Goal: Task Accomplishment & Management: Manage account settings

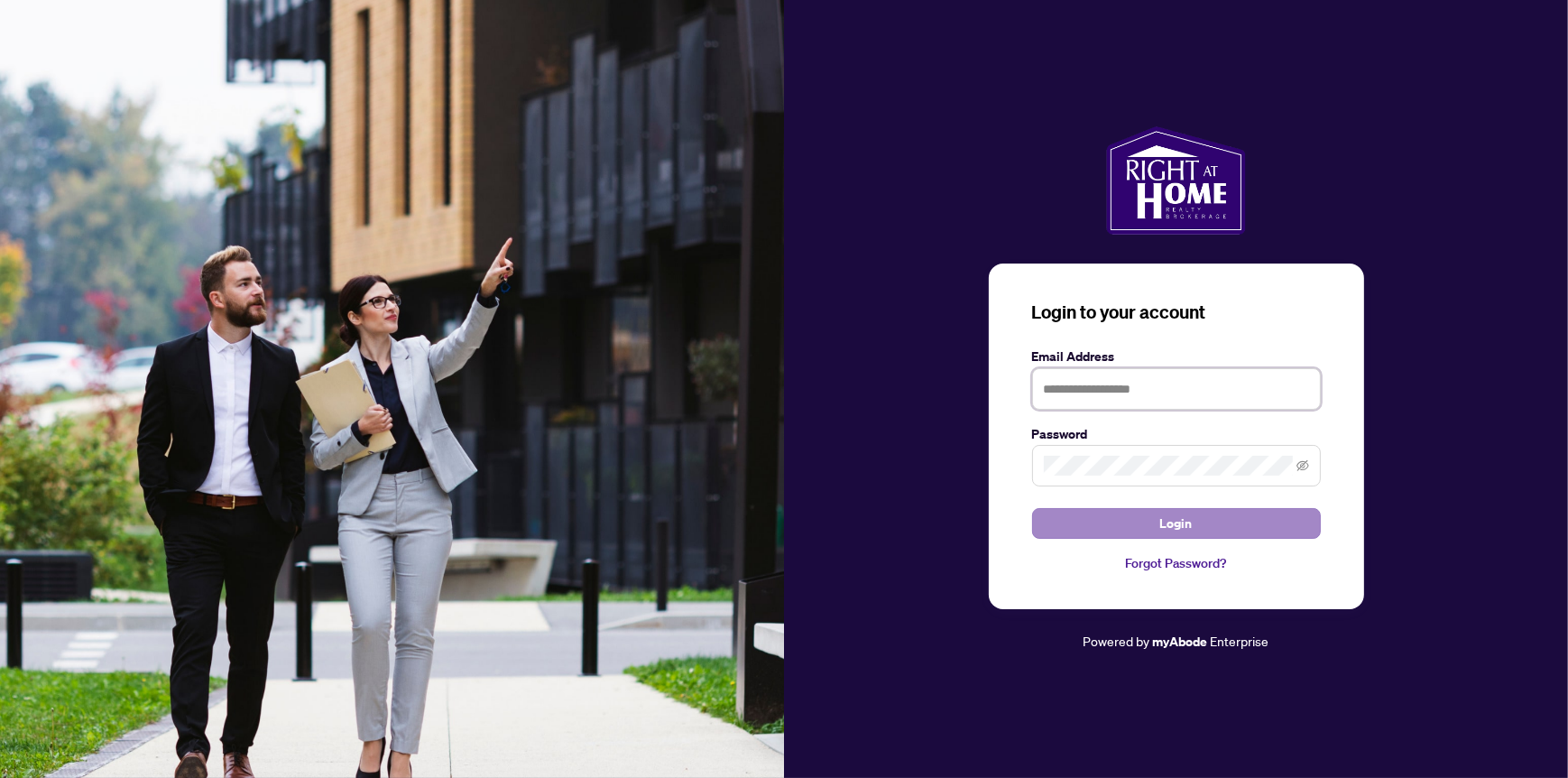
type input "**********"
click at [1176, 520] on span "Login" at bounding box center [1176, 524] width 33 height 29
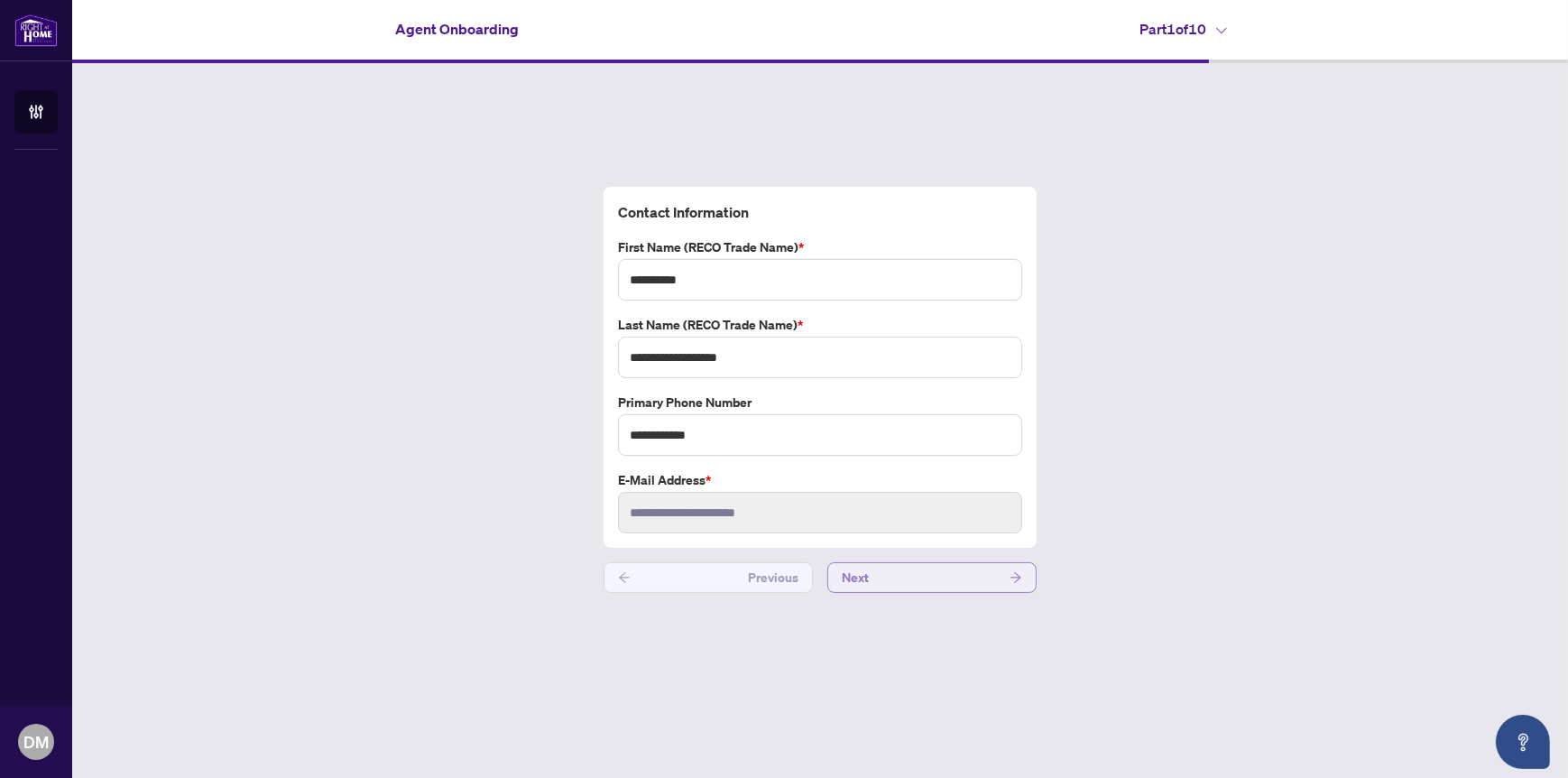
click at [987, 580] on button "Next" at bounding box center [931, 577] width 209 height 31
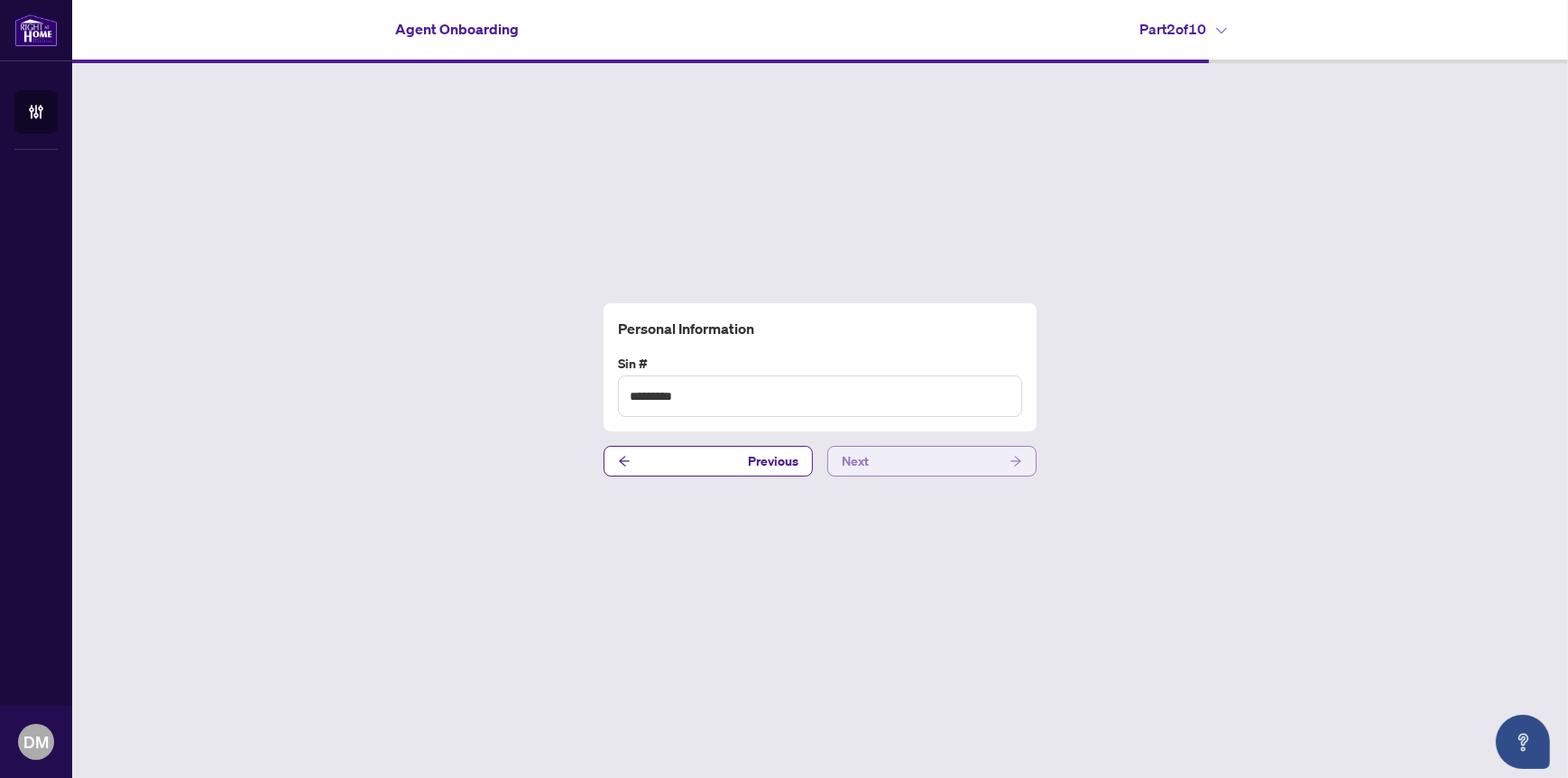
click at [969, 466] on button "Next" at bounding box center [931, 461] width 209 height 31
click at [985, 457] on button "Next" at bounding box center [931, 461] width 209 height 31
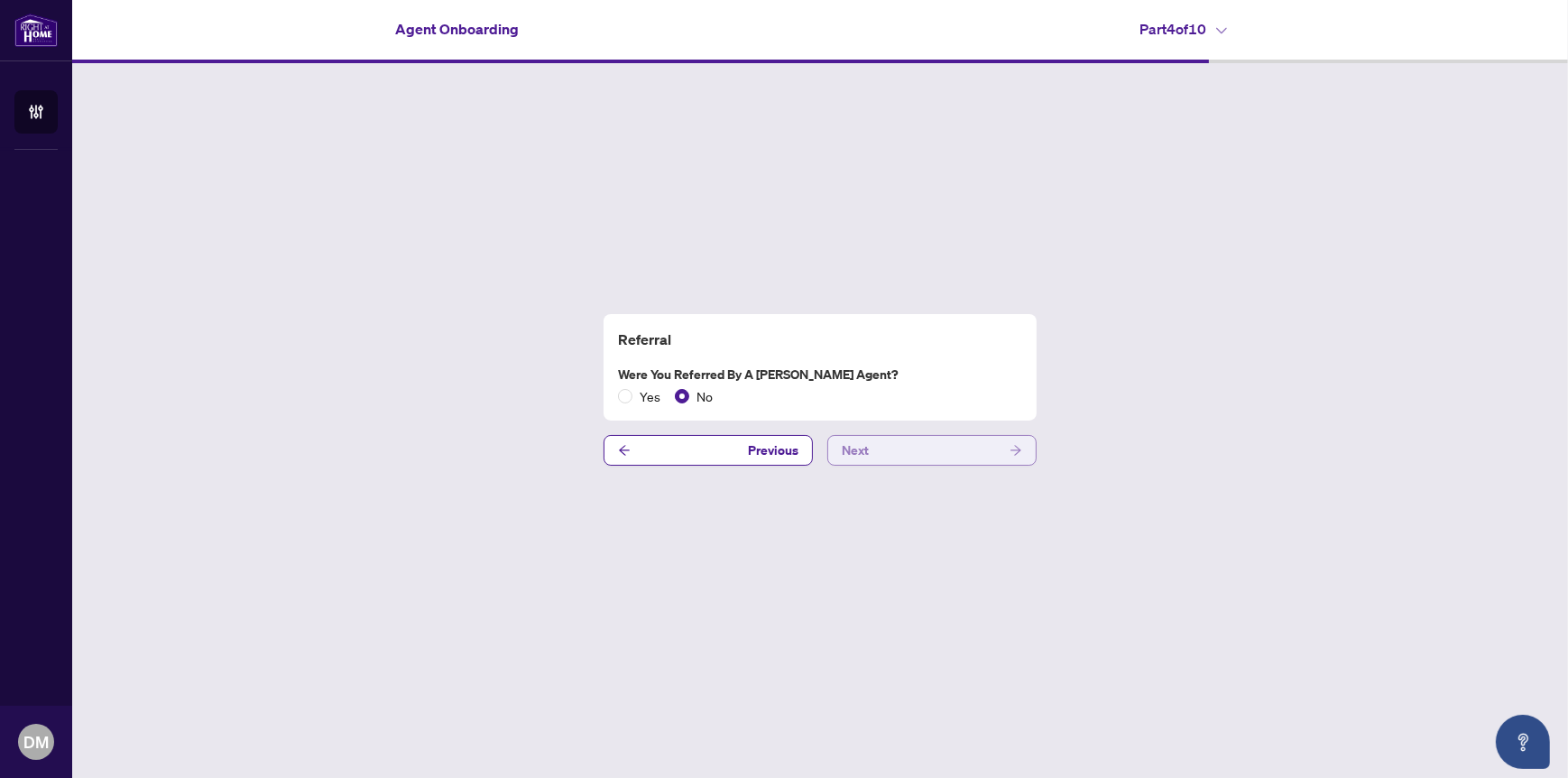
click at [985, 457] on button "Next" at bounding box center [931, 451] width 209 height 31
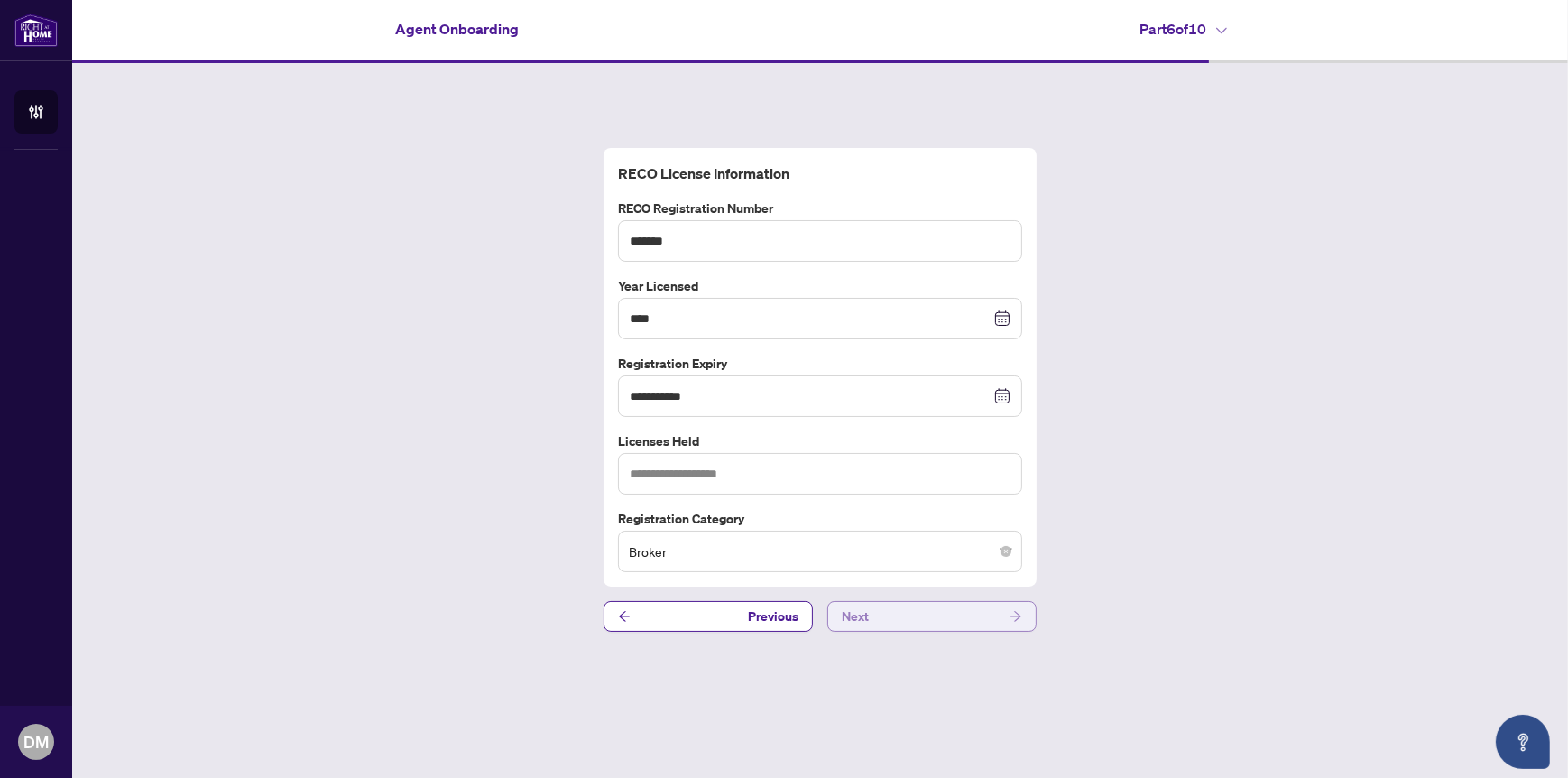
click at [994, 612] on button "Next" at bounding box center [931, 616] width 209 height 31
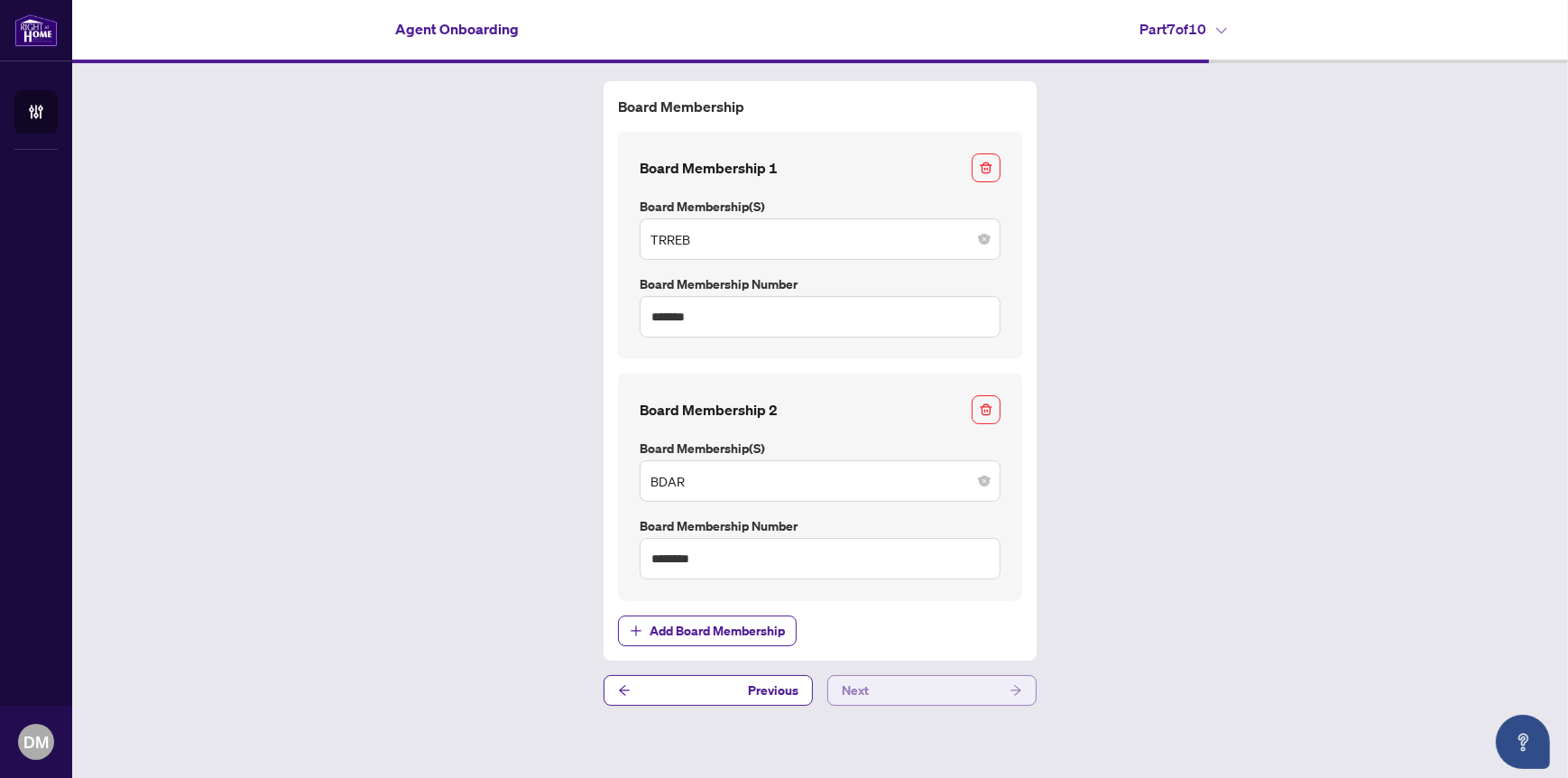
click at [984, 684] on button "Next" at bounding box center [931, 690] width 209 height 31
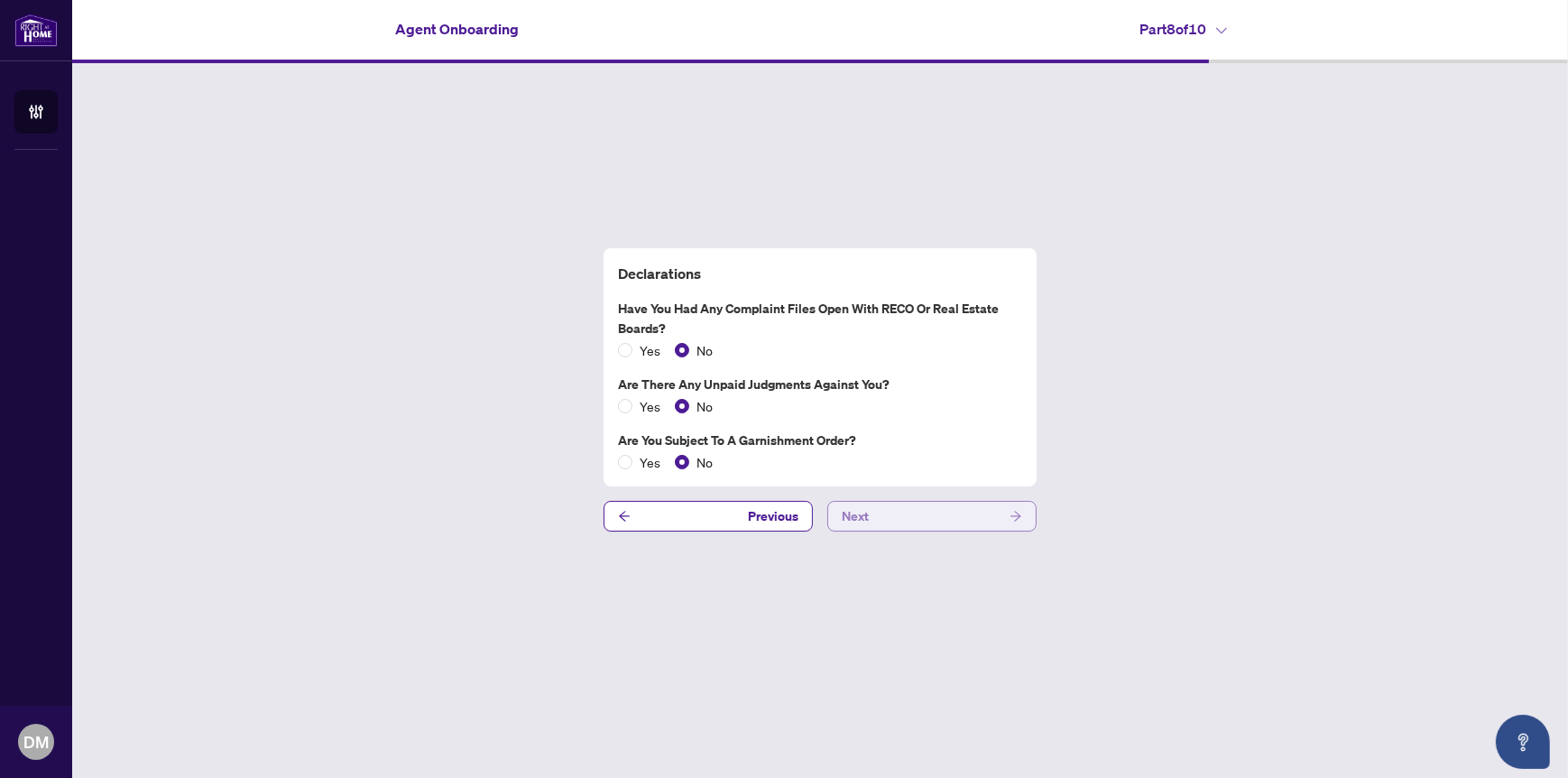
click at [980, 512] on button "Next" at bounding box center [931, 517] width 209 height 31
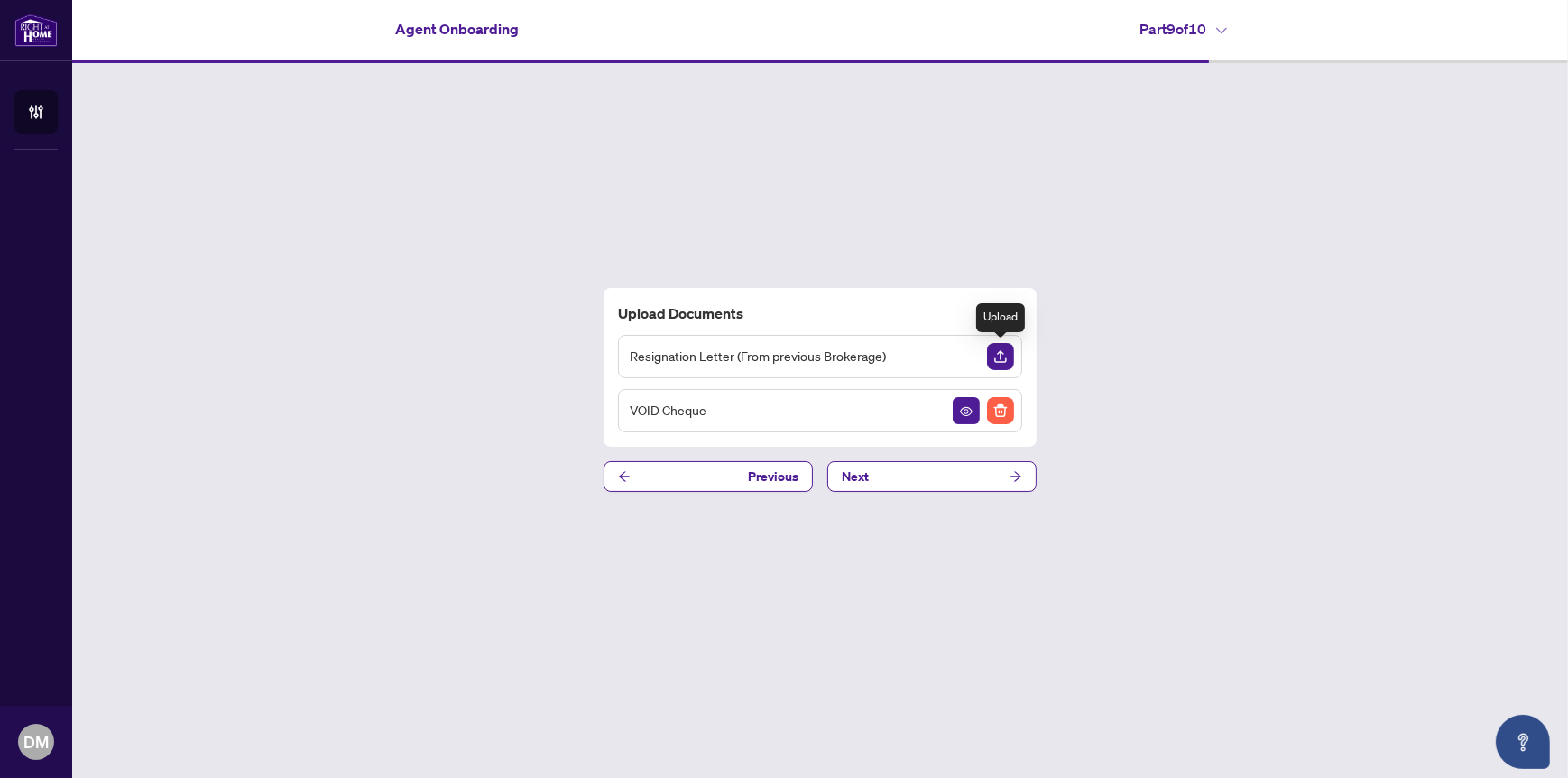
click at [1004, 352] on img "Upload Document" at bounding box center [1000, 356] width 27 height 27
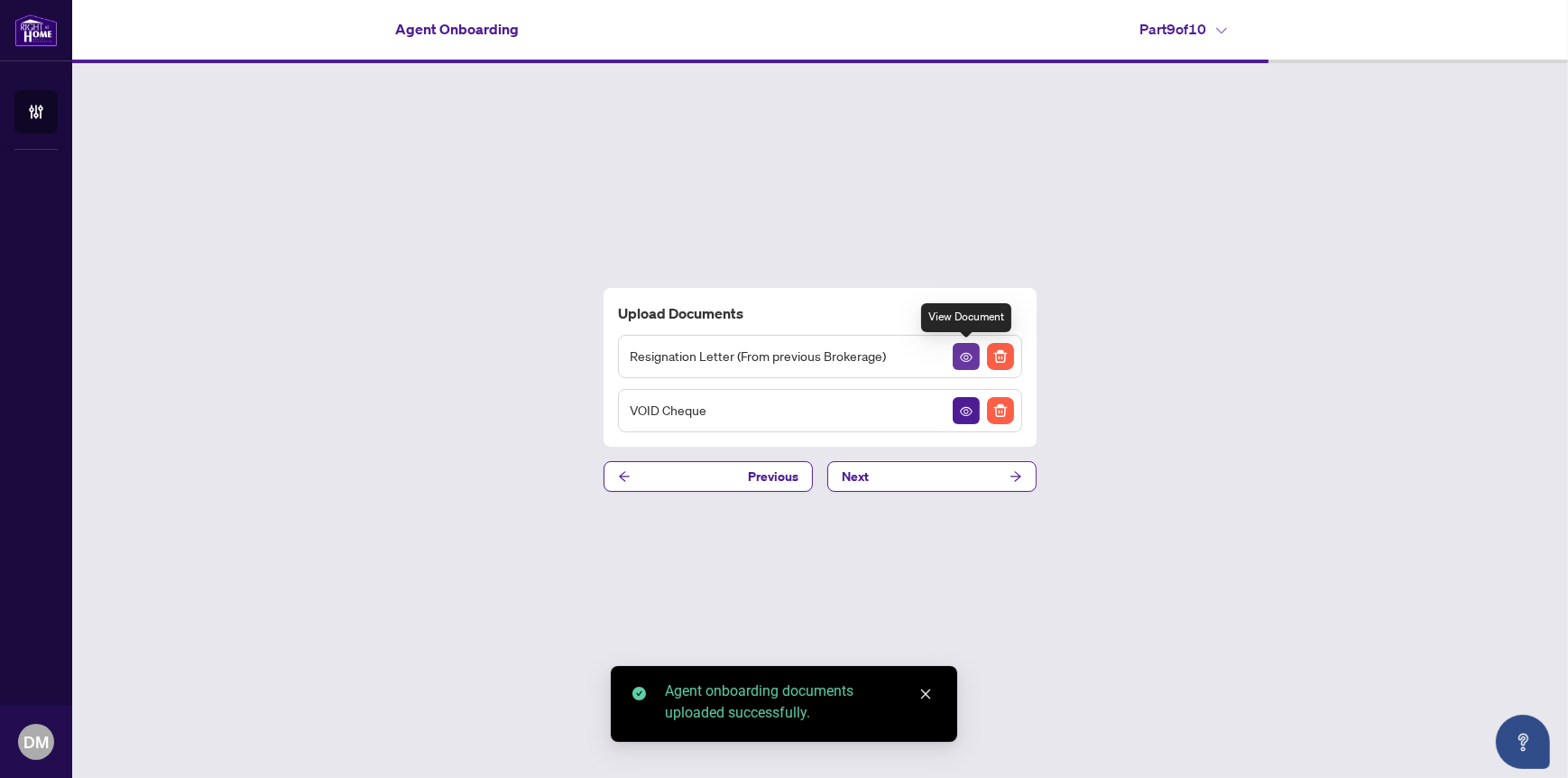
click at [963, 355] on icon "View Document" at bounding box center [966, 357] width 13 height 13
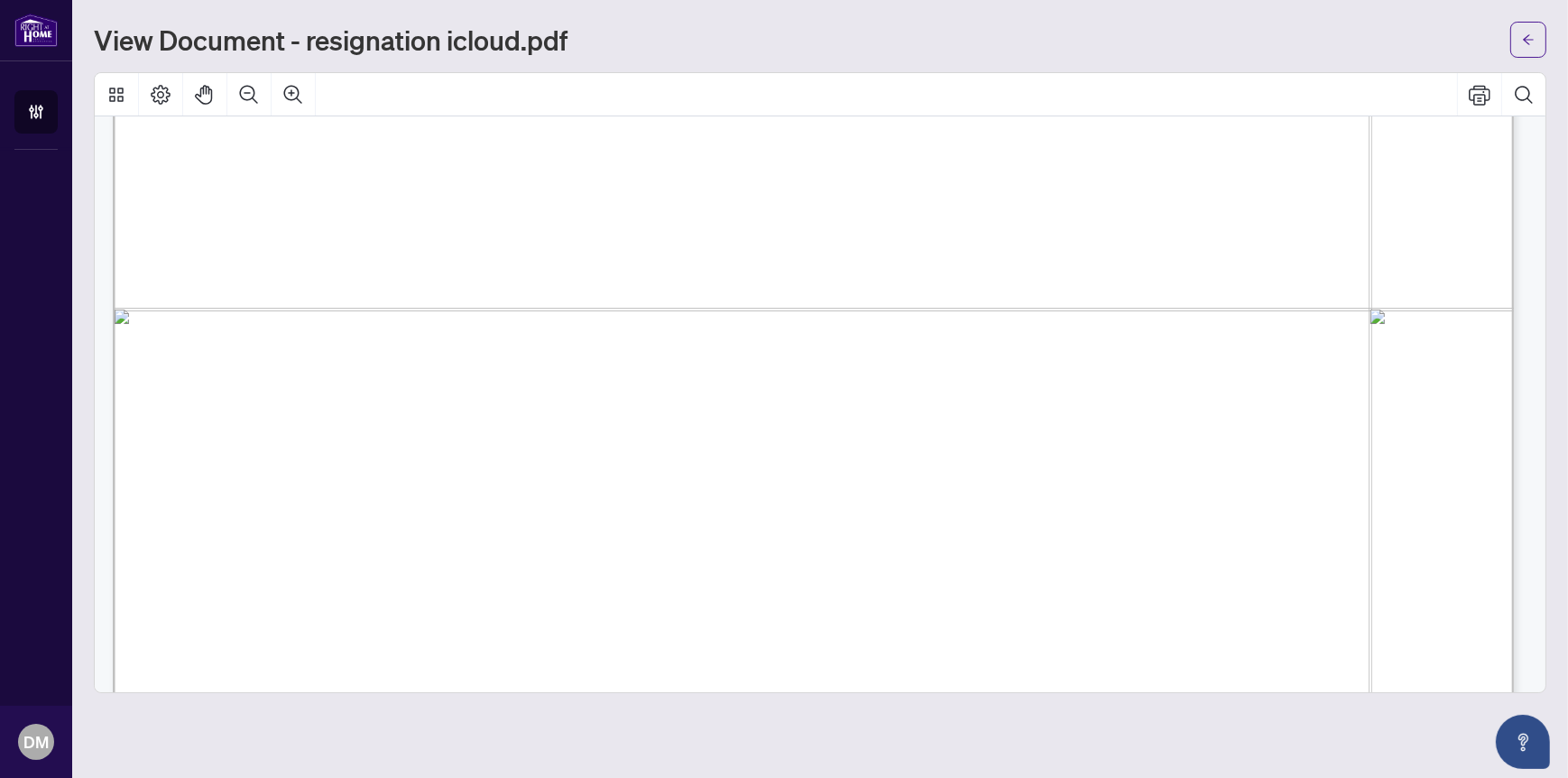
scroll to position [1287, 0]
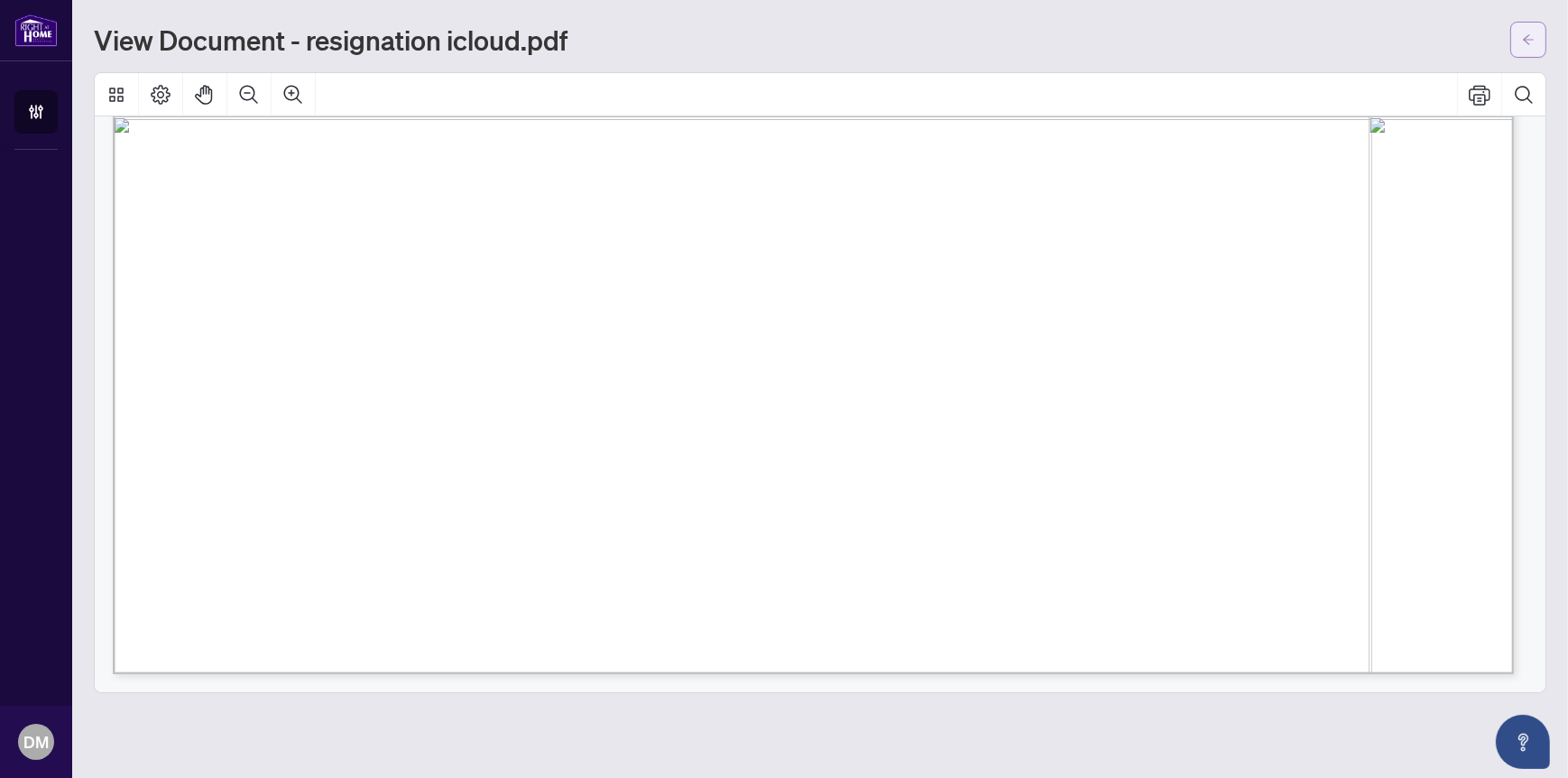
click at [1535, 34] on button "button" at bounding box center [1528, 40] width 36 height 36
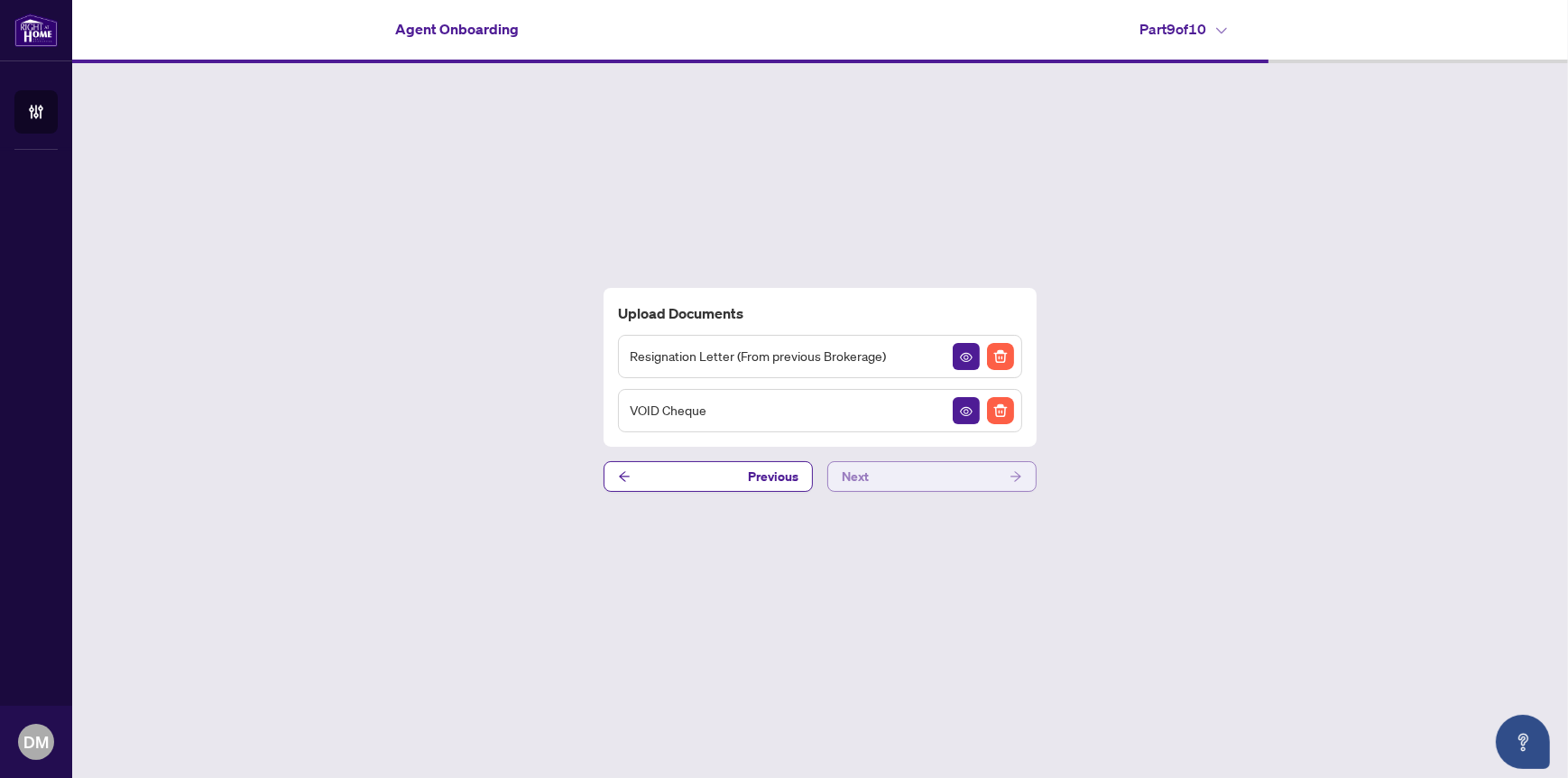
click at [970, 475] on button "Next" at bounding box center [931, 477] width 209 height 31
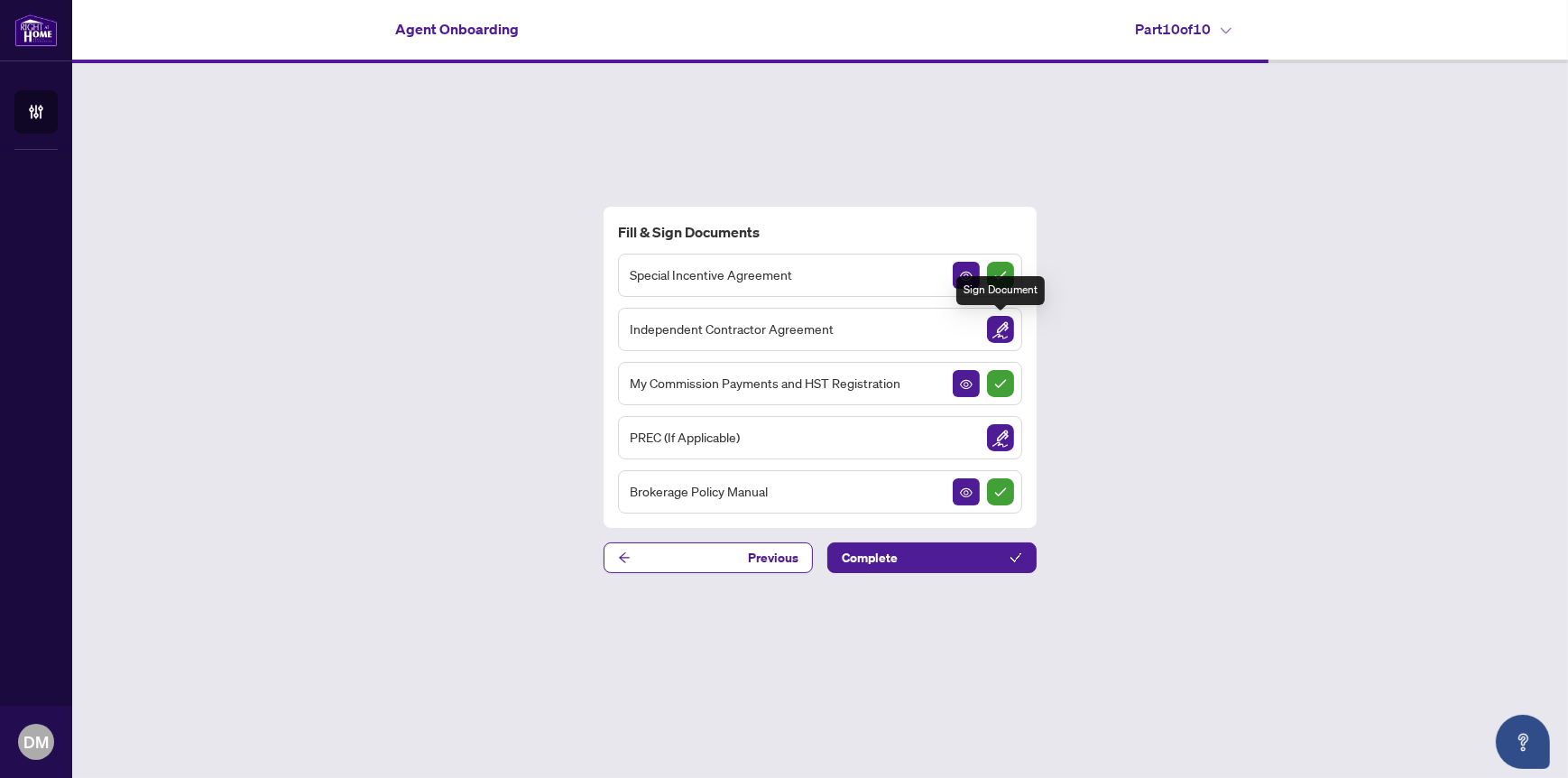
click at [1002, 326] on img "Sign Document" at bounding box center [1000, 329] width 27 height 27
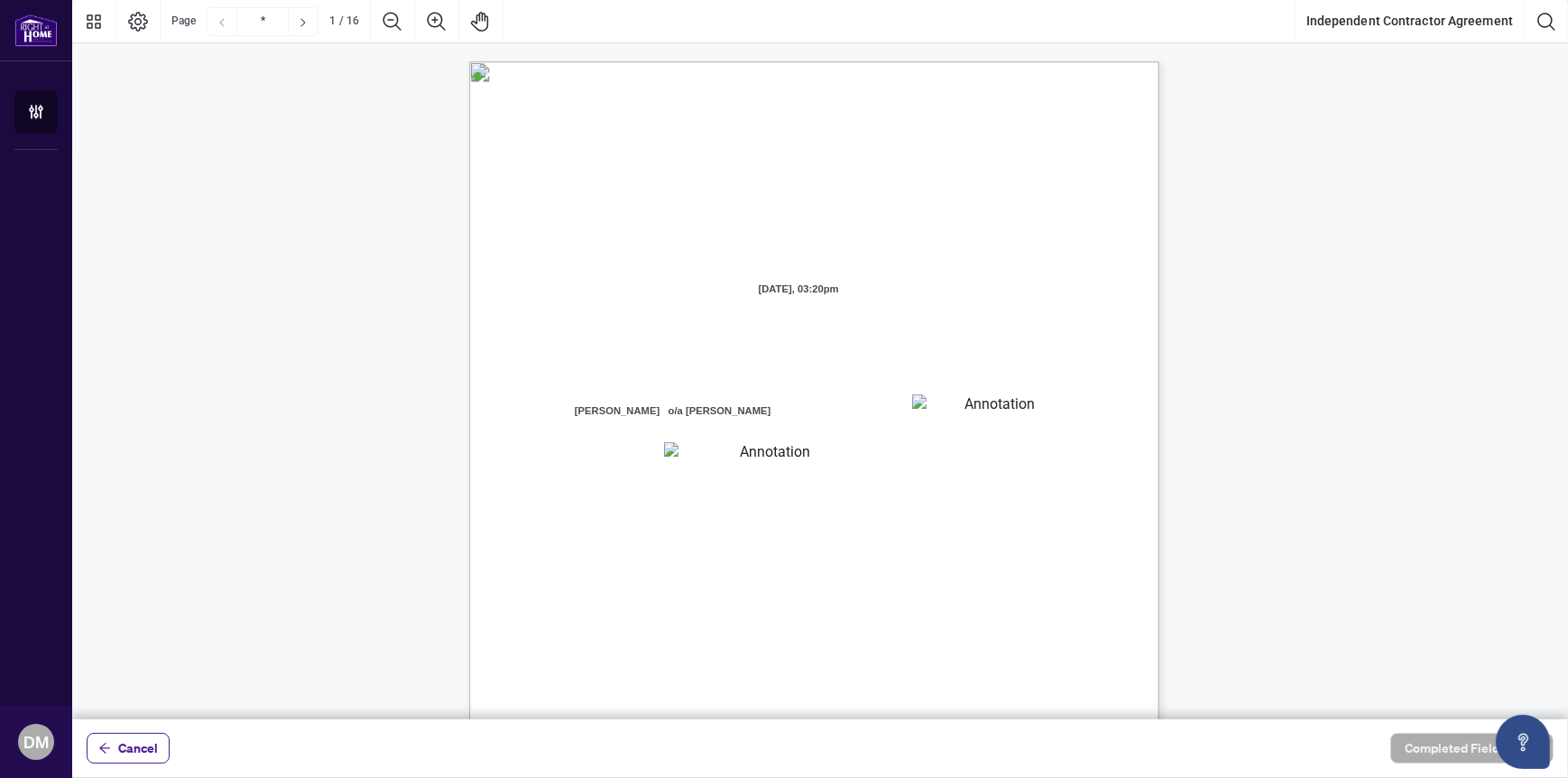
click at [957, 407] on textarea "01K2N7ZVXADQDZS13CP82GTG0Z" at bounding box center [994, 408] width 163 height 27
type textarea "*******"
type textarea "*********"
click at [1027, 567] on span "the Contractor is duly licensed under the Real Estate and Business Brokers Act,…" at bounding box center [818, 575] width 417 height 16
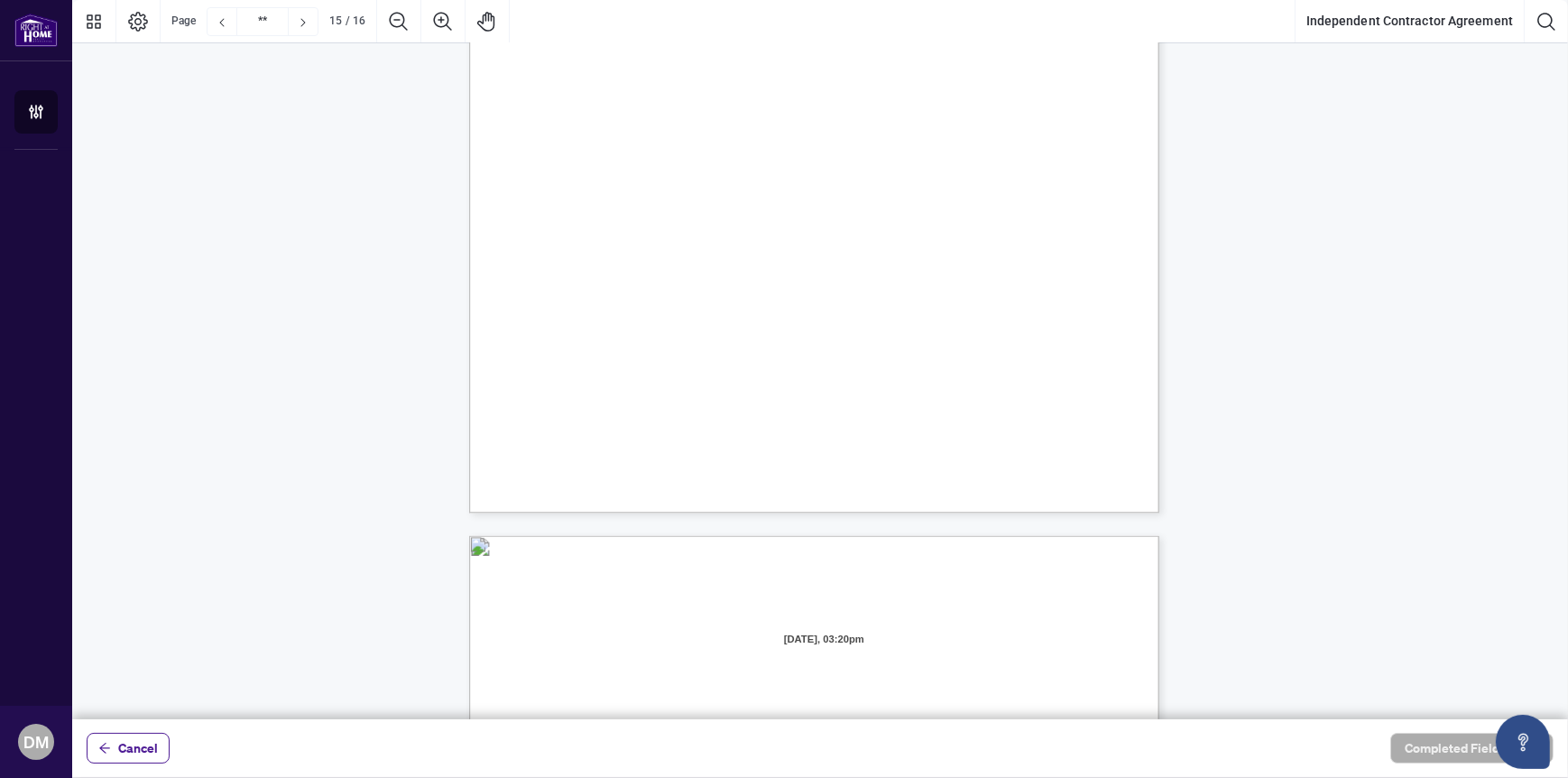
scroll to position [13897, 0]
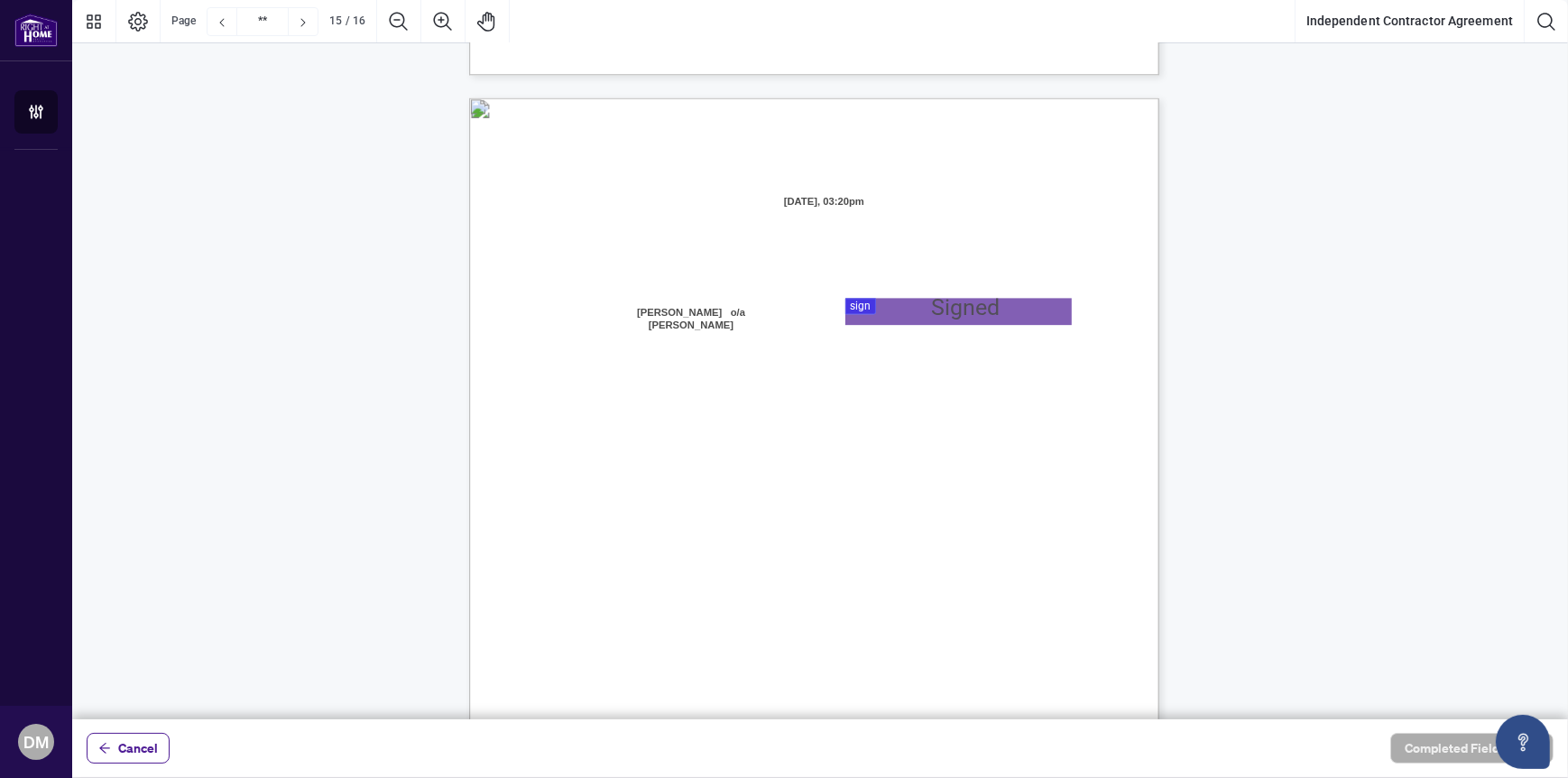
type input "**"
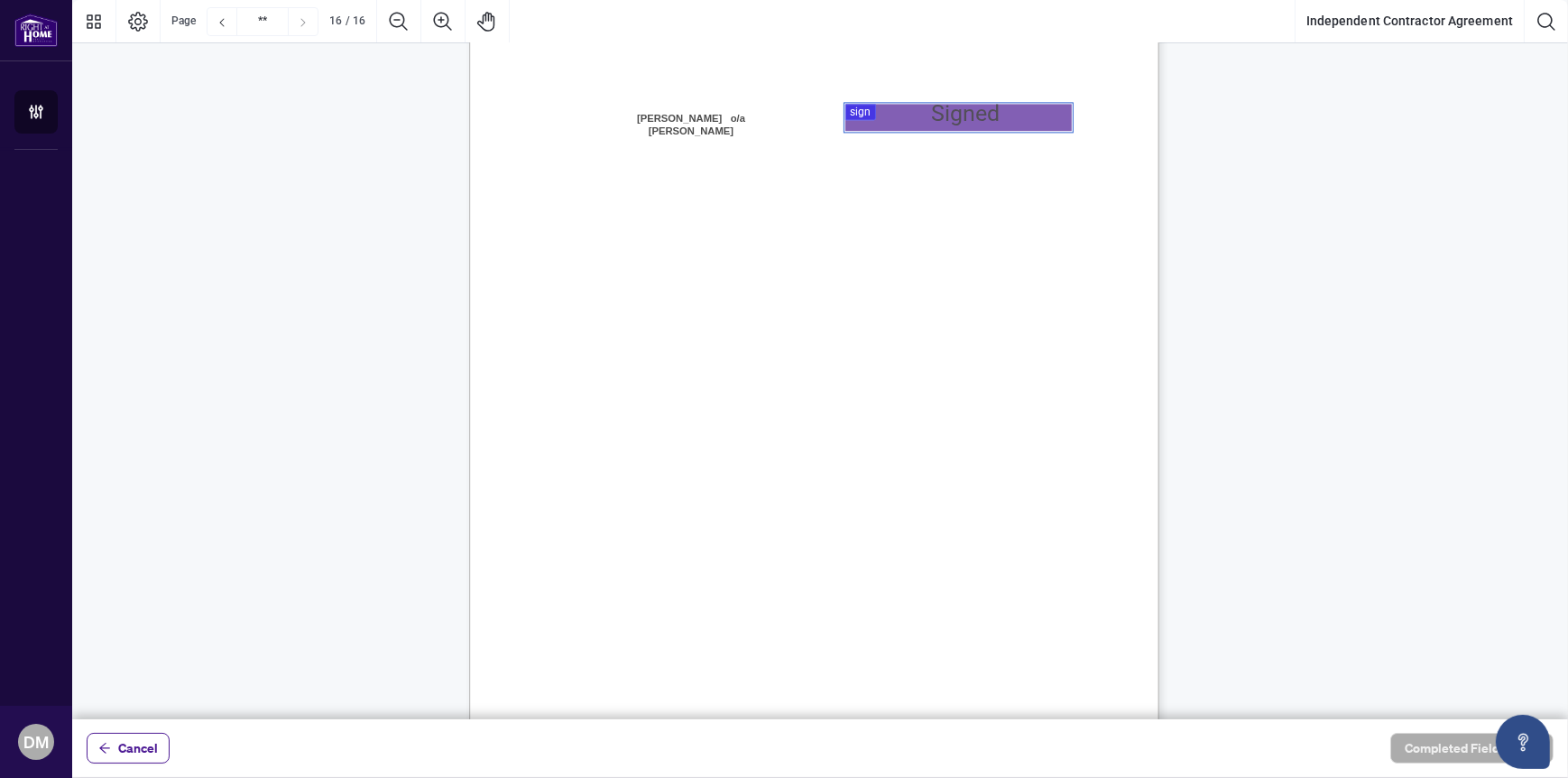
click at [930, 124] on div at bounding box center [820, 359] width 1496 height 719
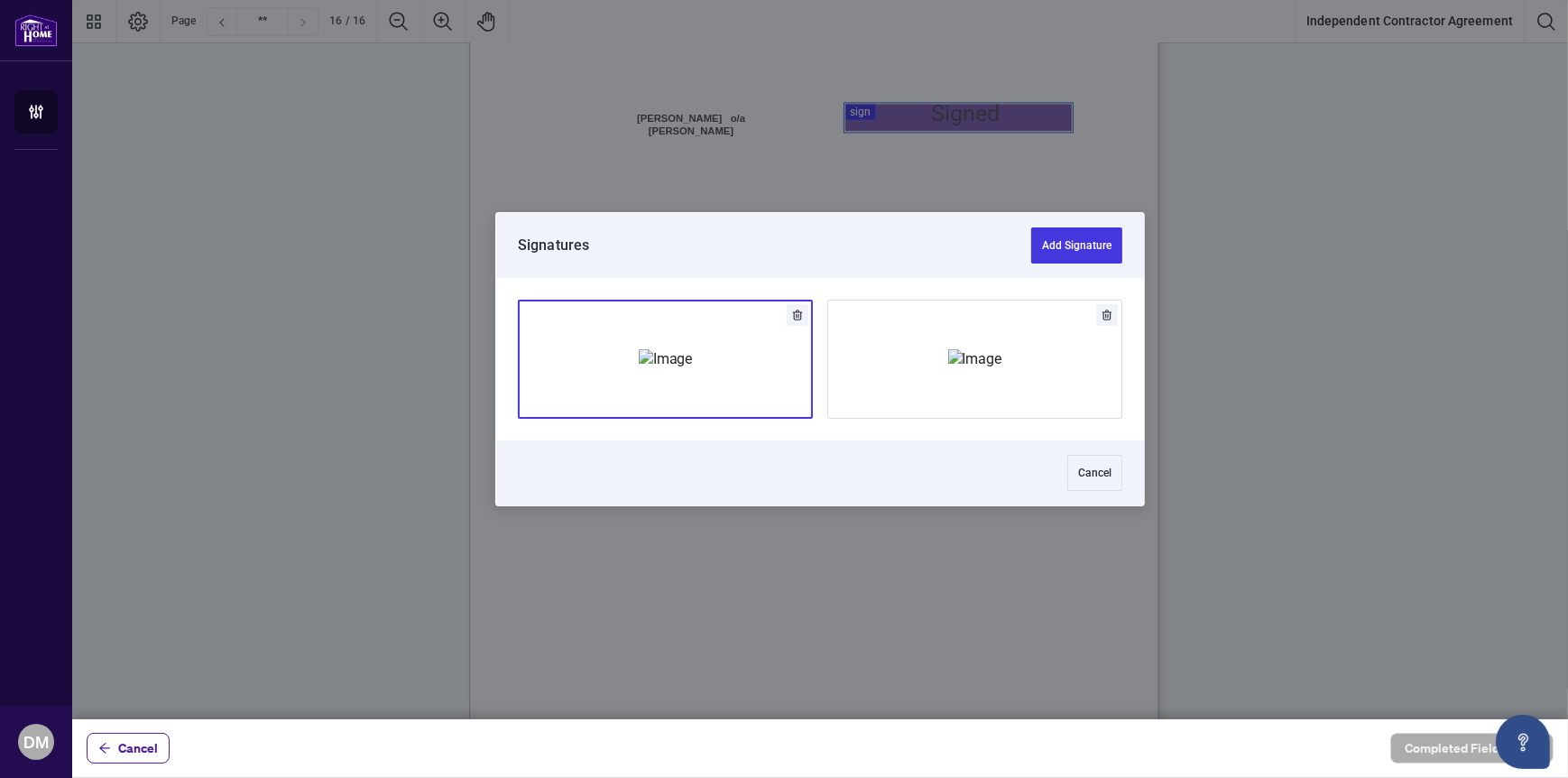
click at [693, 369] on img "Add Signature" at bounding box center [666, 359] width 54 height 20
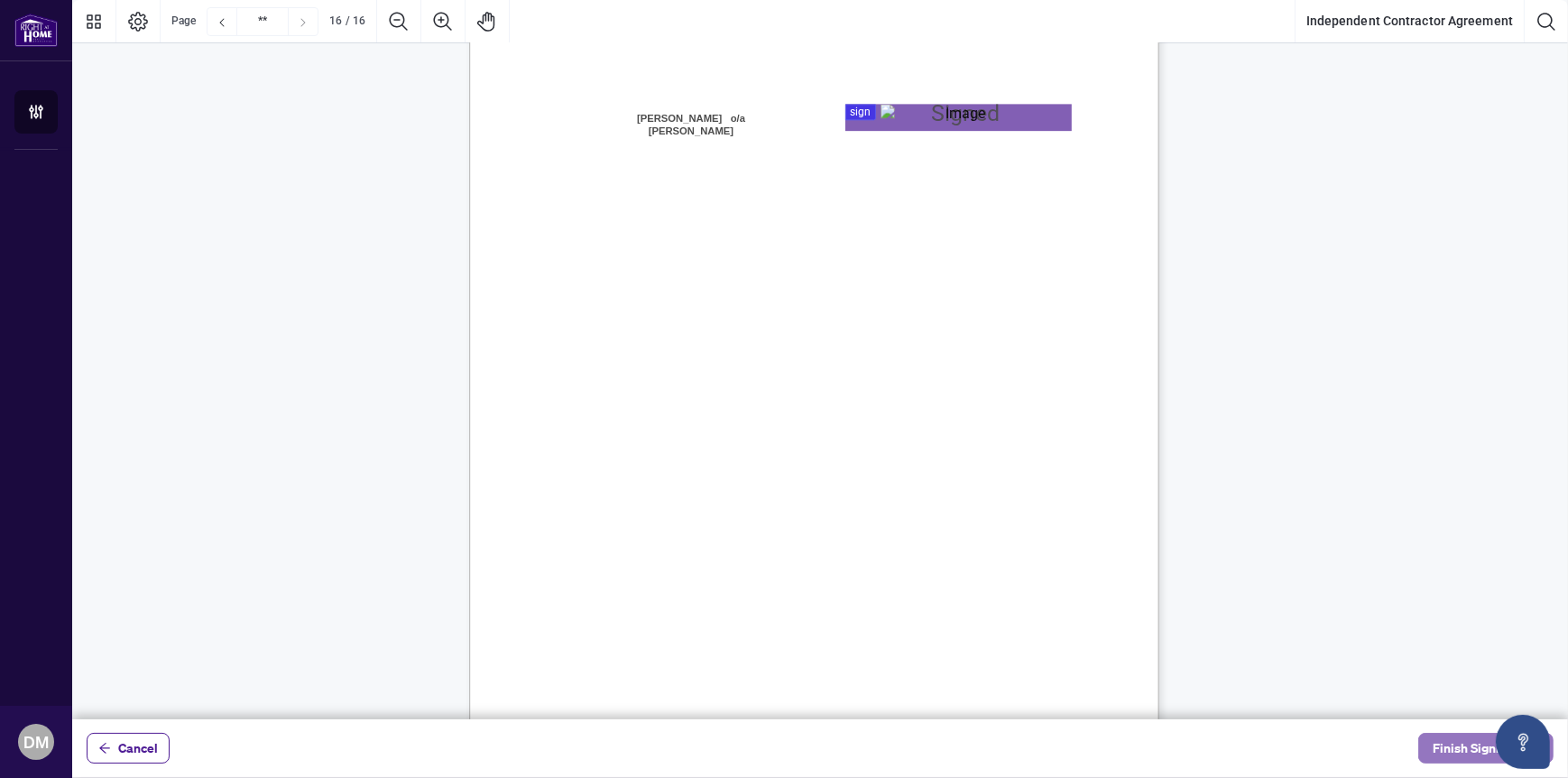
click at [1454, 744] on span "Finish Signing" at bounding box center [1473, 748] width 81 height 29
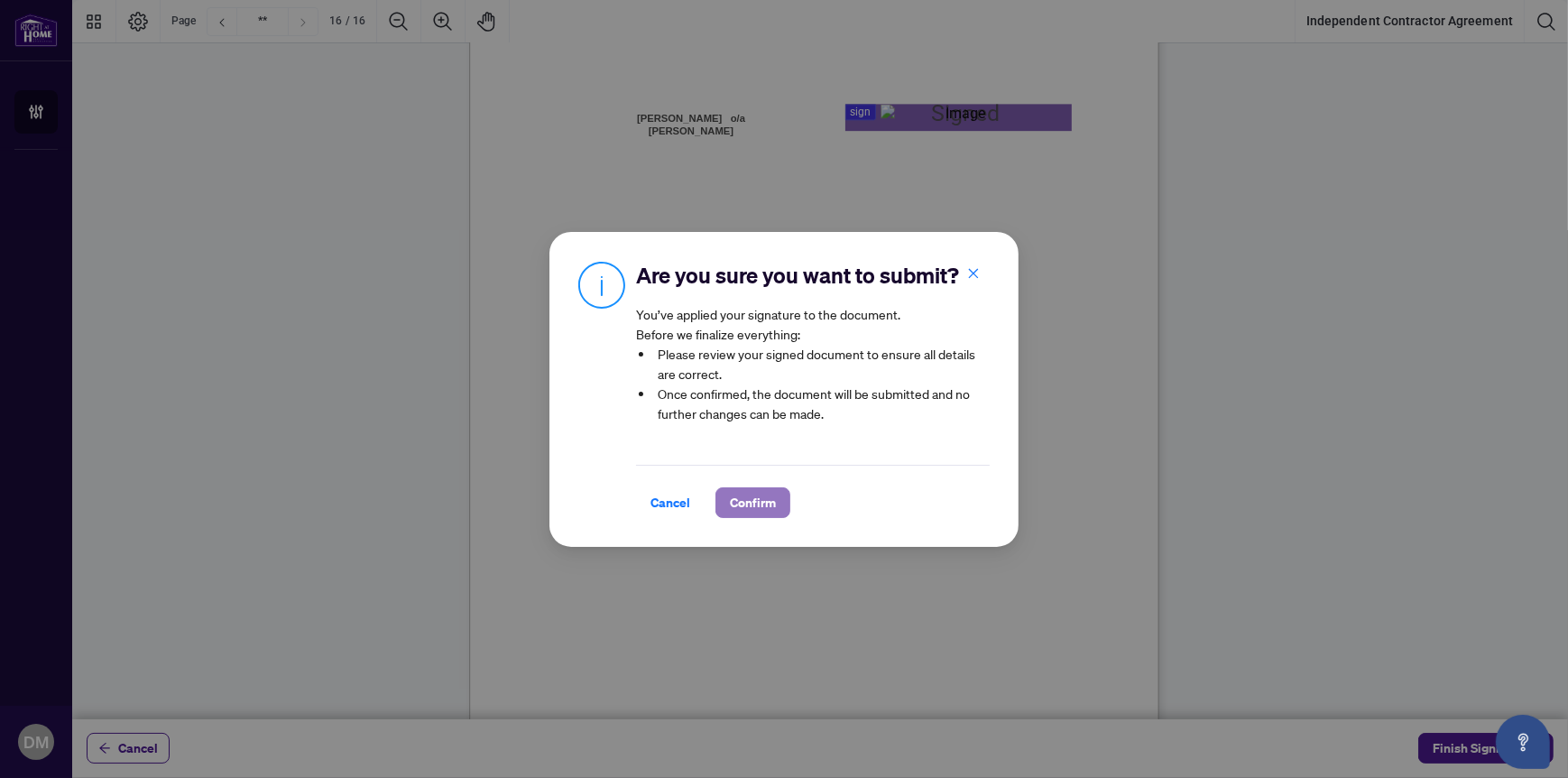
click at [751, 502] on span "Confirm" at bounding box center [752, 503] width 46 height 29
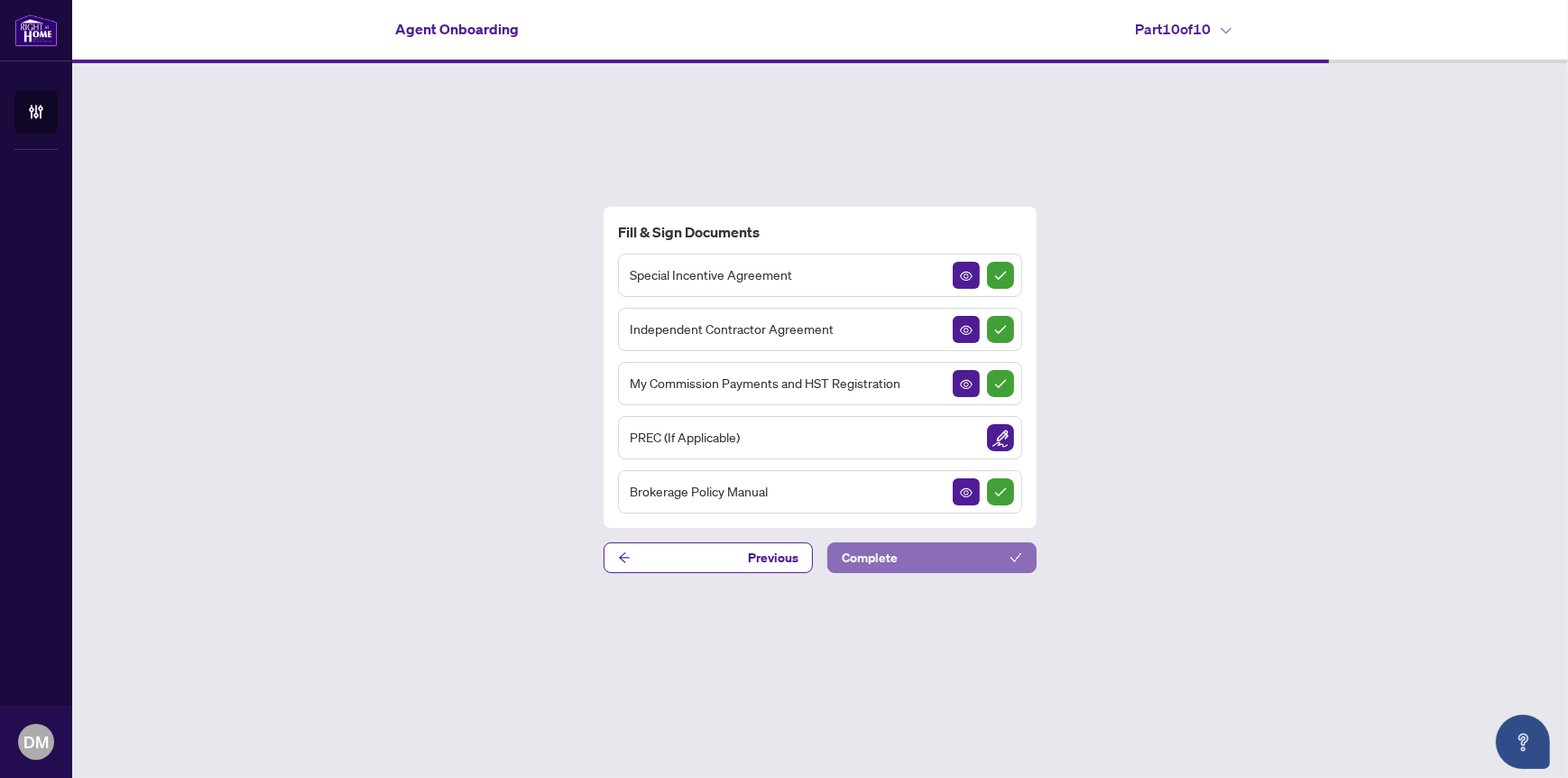
click at [908, 557] on button "Complete" at bounding box center [931, 558] width 209 height 31
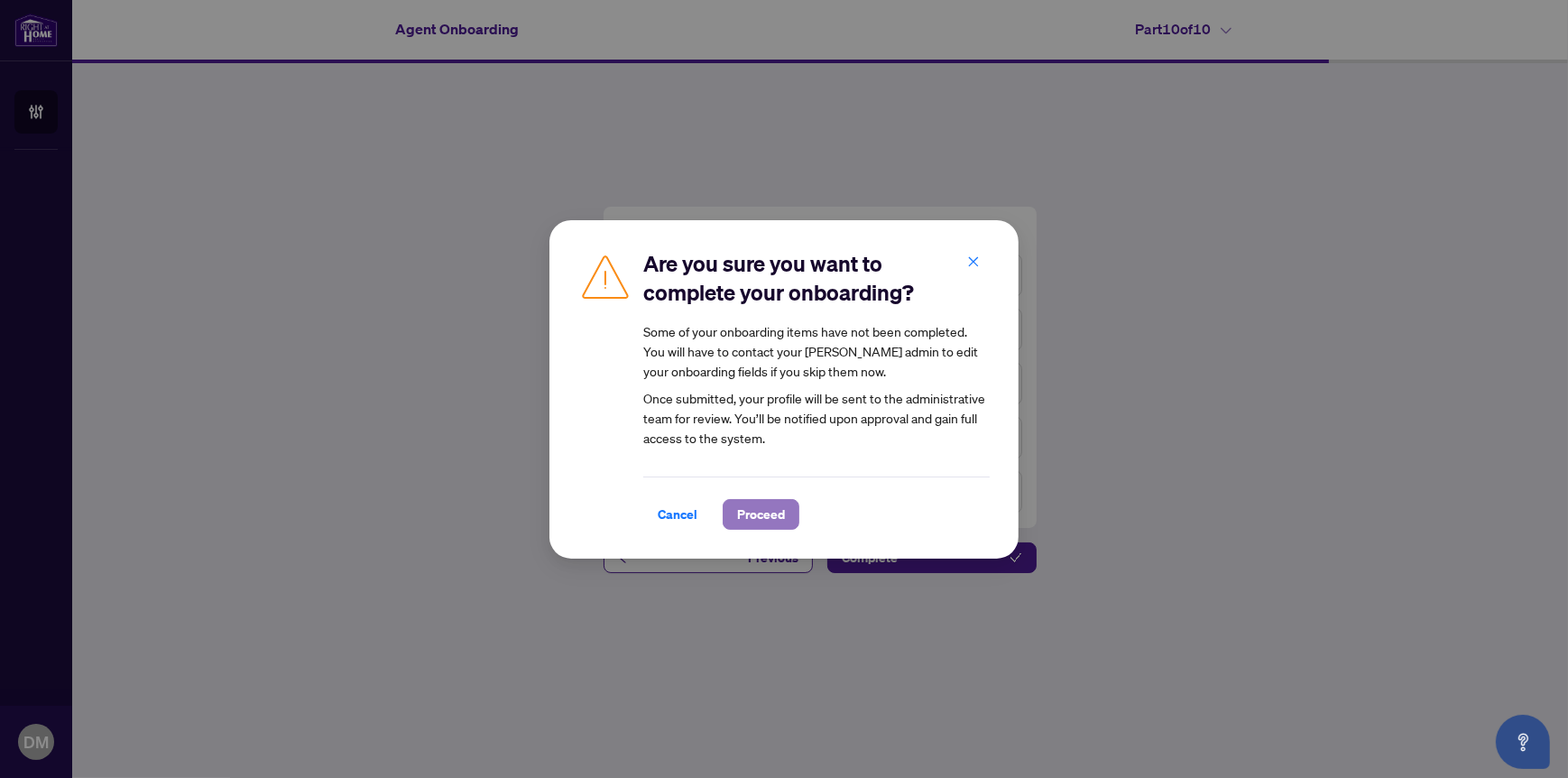
click at [768, 517] on span "Proceed" at bounding box center [760, 515] width 48 height 29
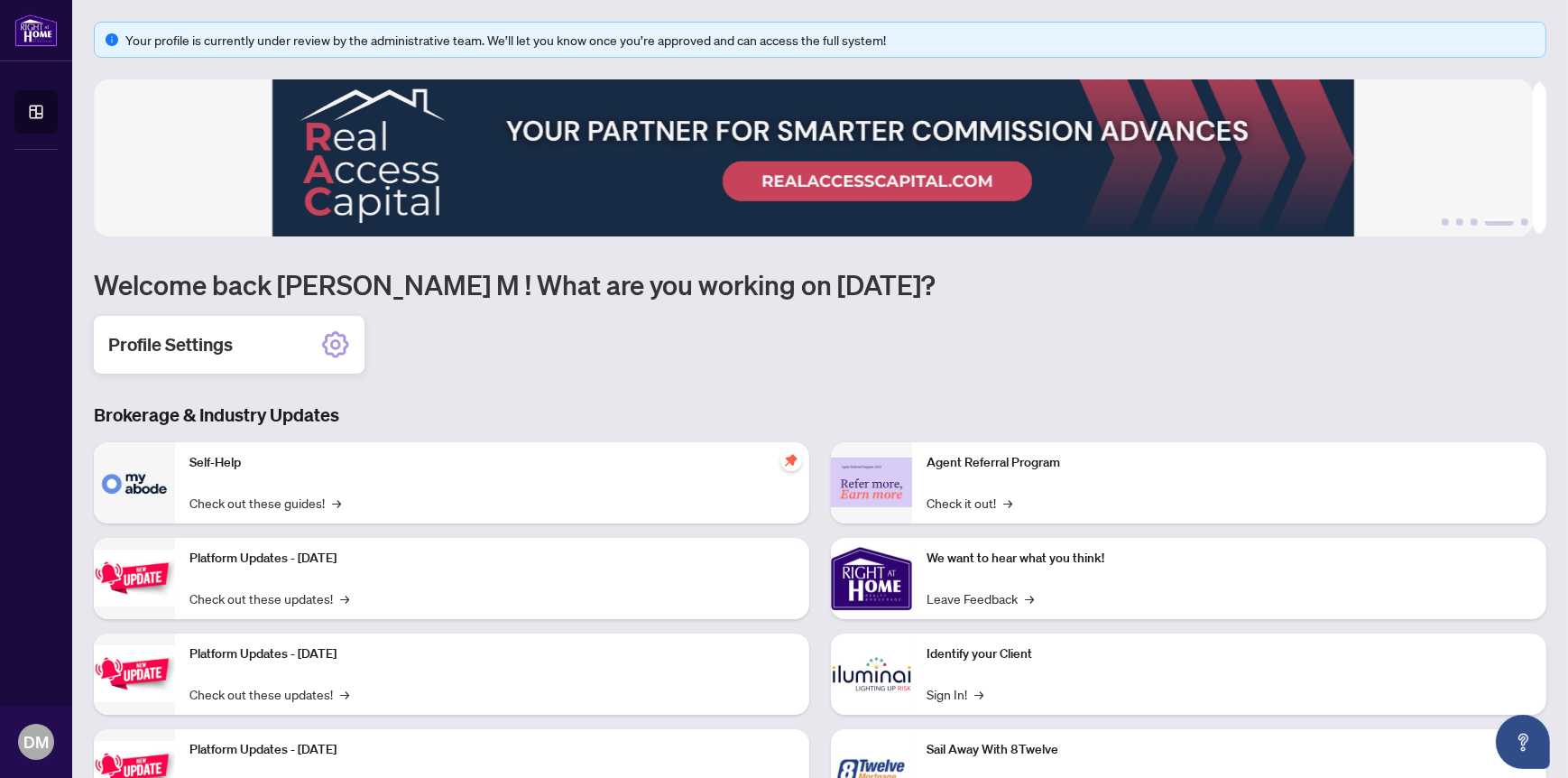
click at [207, 343] on h2 "Profile Settings" at bounding box center [171, 345] width 125 height 25
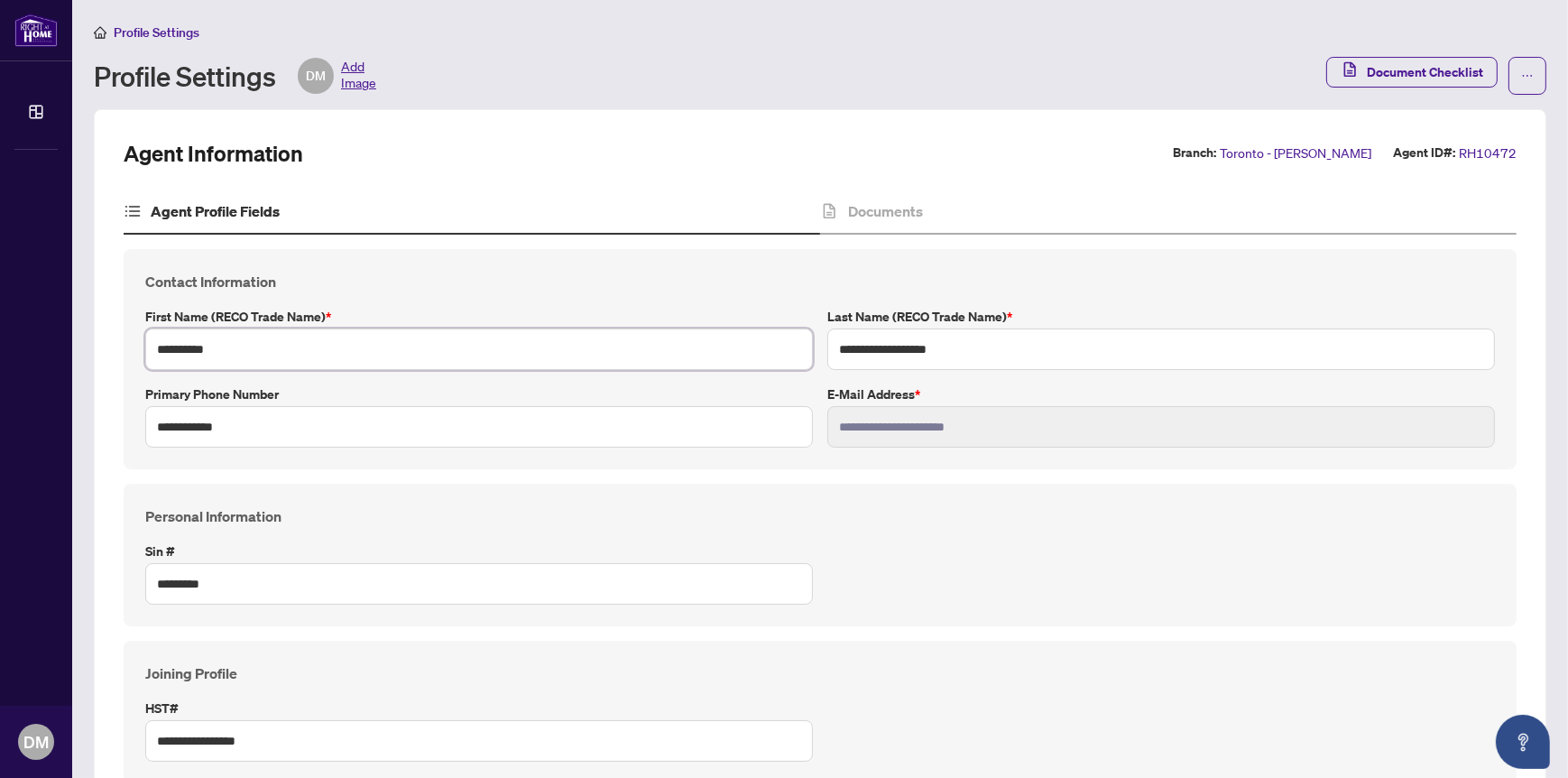
click at [233, 345] on input "*********" at bounding box center [479, 349] width 667 height 42
drag, startPoint x: 229, startPoint y: 346, endPoint x: 137, endPoint y: 348, distance: 92.0
click at [137, 348] on div "**********" at bounding box center [820, 358] width 1393 height 220
type input "***"
drag, startPoint x: 974, startPoint y: 346, endPoint x: 692, endPoint y: 344, distance: 282.0
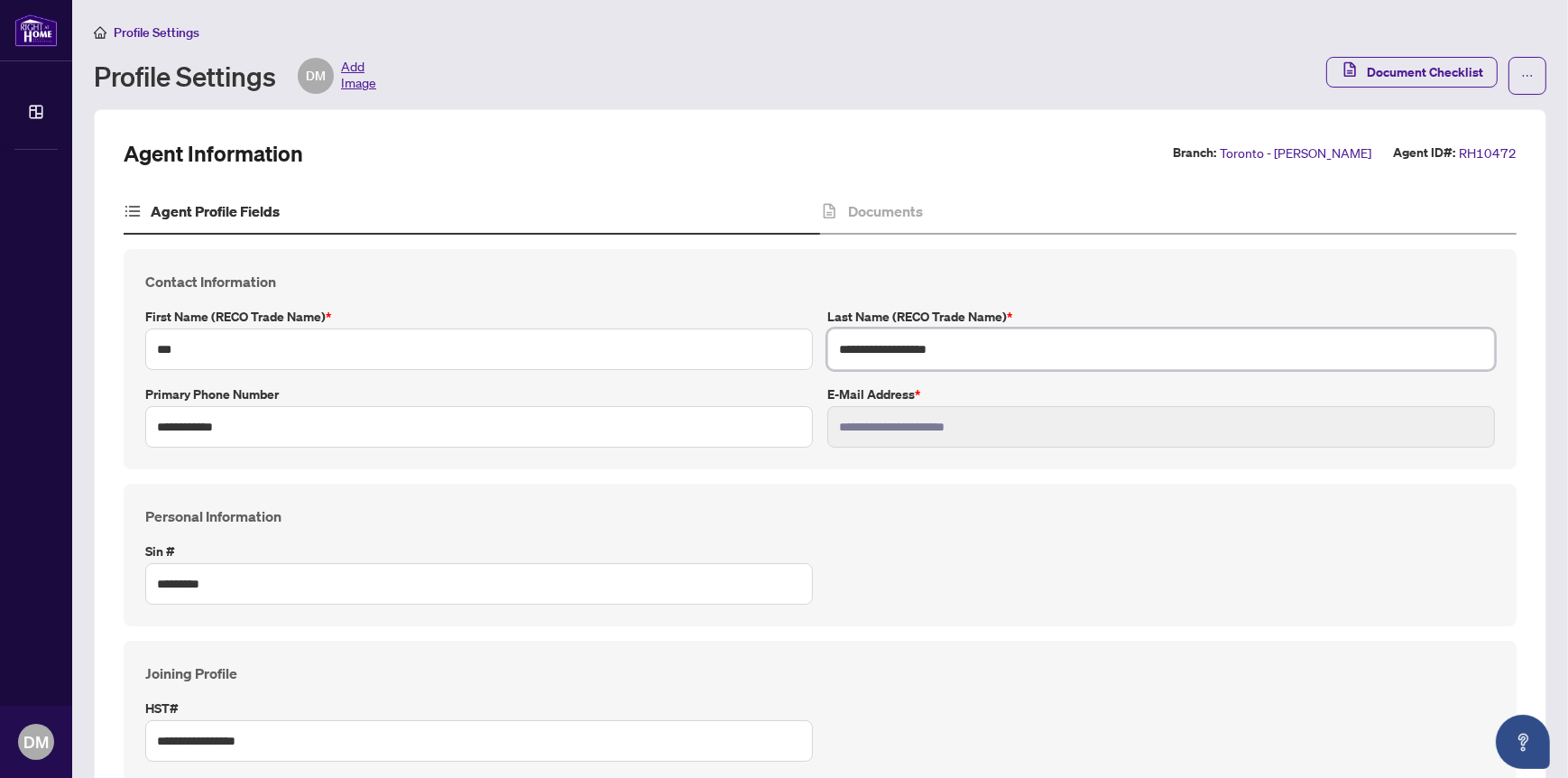
click at [692, 344] on div "**********" at bounding box center [820, 359] width 1364 height 177
type input "****"
click at [1037, 705] on div "**********" at bounding box center [820, 712] width 1364 height 100
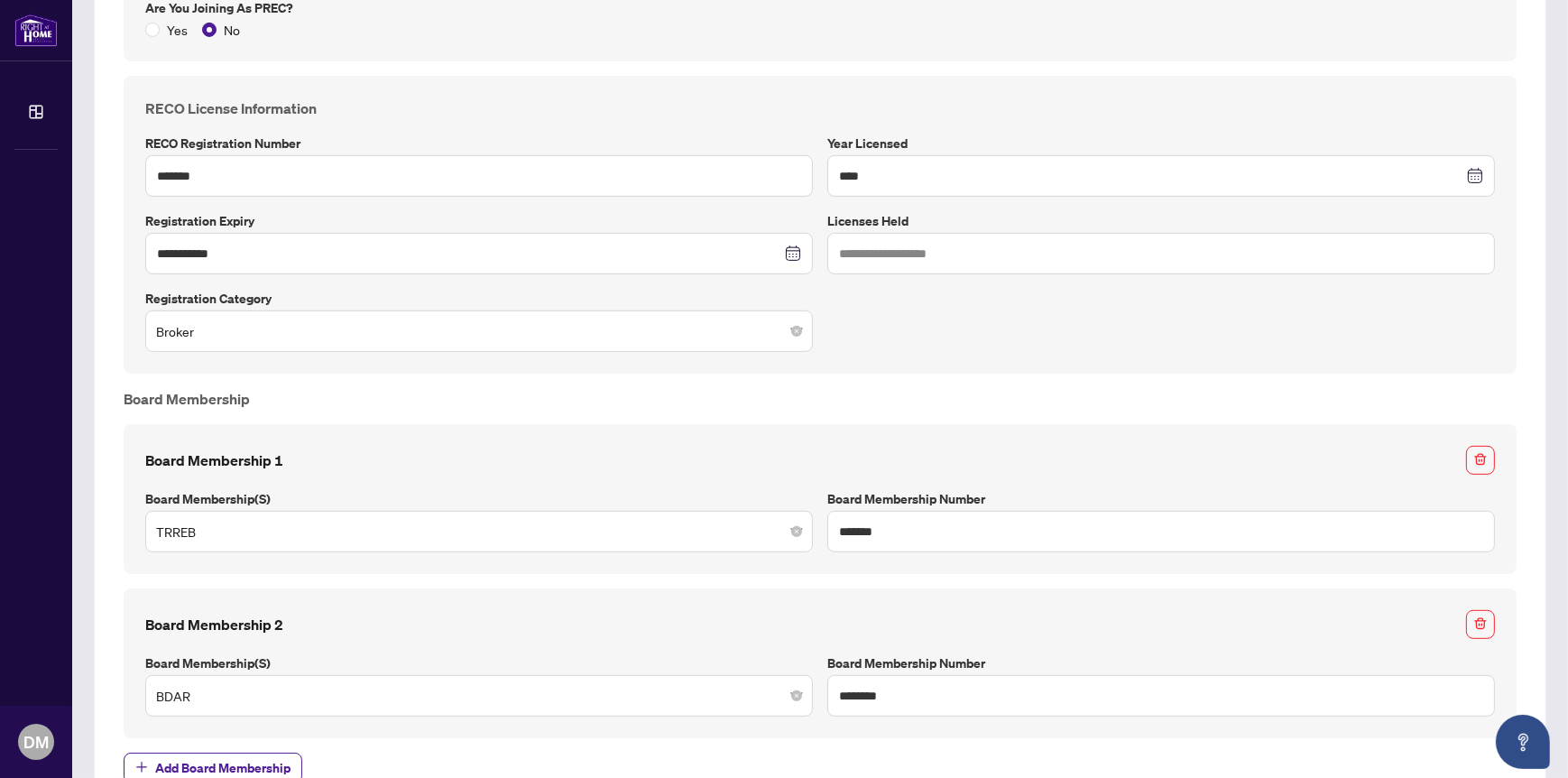
scroll to position [1345, 0]
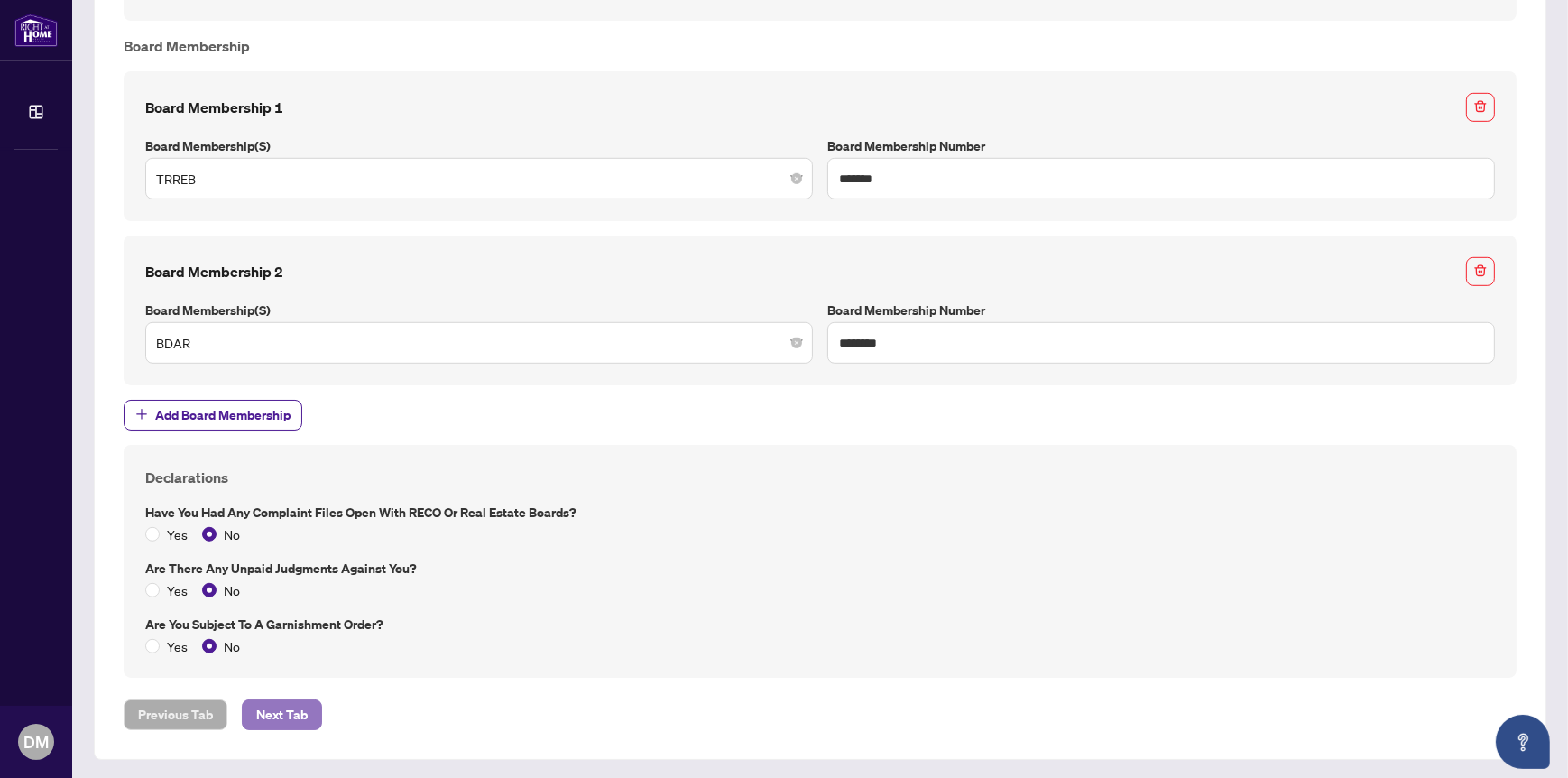
click at [274, 709] on span "Next Tab" at bounding box center [281, 715] width 52 height 29
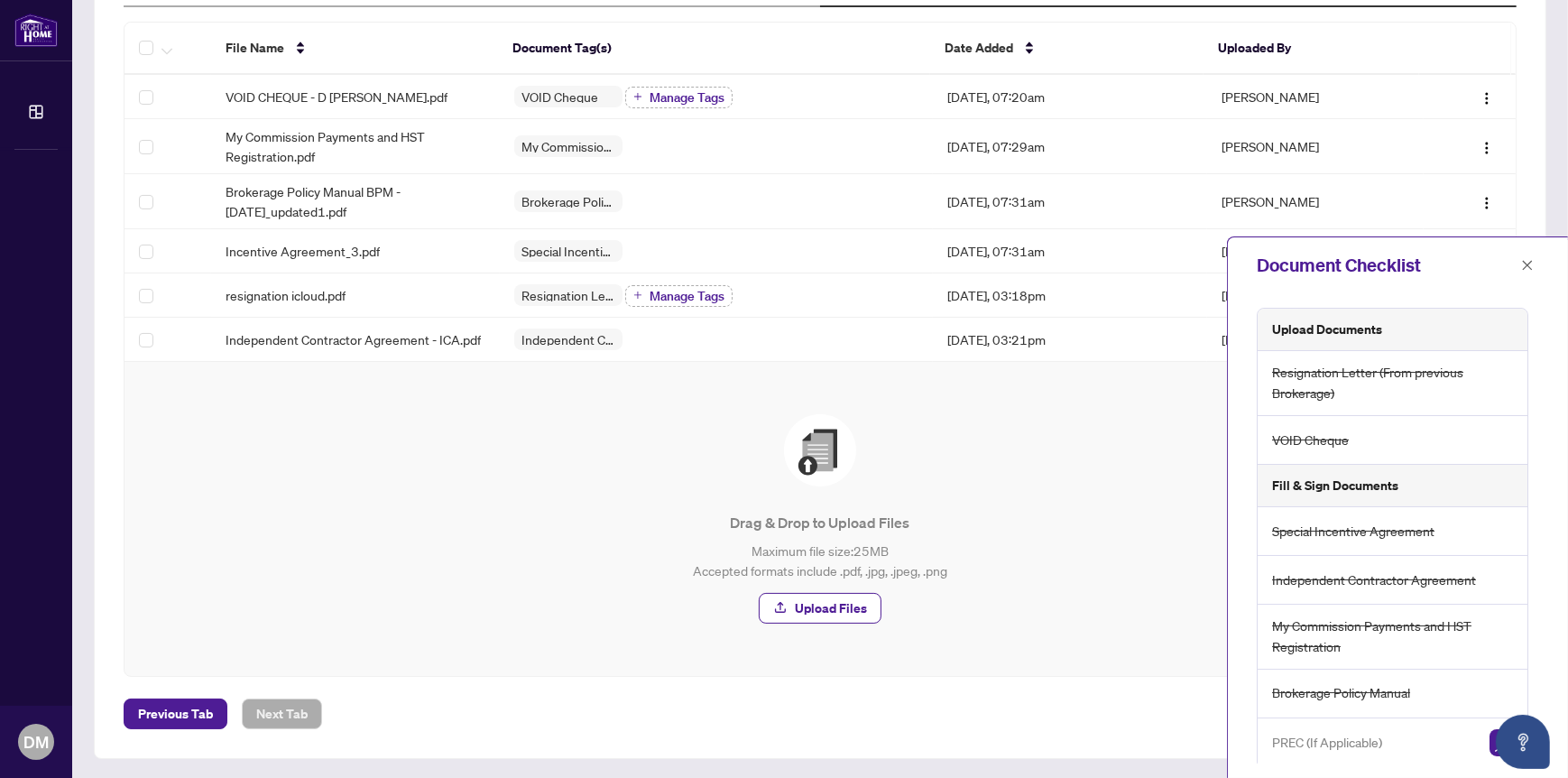
scroll to position [4, 0]
click at [1528, 264] on icon "close" at bounding box center [1527, 264] width 10 height 10
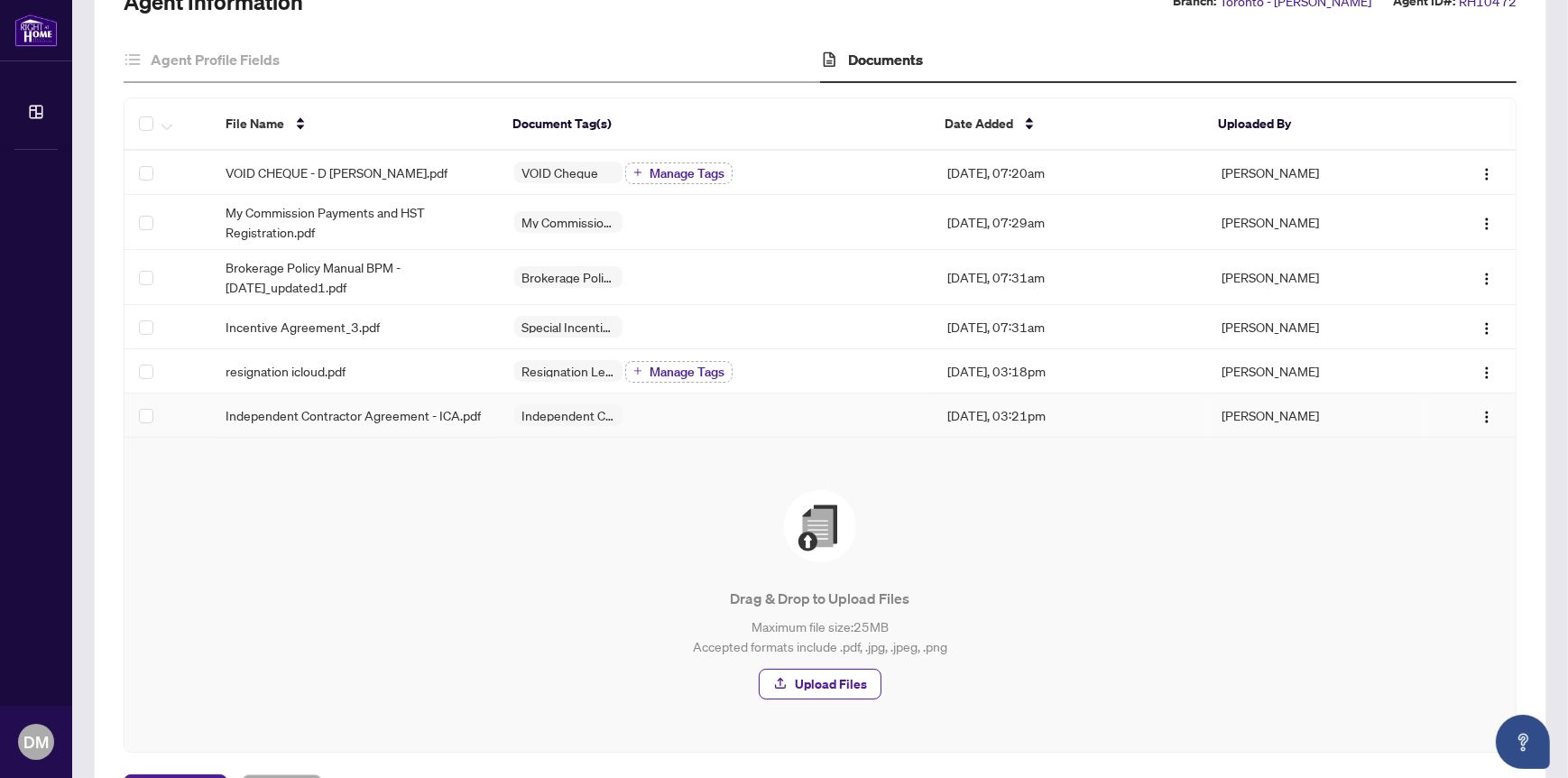
scroll to position [227, 0]
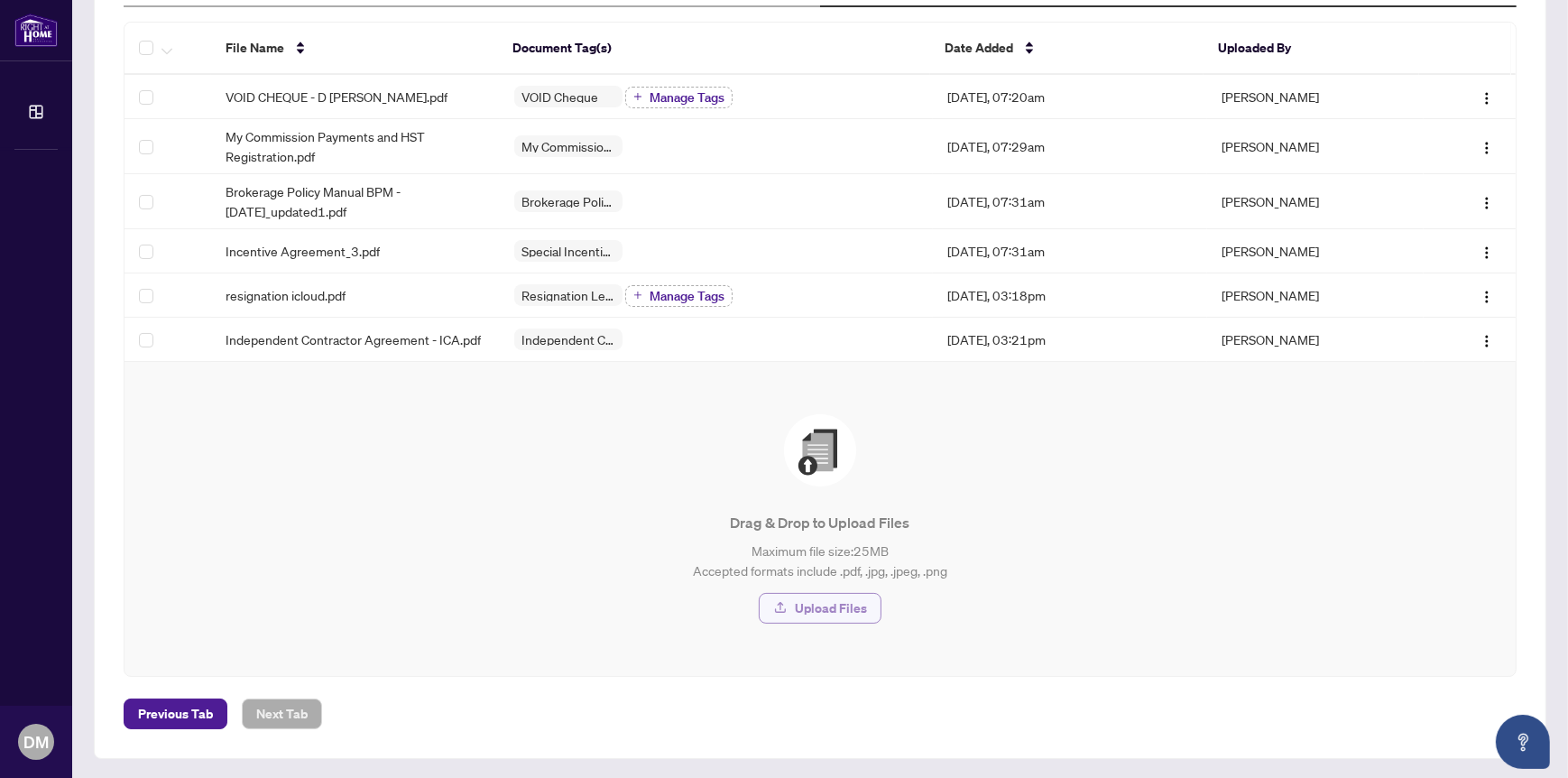
click at [808, 601] on span "Upload Files" at bounding box center [831, 608] width 72 height 29
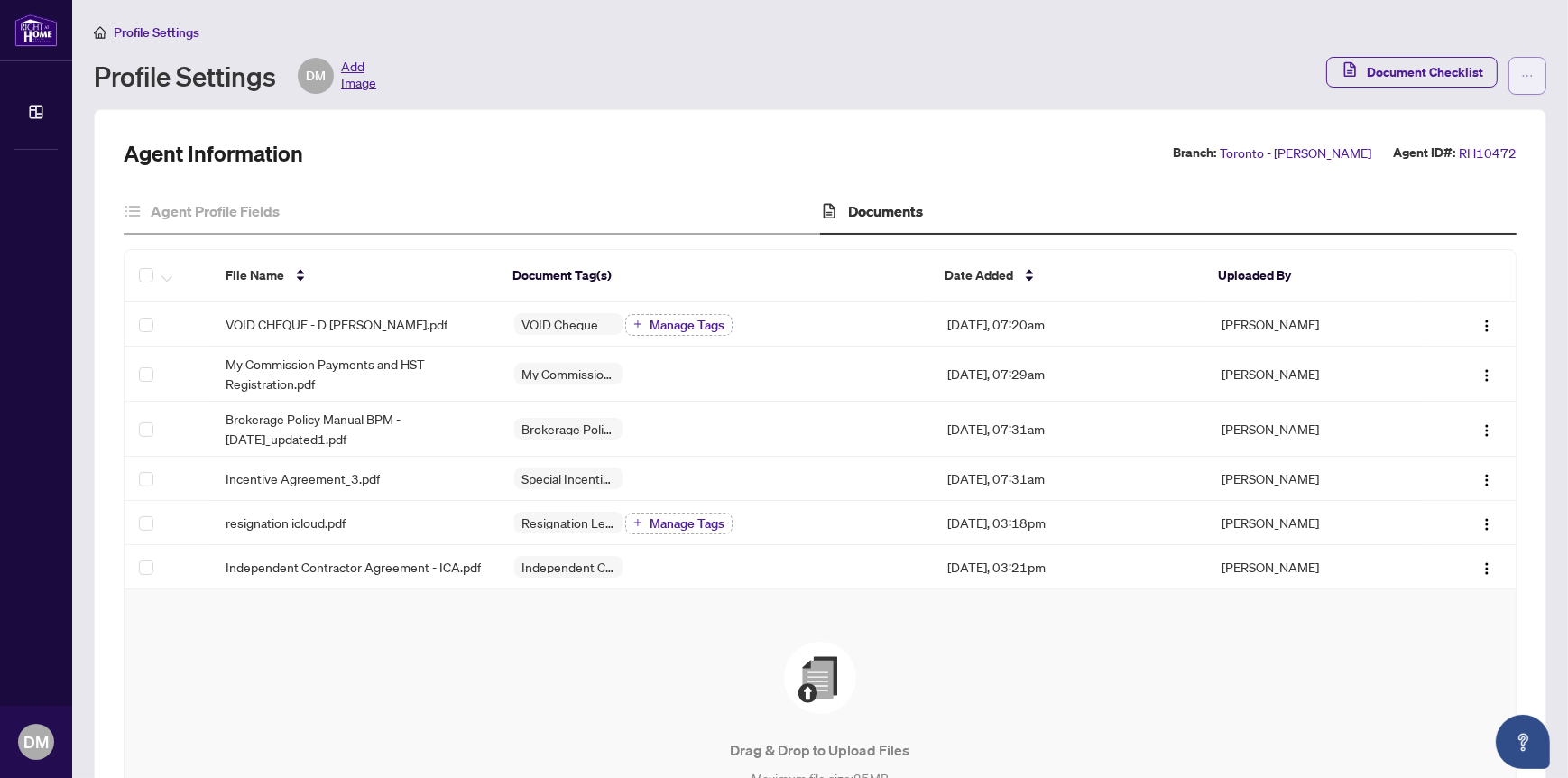
click at [1521, 70] on icon "ellipsis" at bounding box center [1527, 76] width 13 height 13
click at [1459, 109] on span "Agent Activity History" at bounding box center [1456, 116] width 124 height 20
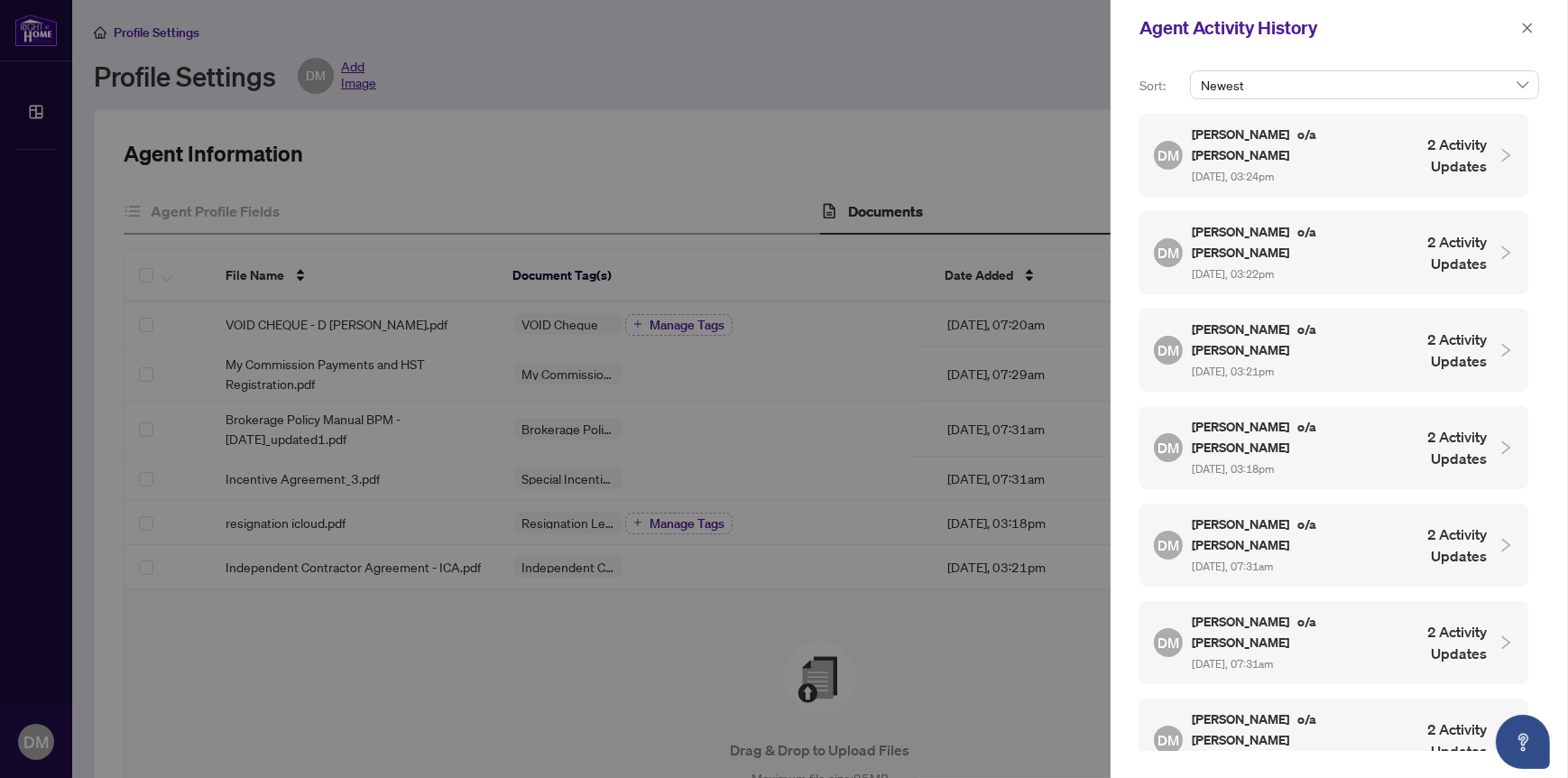
click at [949, 119] on div at bounding box center [784, 389] width 1568 height 778
click at [401, 132] on div at bounding box center [784, 389] width 1568 height 778
click at [1522, 24] on icon "close" at bounding box center [1527, 28] width 13 height 13
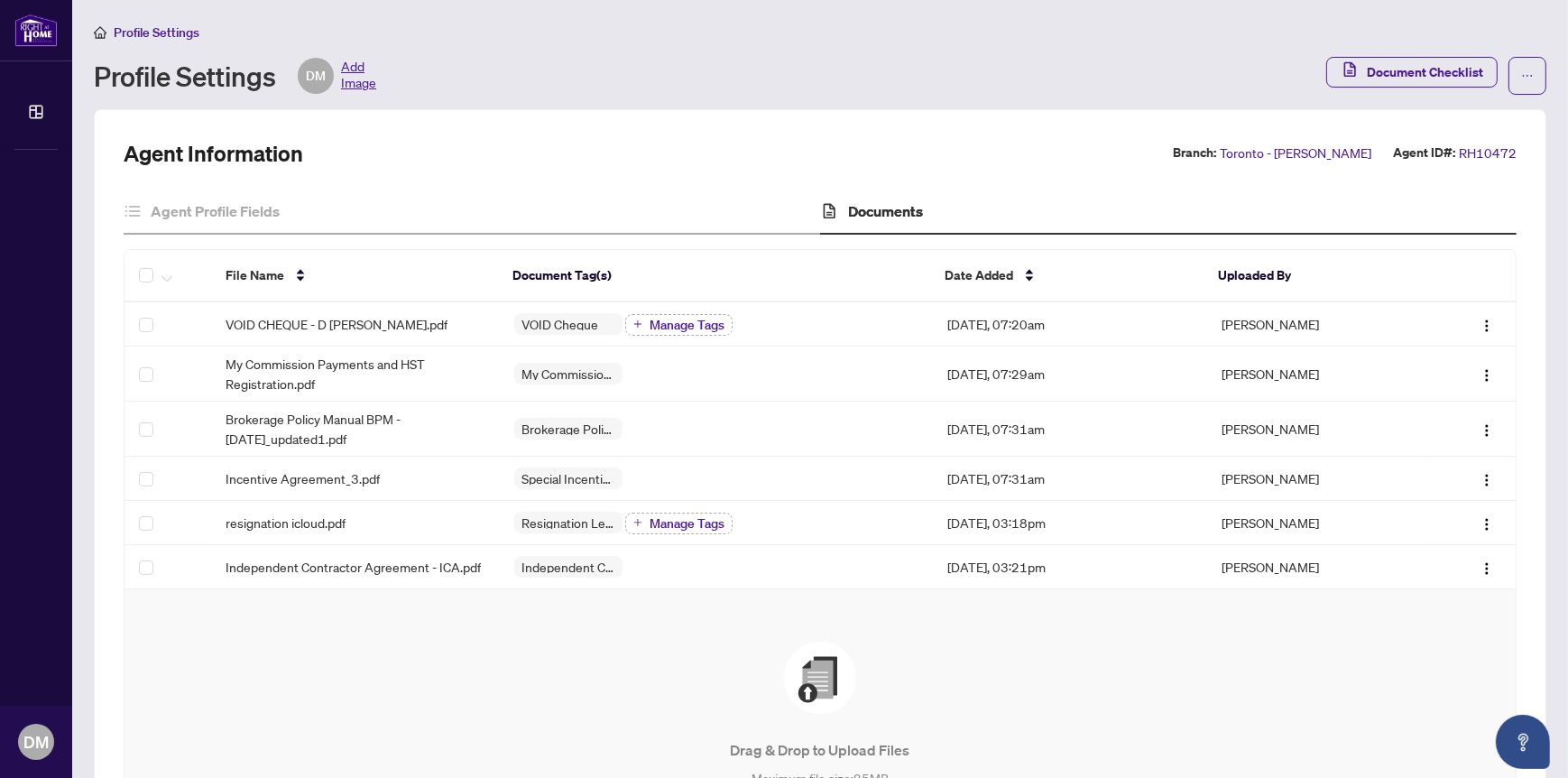
click at [357, 83] on span "Add Image" at bounding box center [358, 76] width 35 height 36
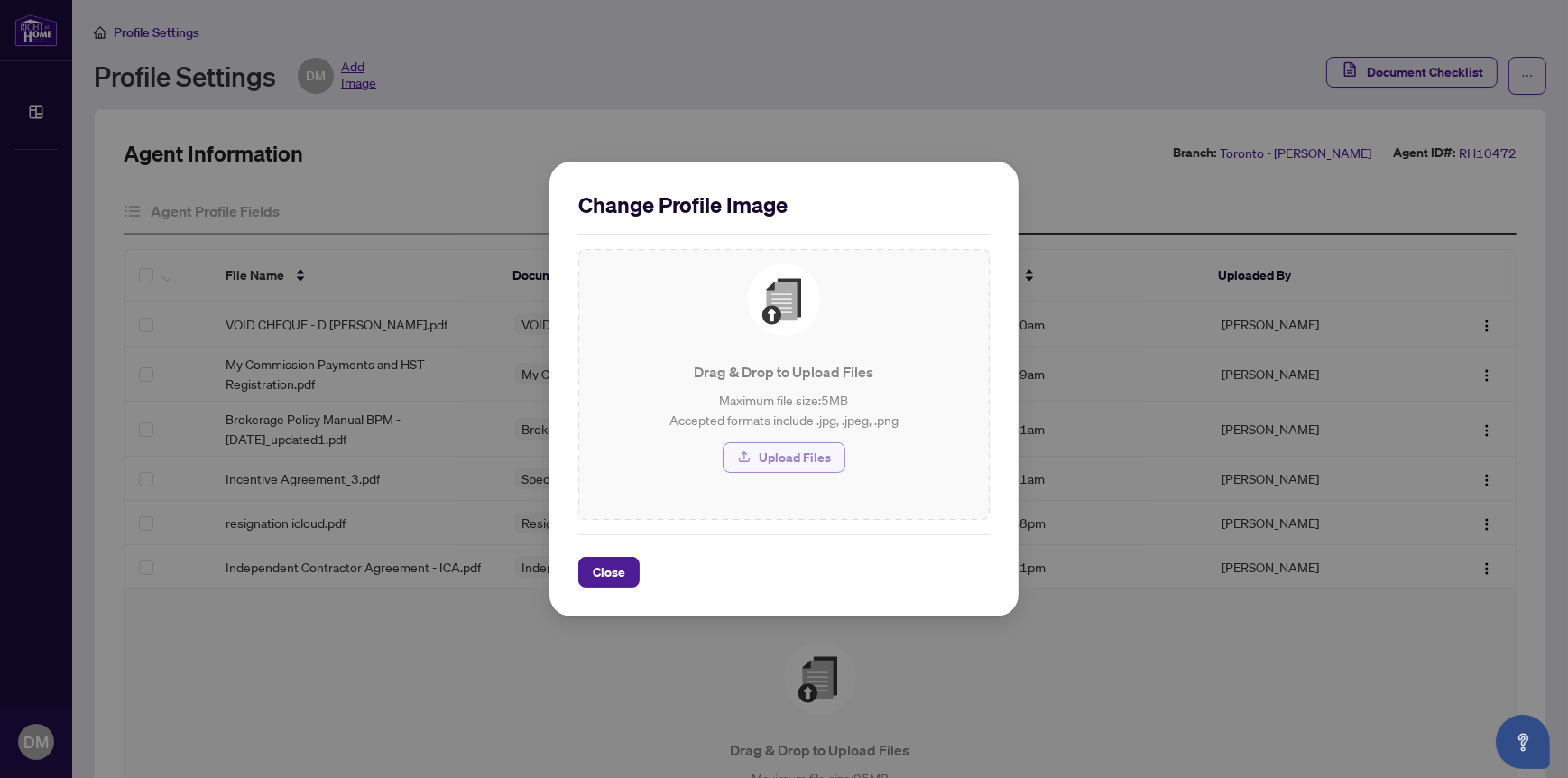
click at [790, 457] on span "Upload Files" at bounding box center [795, 458] width 72 height 29
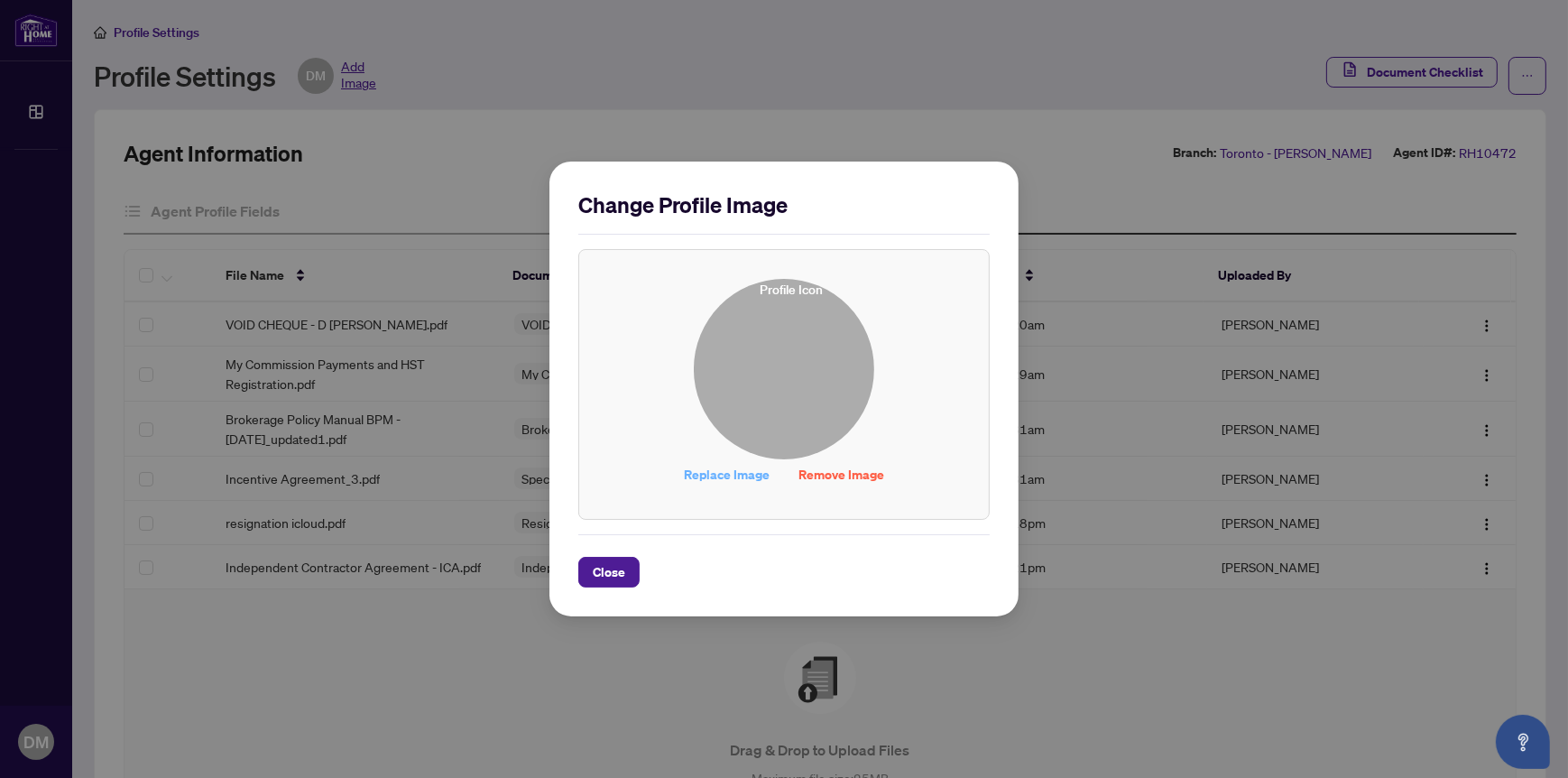
click at [726, 470] on span "Replace Image" at bounding box center [726, 475] width 86 height 29
click at [602, 565] on span "Close" at bounding box center [609, 572] width 33 height 29
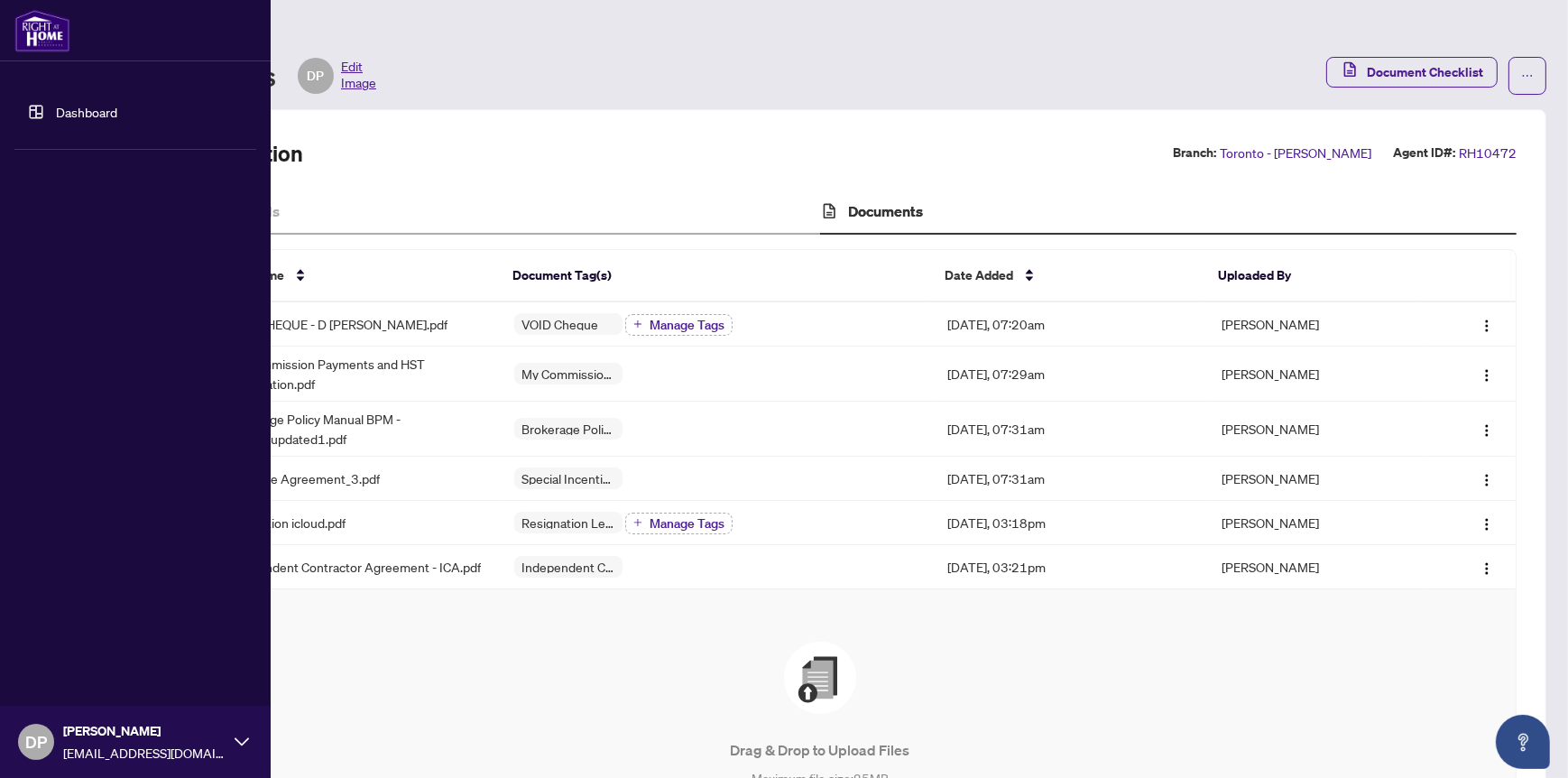
click at [61, 113] on link "Dashboard" at bounding box center [87, 112] width 61 height 16
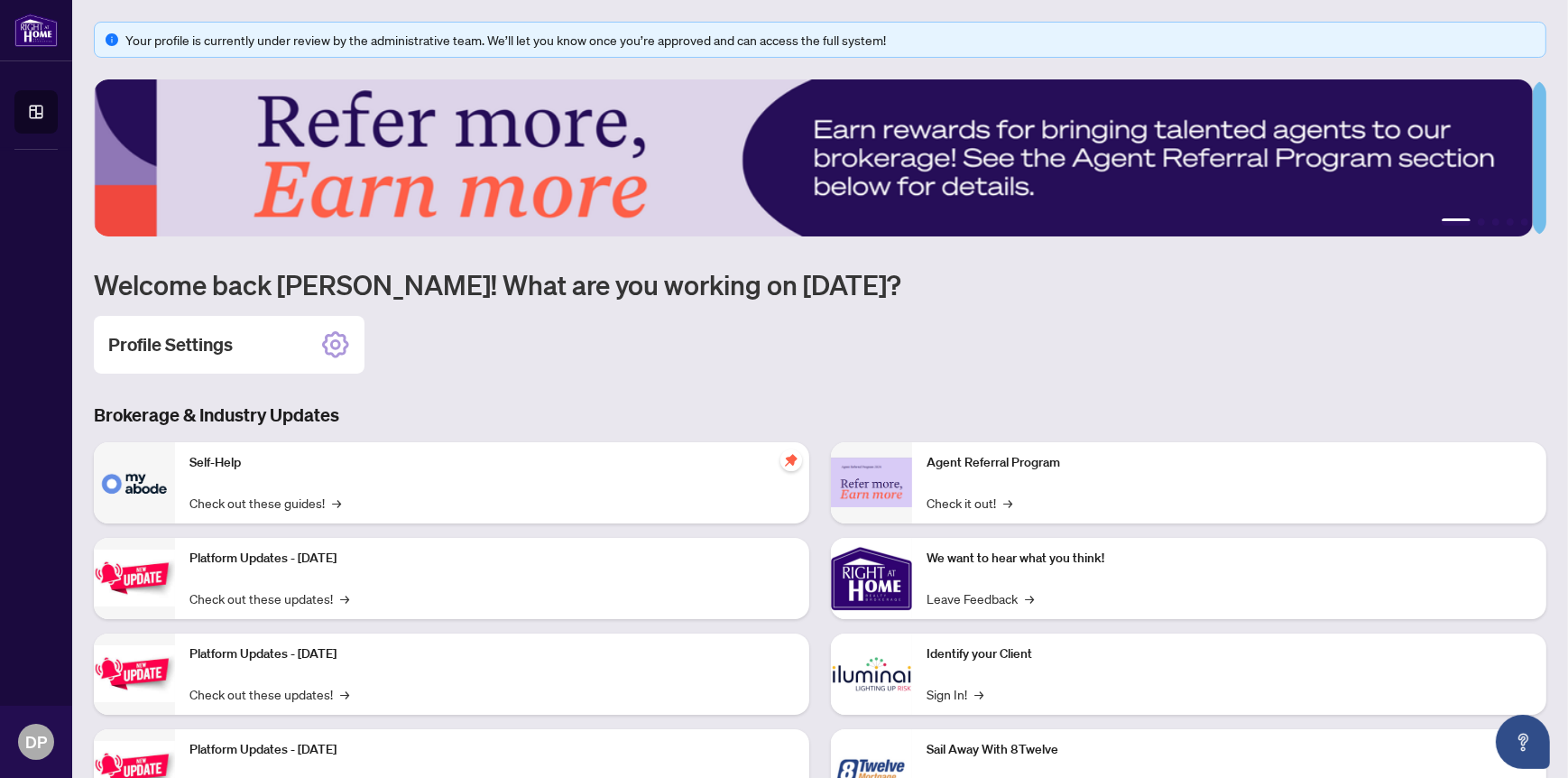
scroll to position [80, 0]
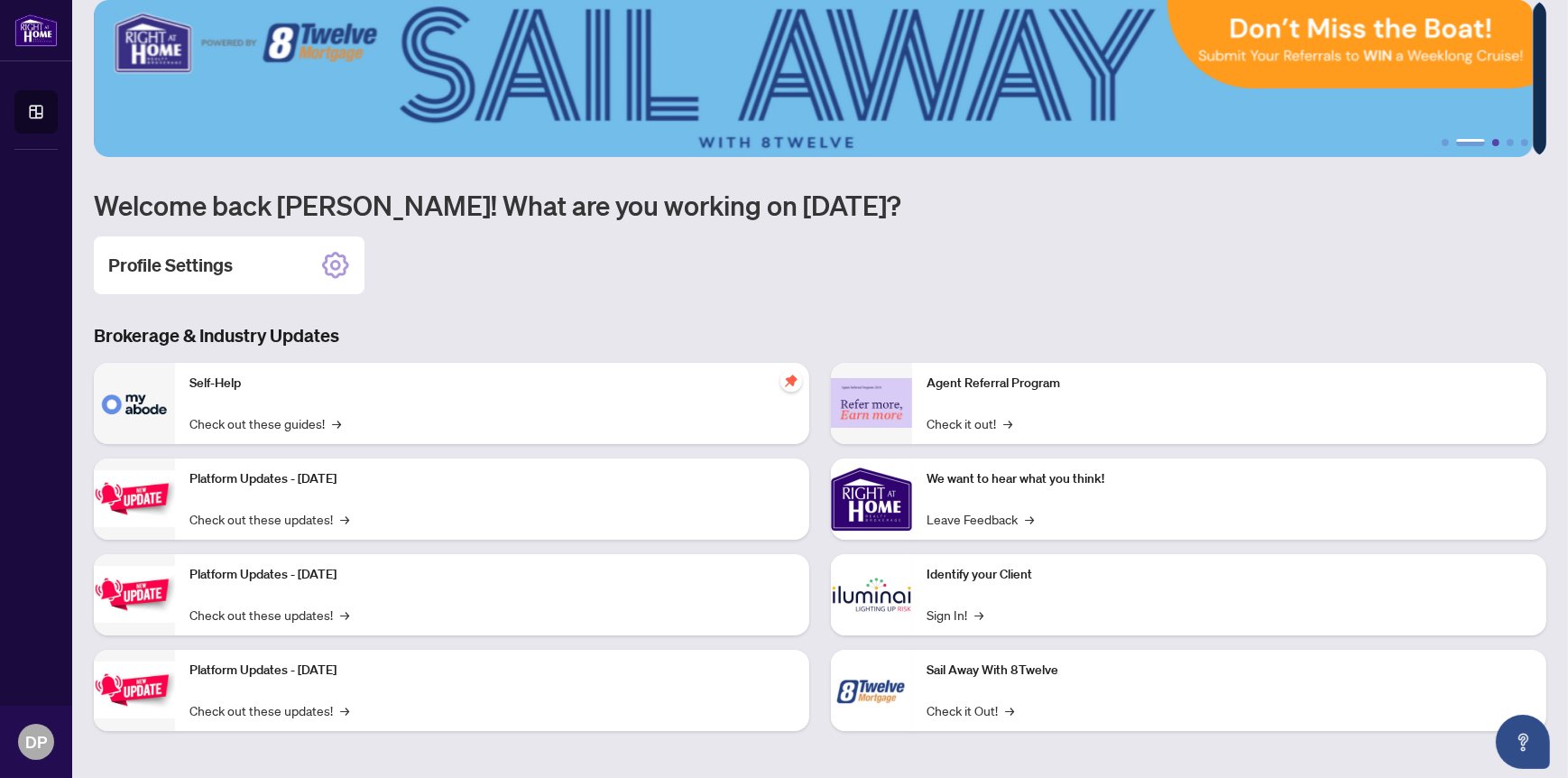
click at [1492, 140] on button "3" at bounding box center [1496, 143] width 7 height 7
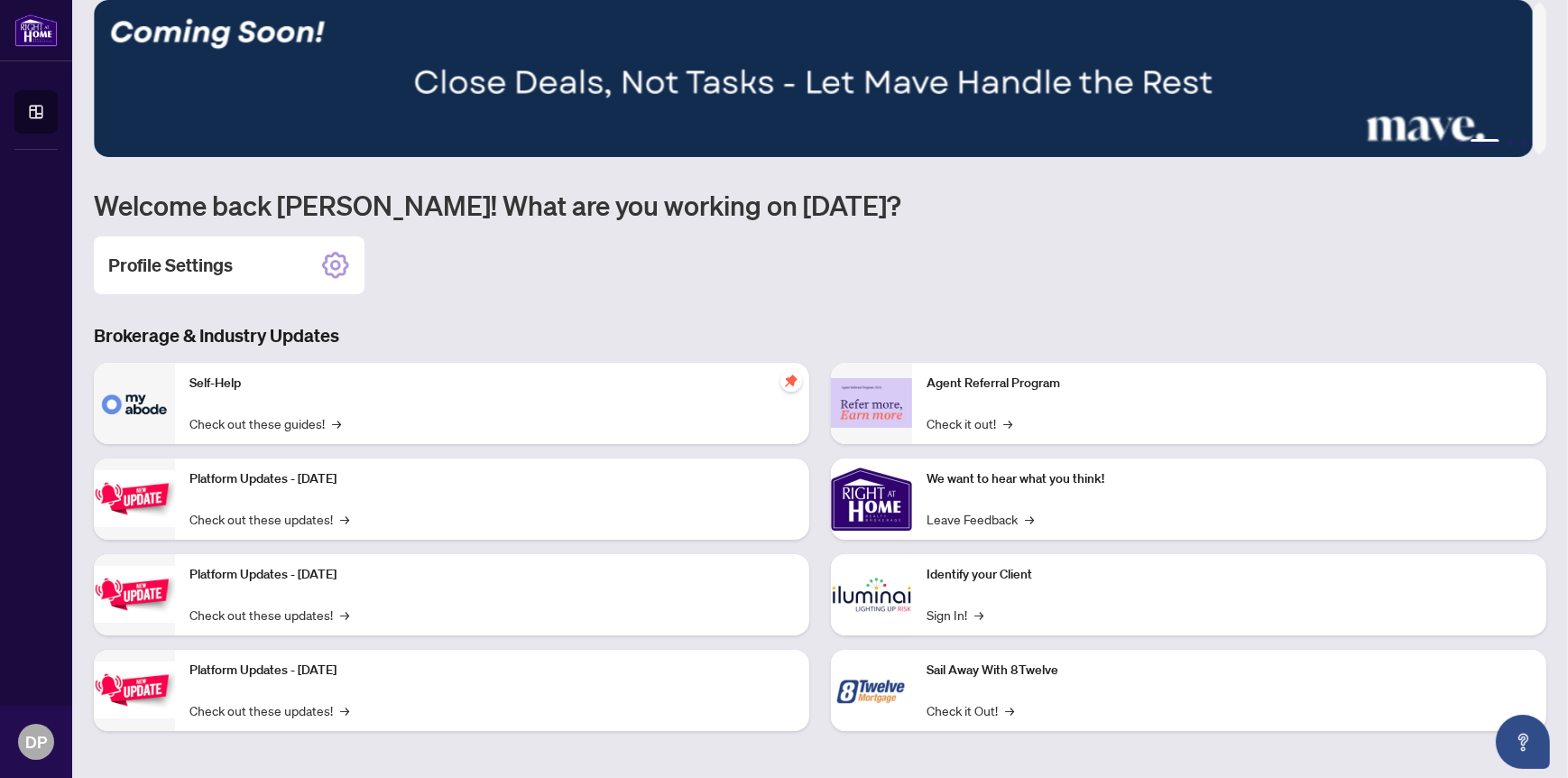
click at [1406, 130] on img at bounding box center [813, 79] width 1439 height 157
click at [334, 257] on icon at bounding box center [335, 265] width 29 height 29
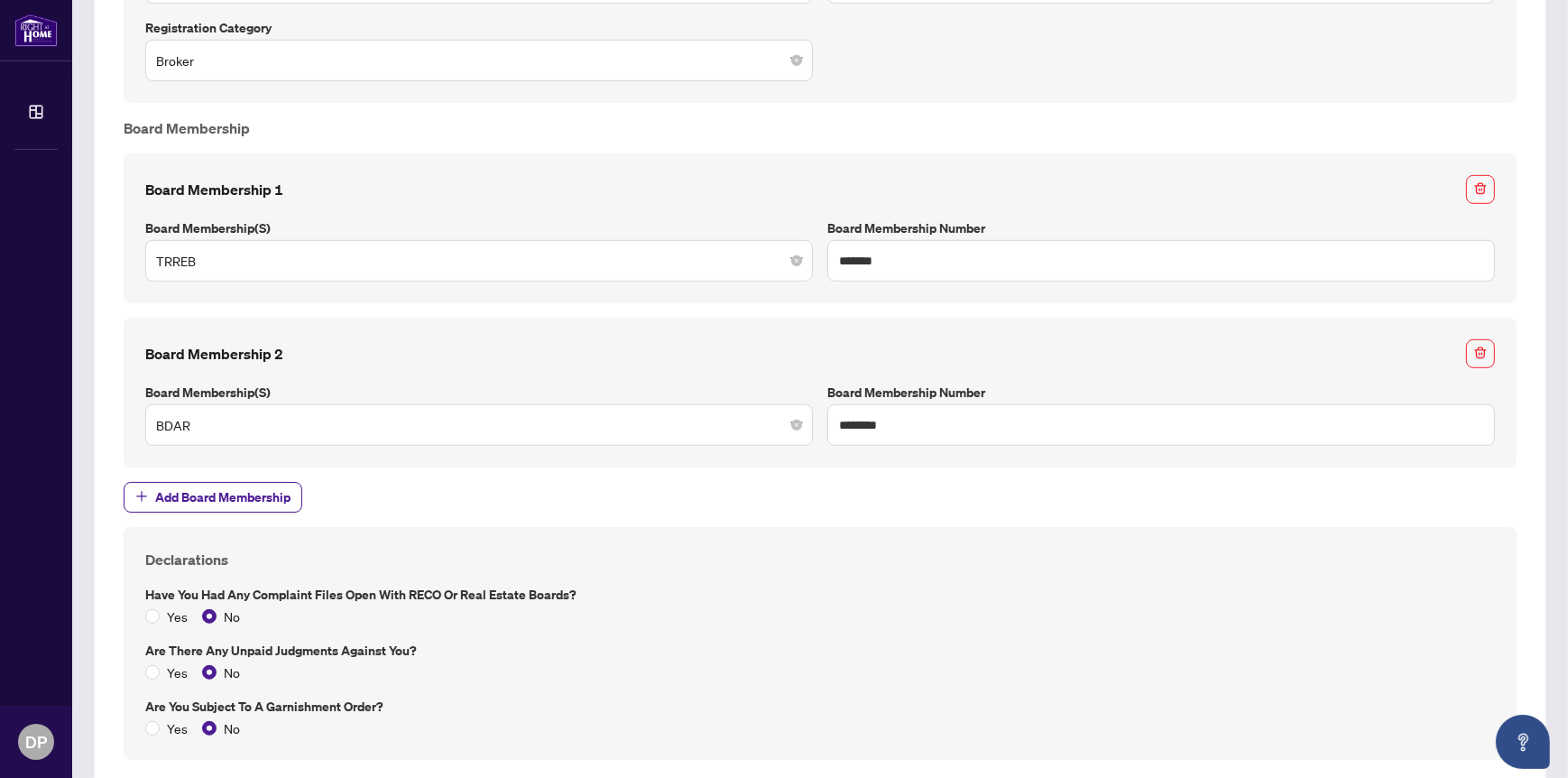
scroll to position [1345, 0]
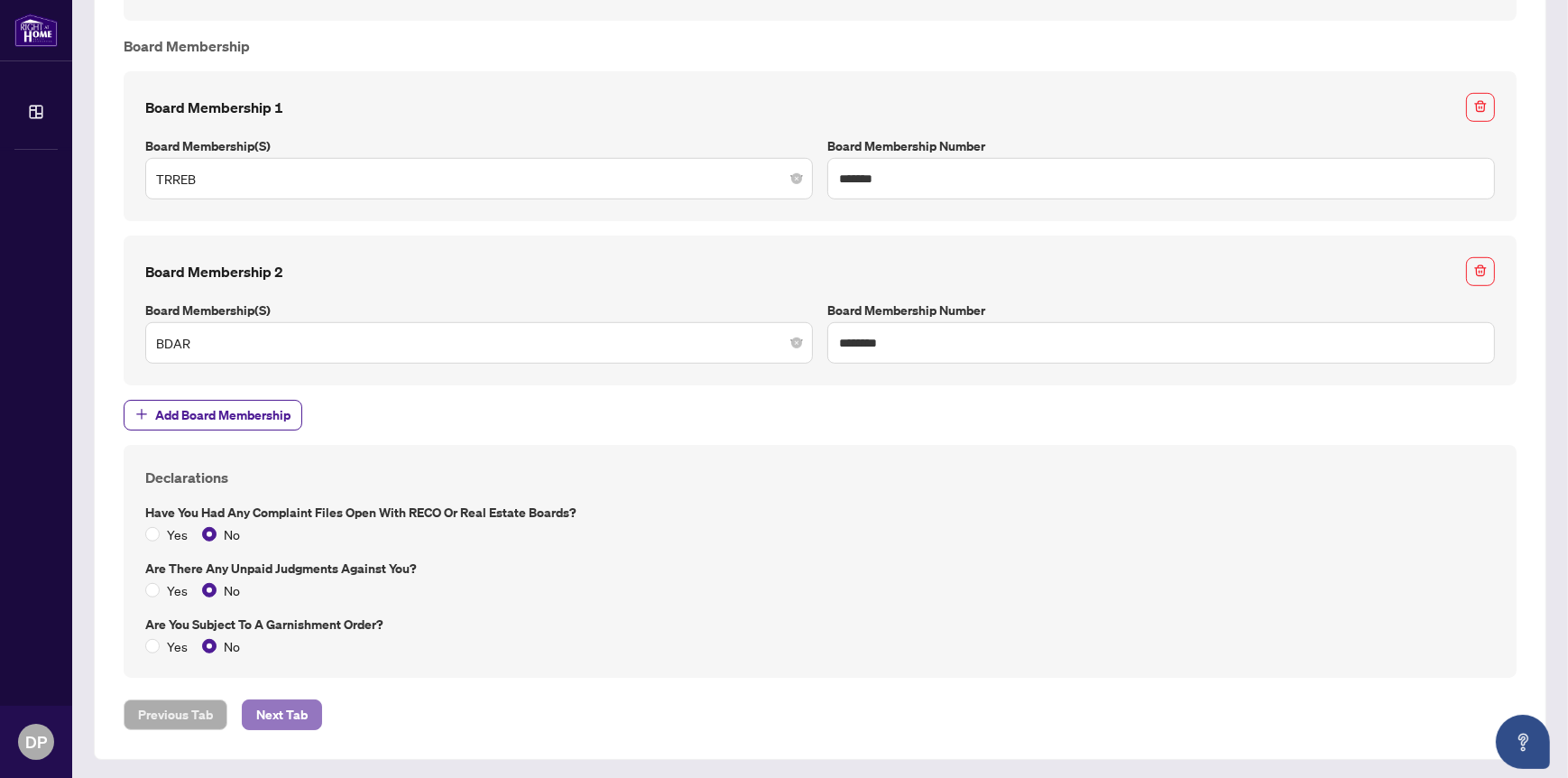
click at [288, 707] on span "Next Tab" at bounding box center [281, 715] width 52 height 29
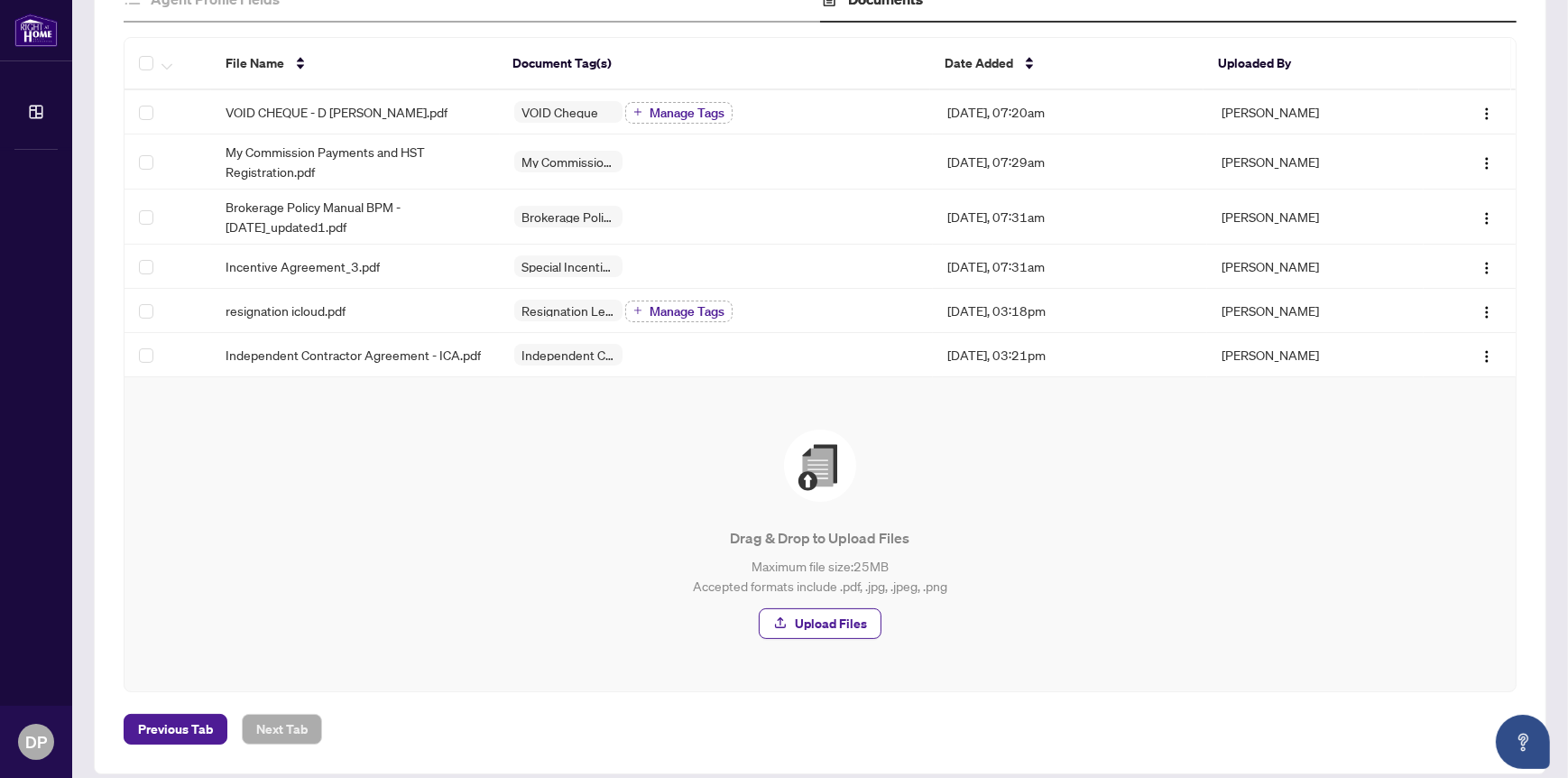
scroll to position [227, 0]
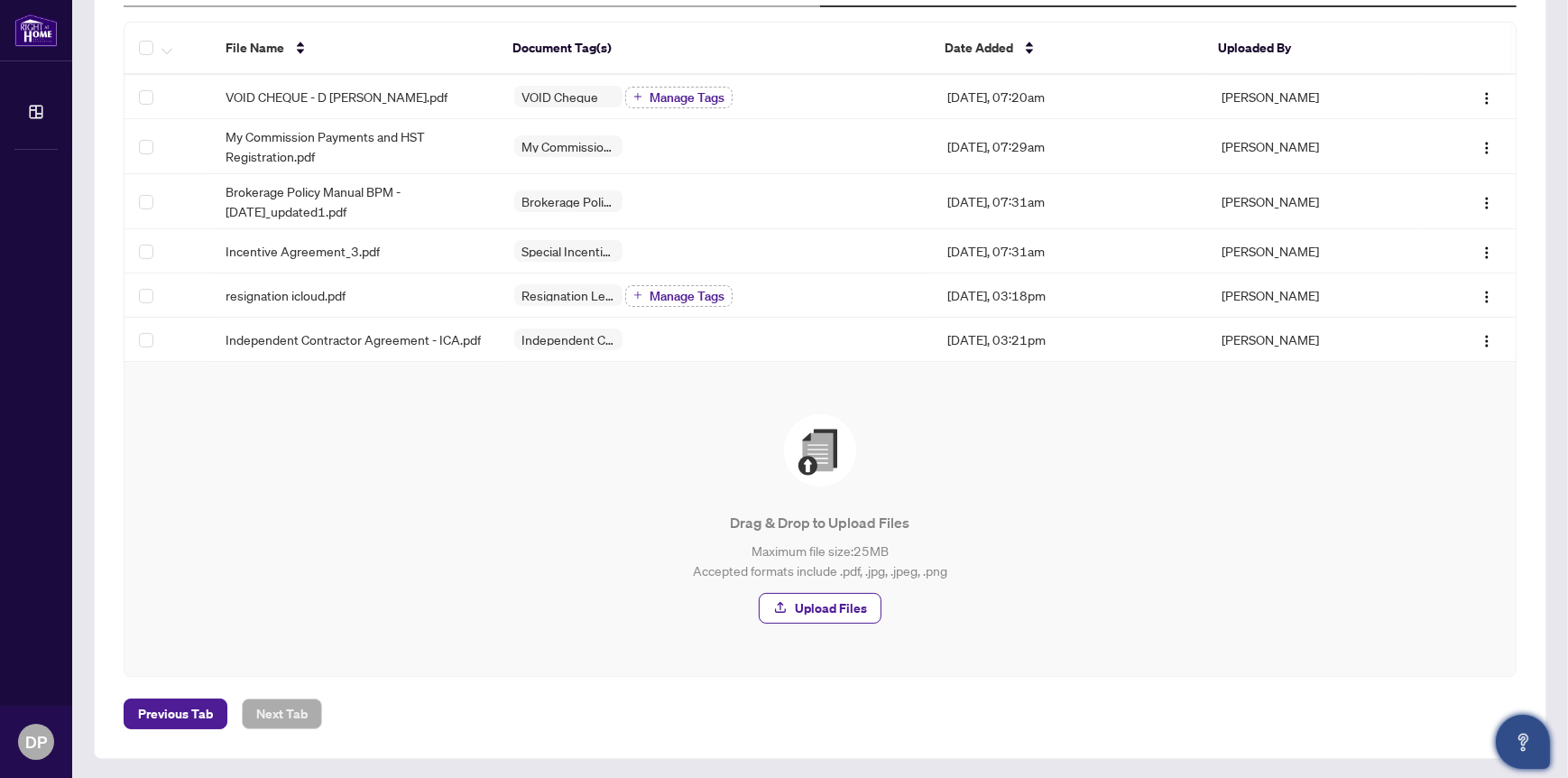
click at [1525, 742] on icon "Open asap" at bounding box center [1523, 742] width 23 height 23
click at [811, 603] on span "Upload Files" at bounding box center [831, 608] width 72 height 29
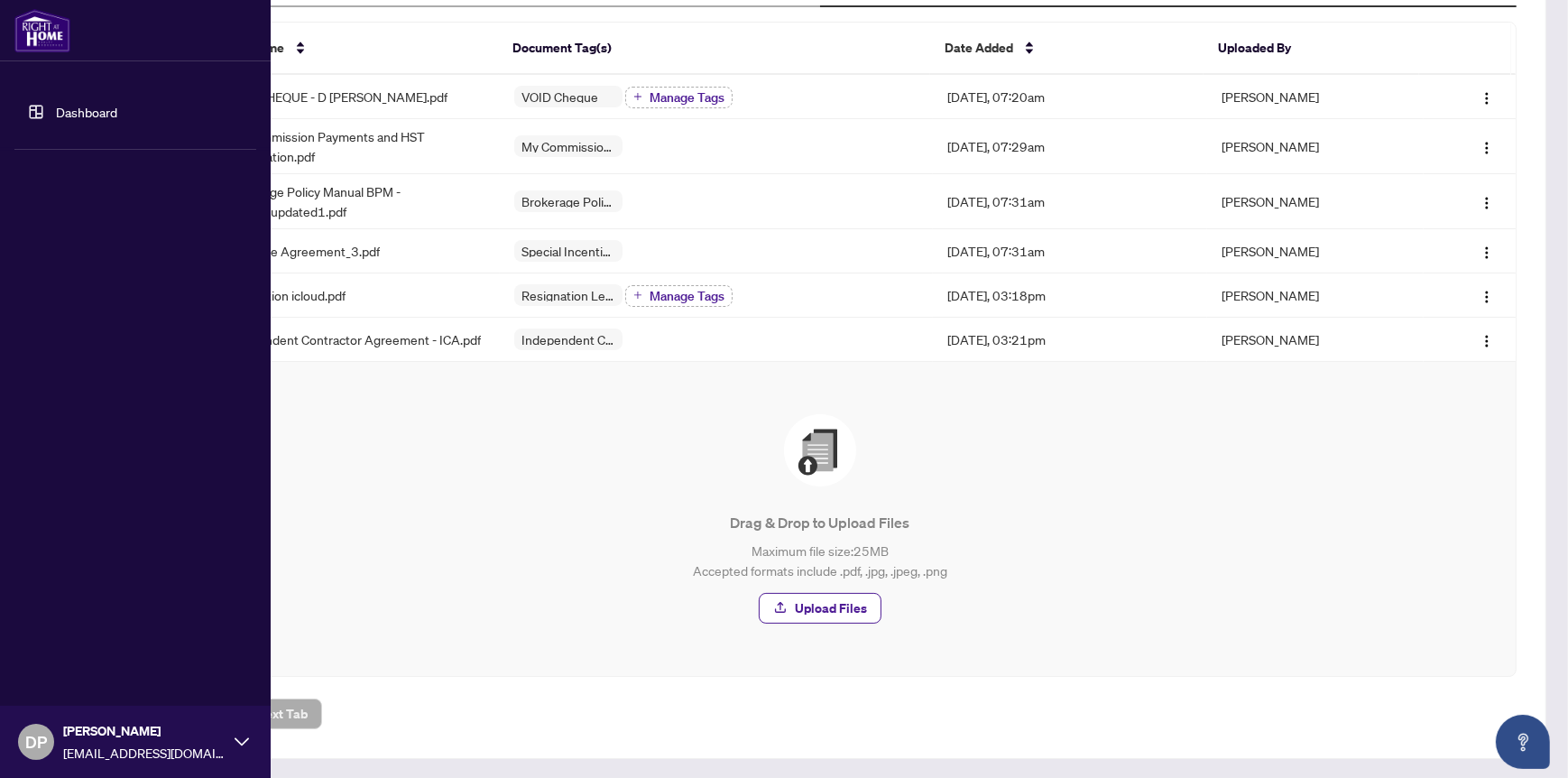
click at [90, 105] on link "Dashboard" at bounding box center [87, 112] width 61 height 16
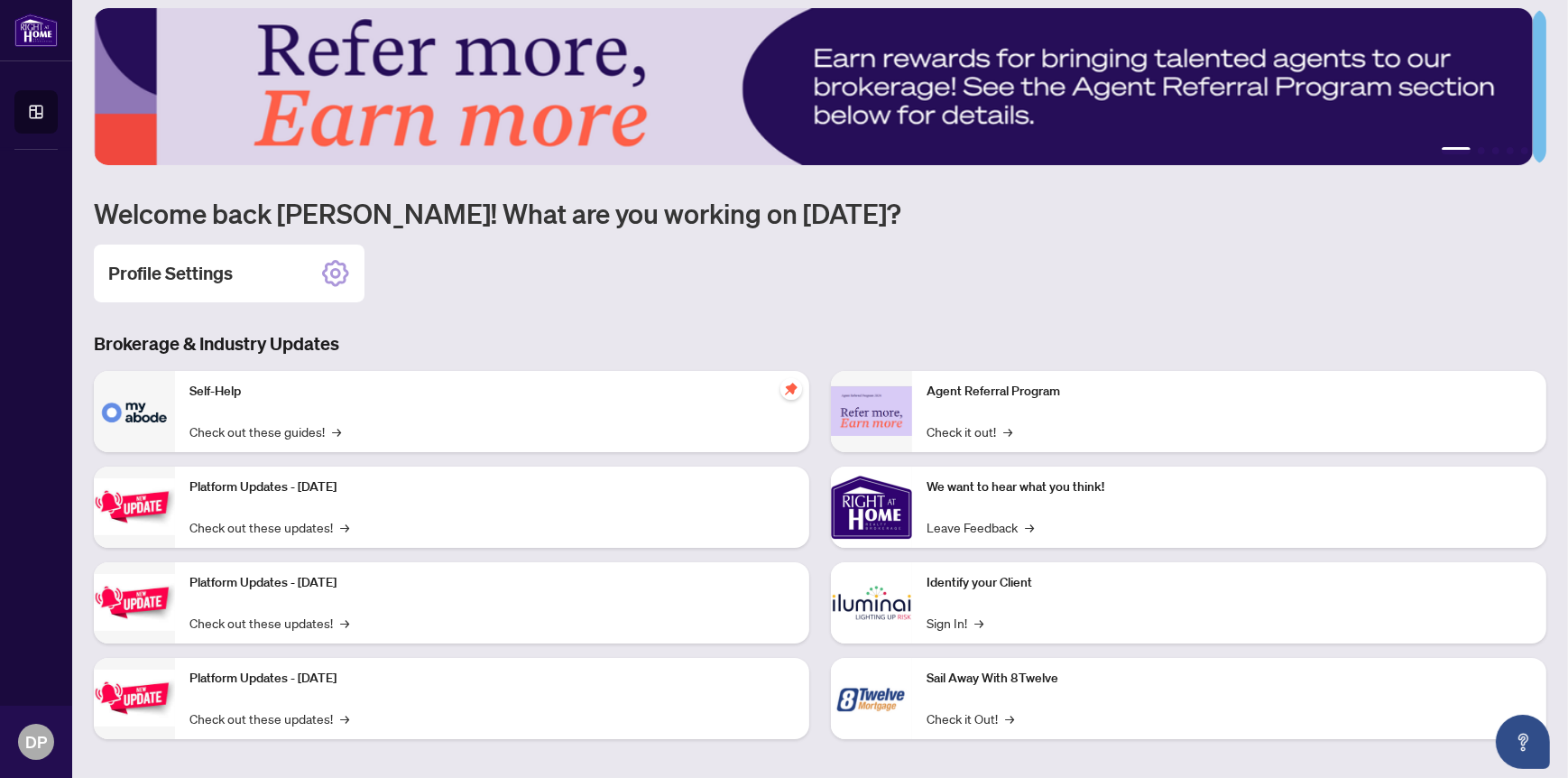
scroll to position [80, 0]
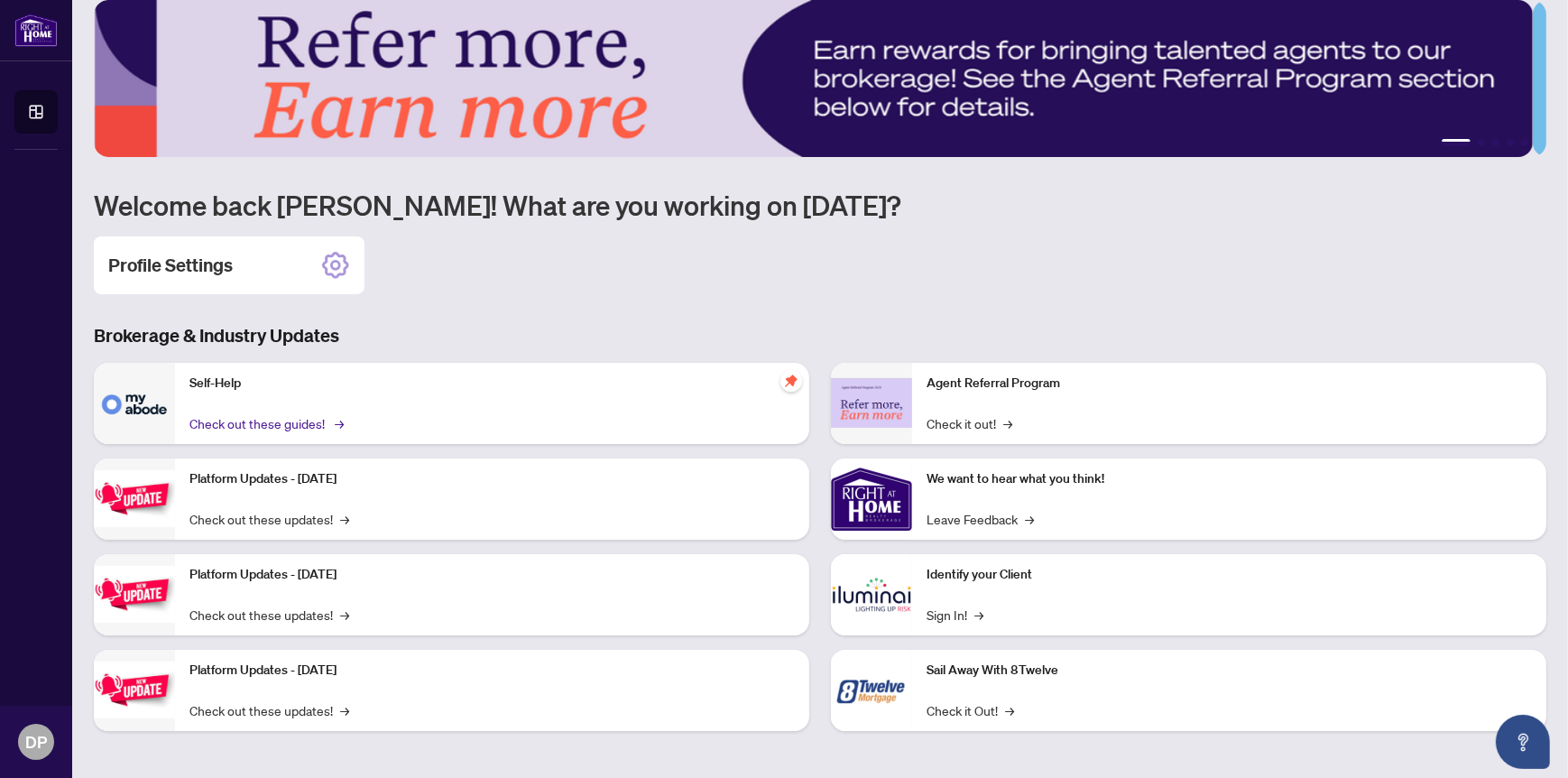
click at [313, 418] on link "Check out these guides! →" at bounding box center [265, 423] width 152 height 20
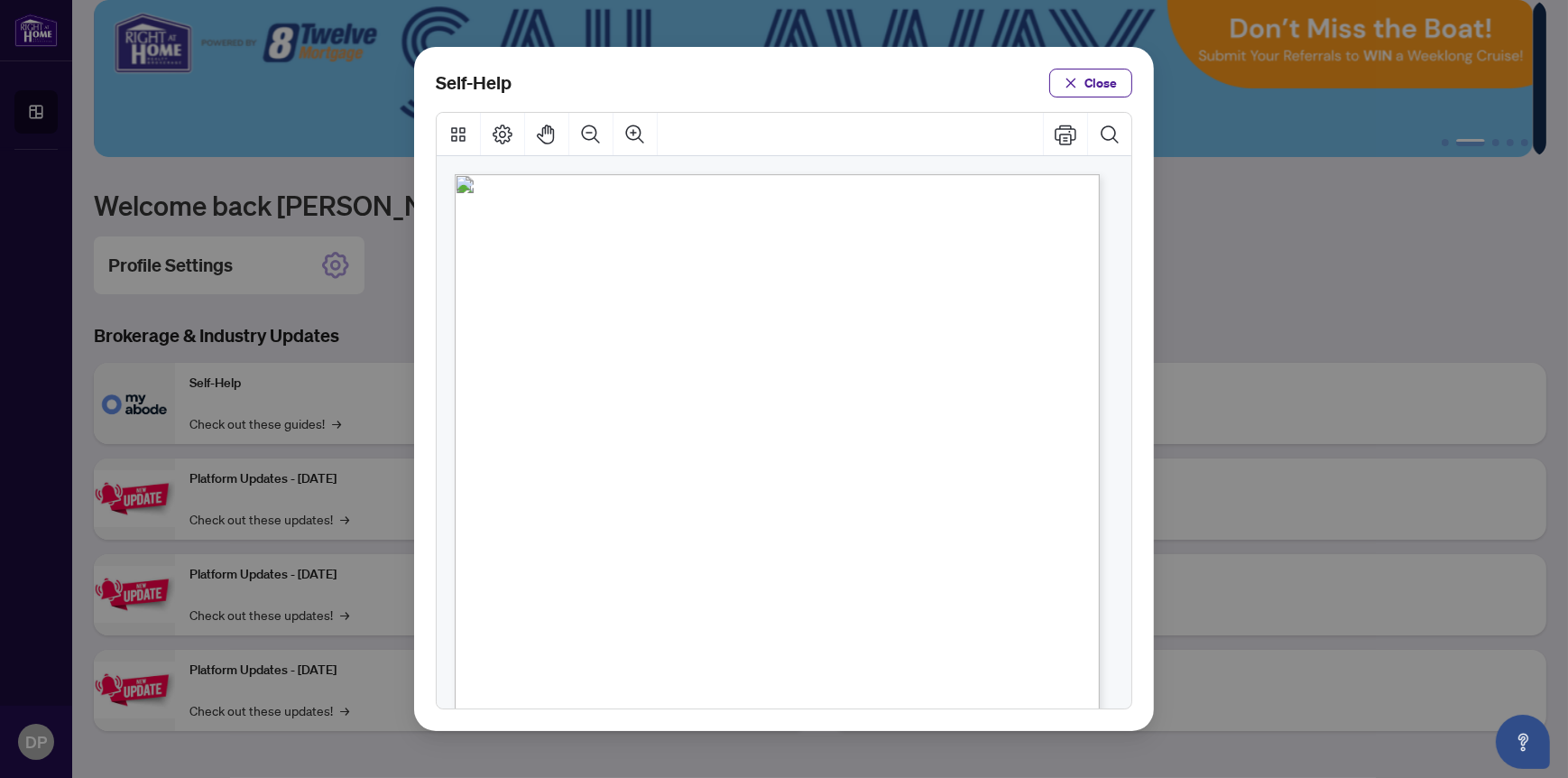
scroll to position [270, 0]
click at [1105, 80] on span "Close" at bounding box center [1100, 83] width 33 height 29
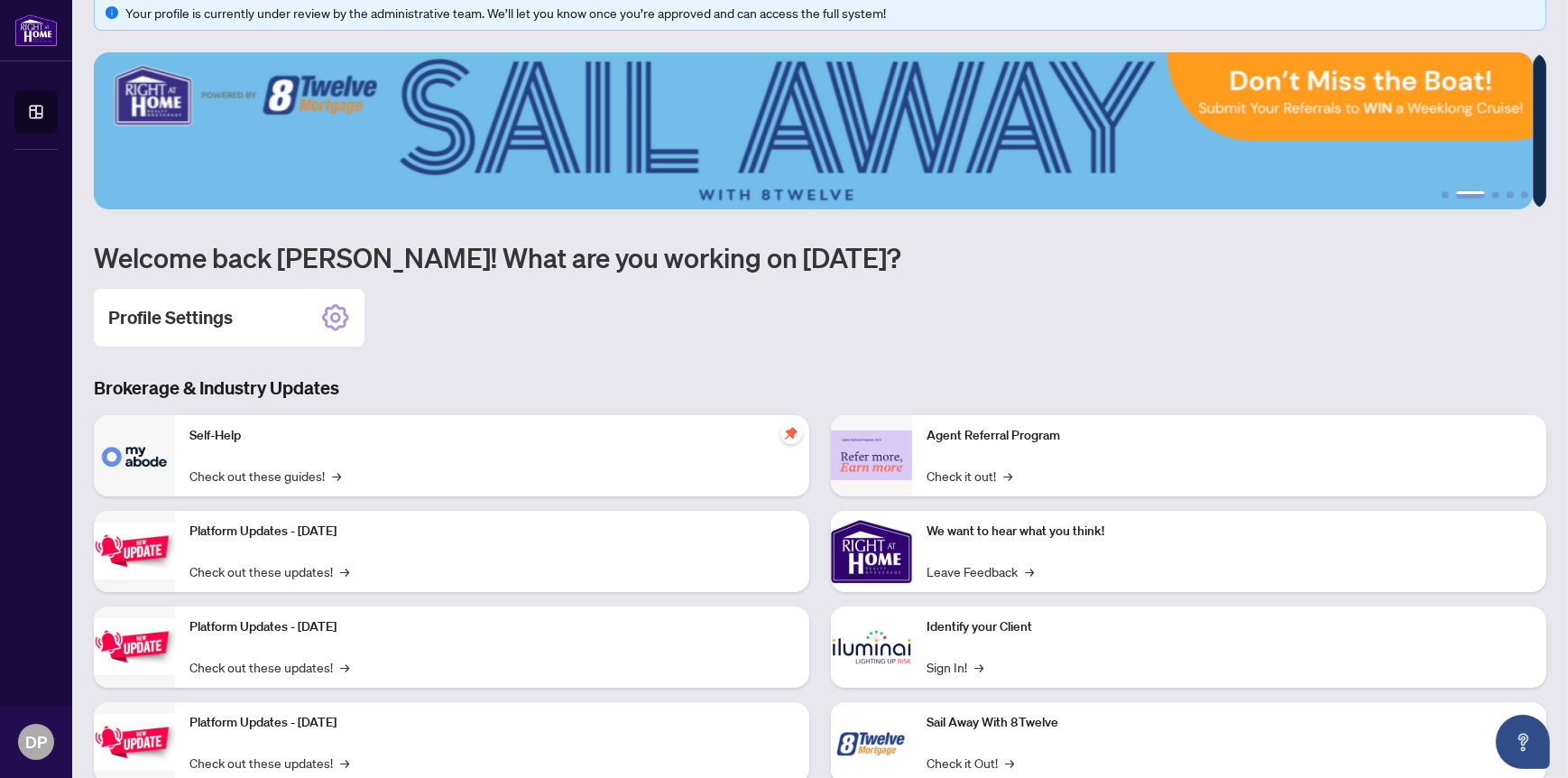
scroll to position [0, 0]
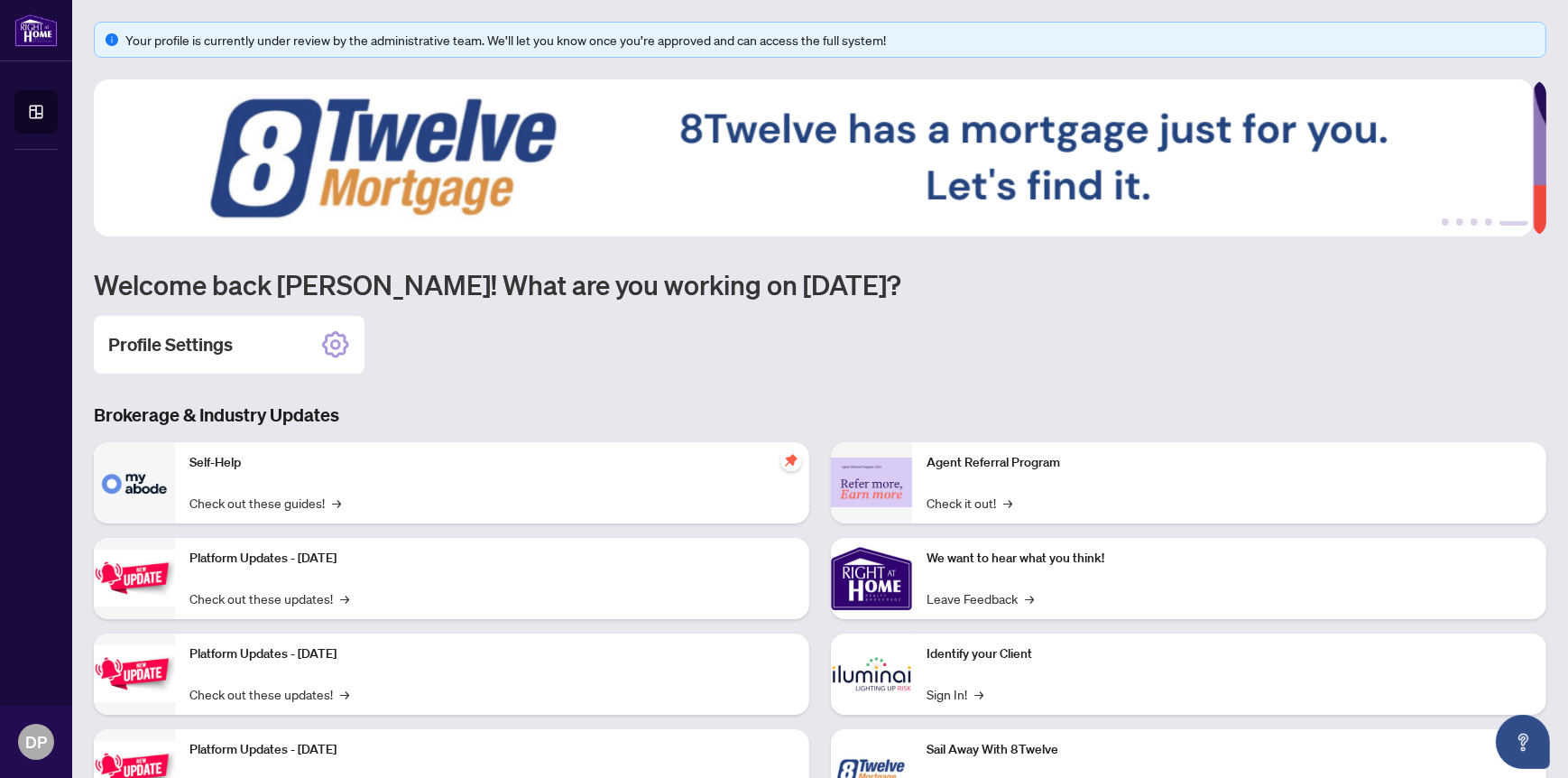
click at [1033, 350] on div "Profile Settings" at bounding box center [820, 345] width 1452 height 58
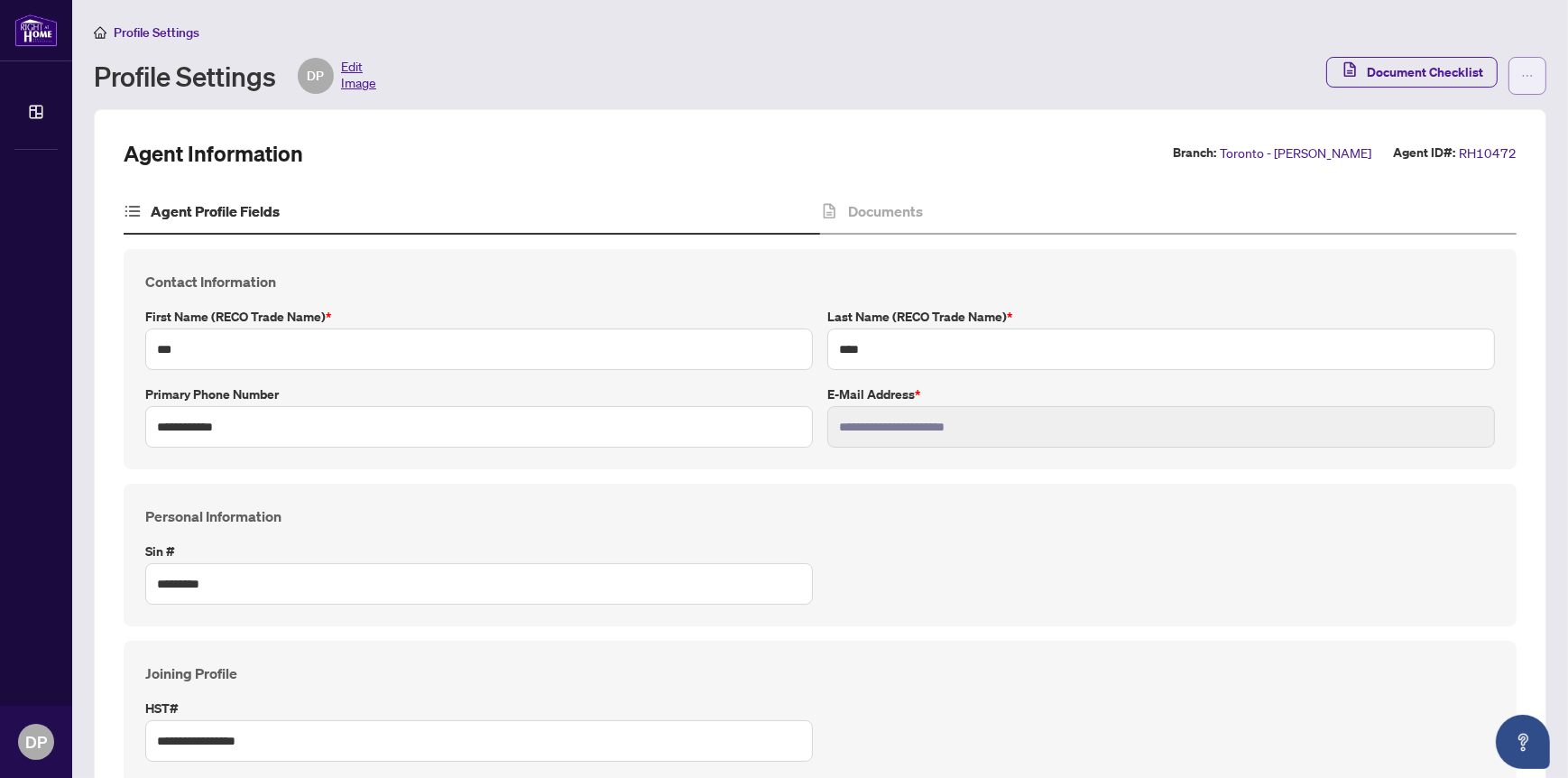
click at [1521, 79] on icon "ellipsis" at bounding box center [1527, 76] width 13 height 13
click at [1507, 119] on span "Agent Activity History" at bounding box center [1456, 116] width 124 height 20
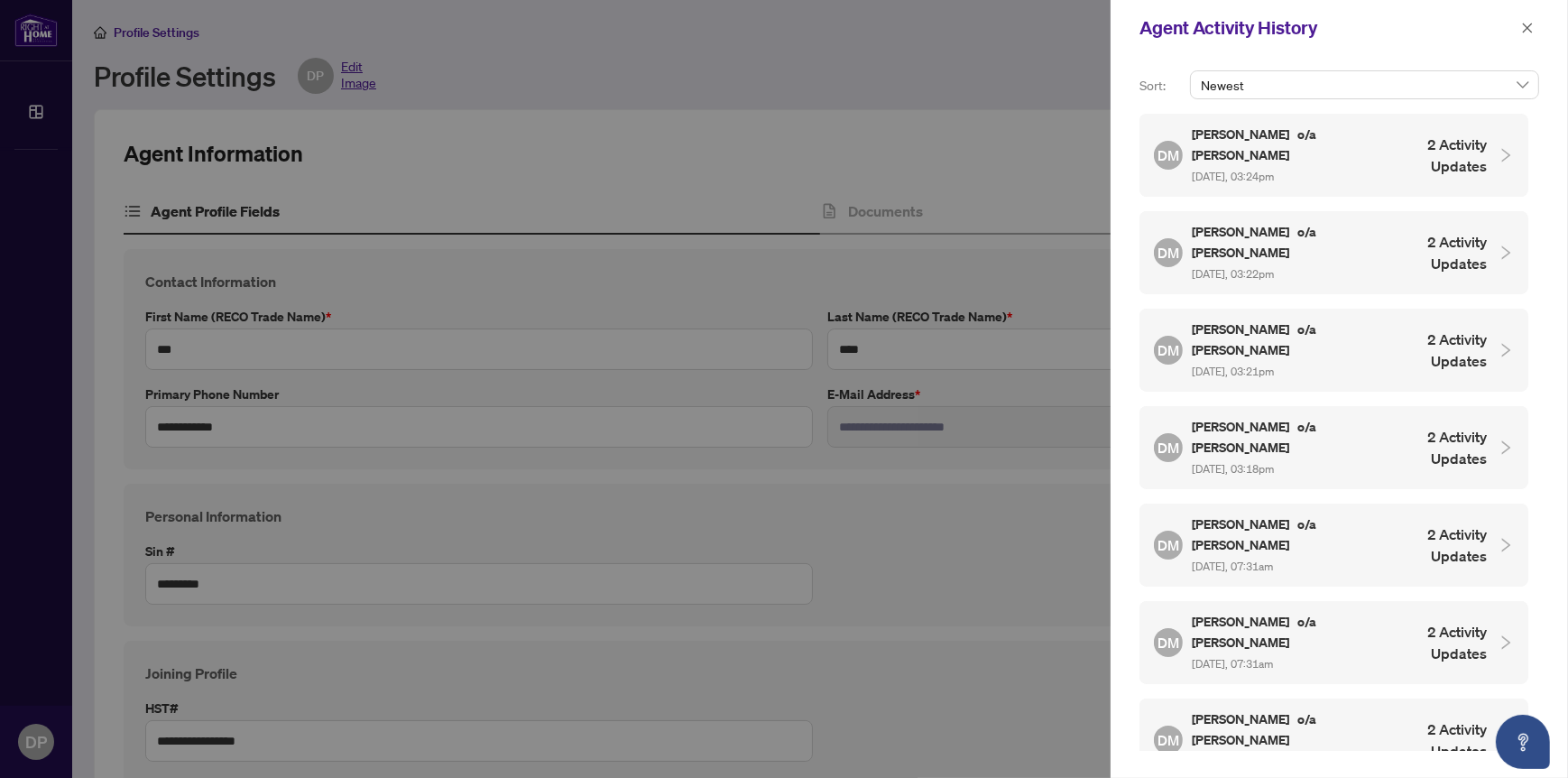
click at [1006, 140] on div at bounding box center [784, 389] width 1568 height 778
click at [1527, 24] on icon "close" at bounding box center [1527, 28] width 13 height 13
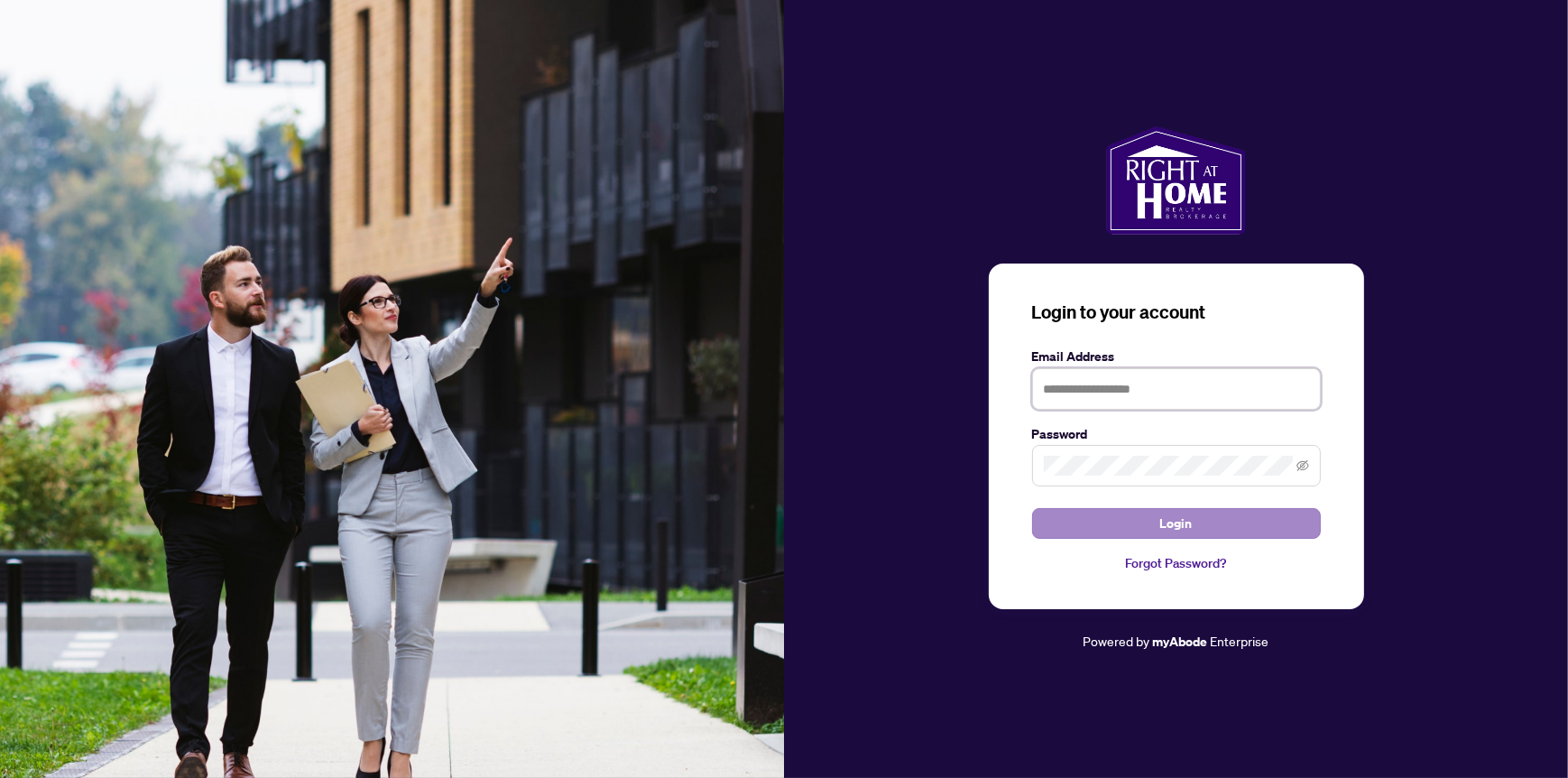
type input "**********"
click at [1183, 517] on span "Login" at bounding box center [1176, 524] width 33 height 29
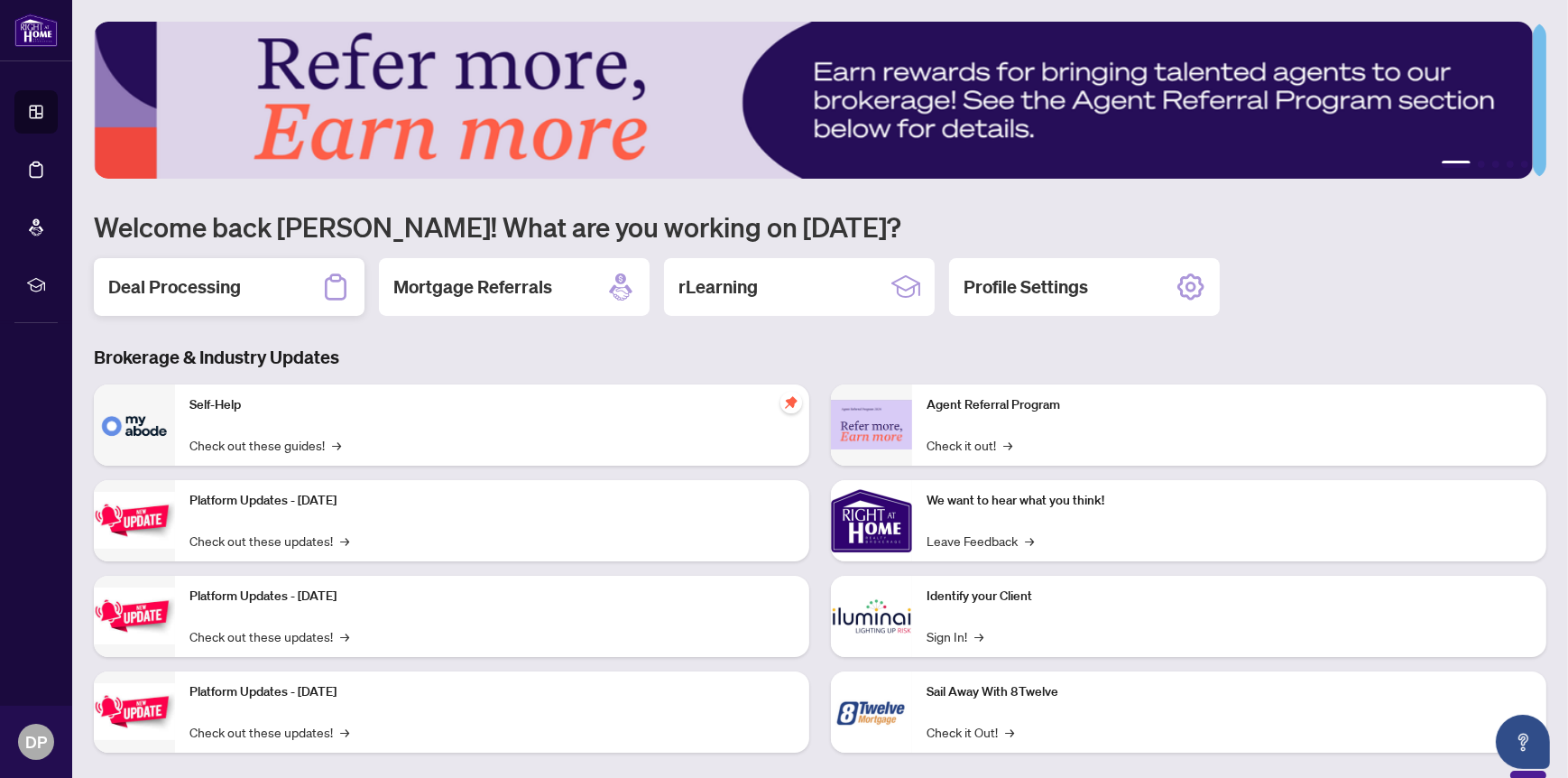
click at [184, 276] on h2 "Deal Processing" at bounding box center [175, 287] width 133 height 25
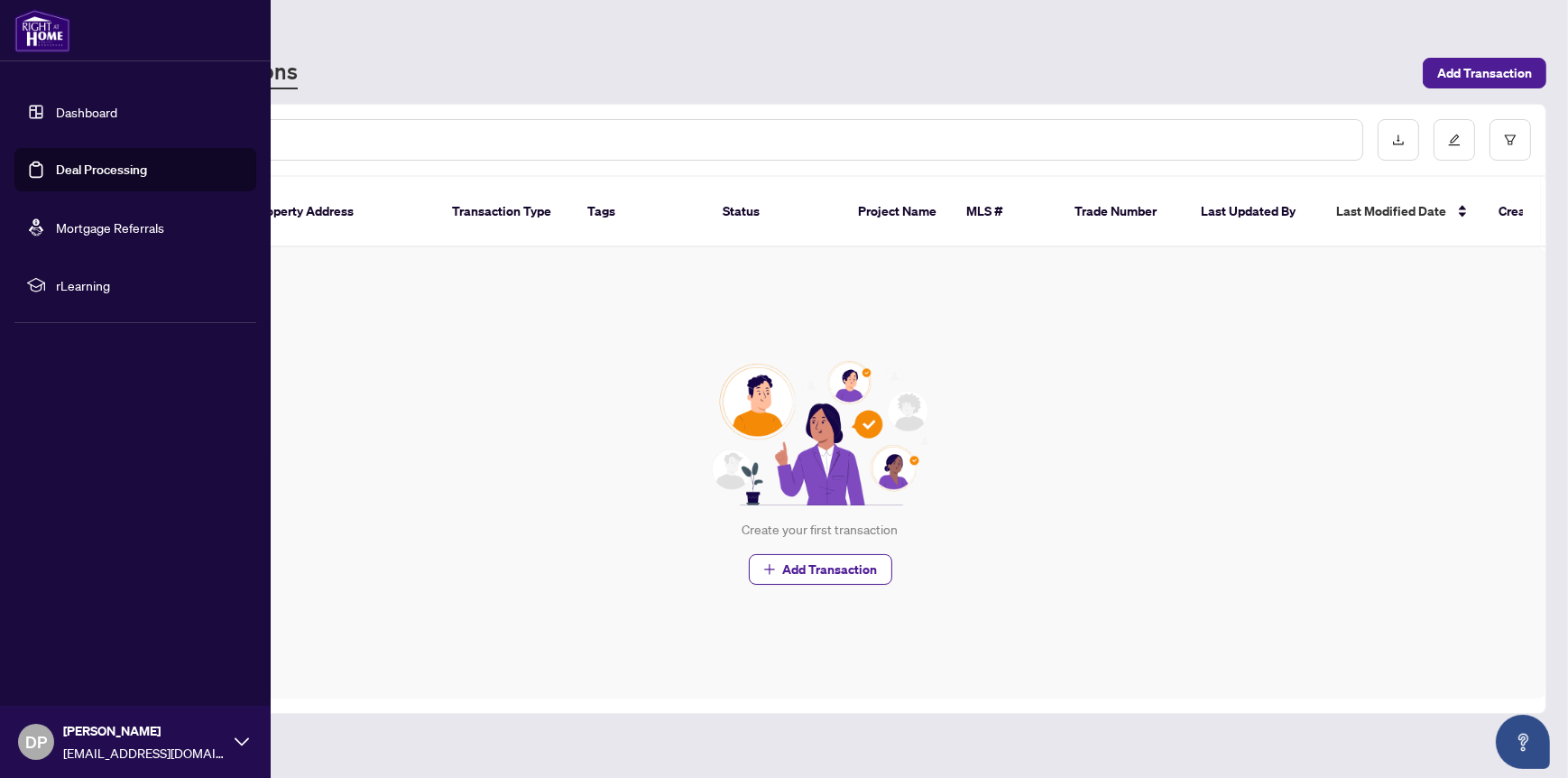
click at [76, 282] on span "rLearning" at bounding box center [149, 285] width 187 height 20
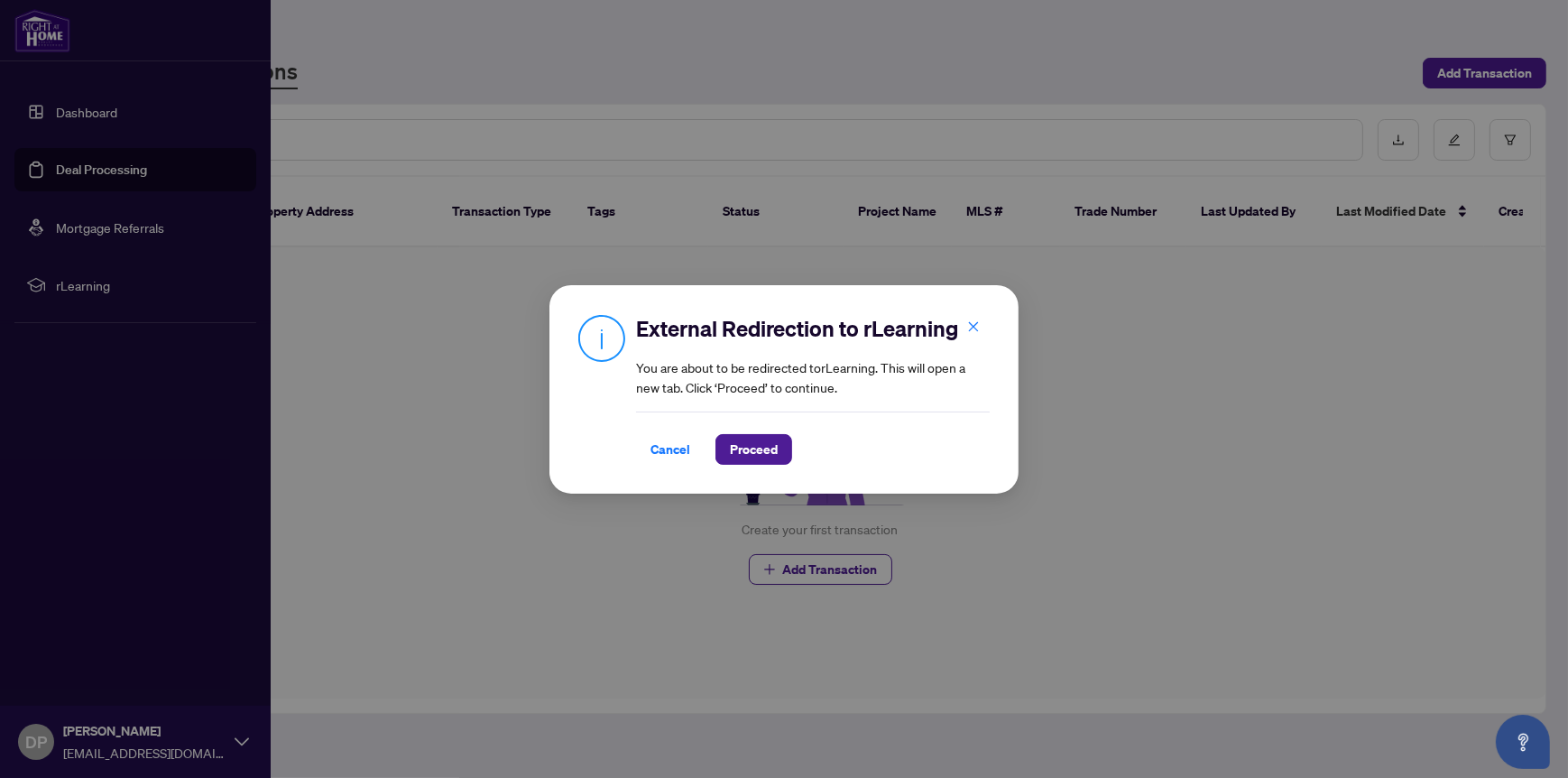
click at [84, 119] on div "External Redirection to rLearning You are about to be redirected to rLearning .…" at bounding box center [784, 389] width 1568 height 778
click at [666, 448] on span "Cancel" at bounding box center [670, 450] width 40 height 29
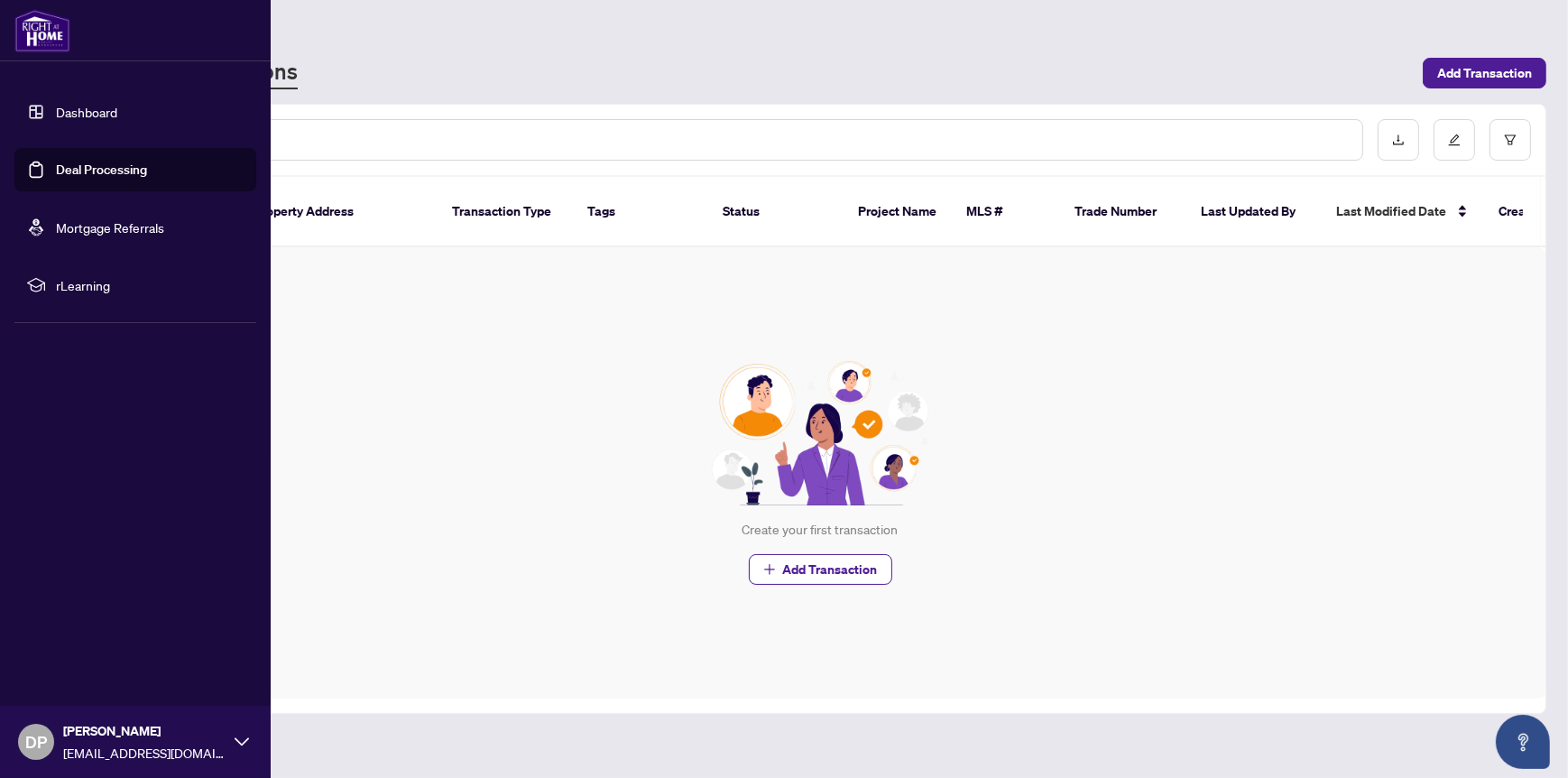
click at [80, 113] on link "Dashboard" at bounding box center [87, 112] width 61 height 16
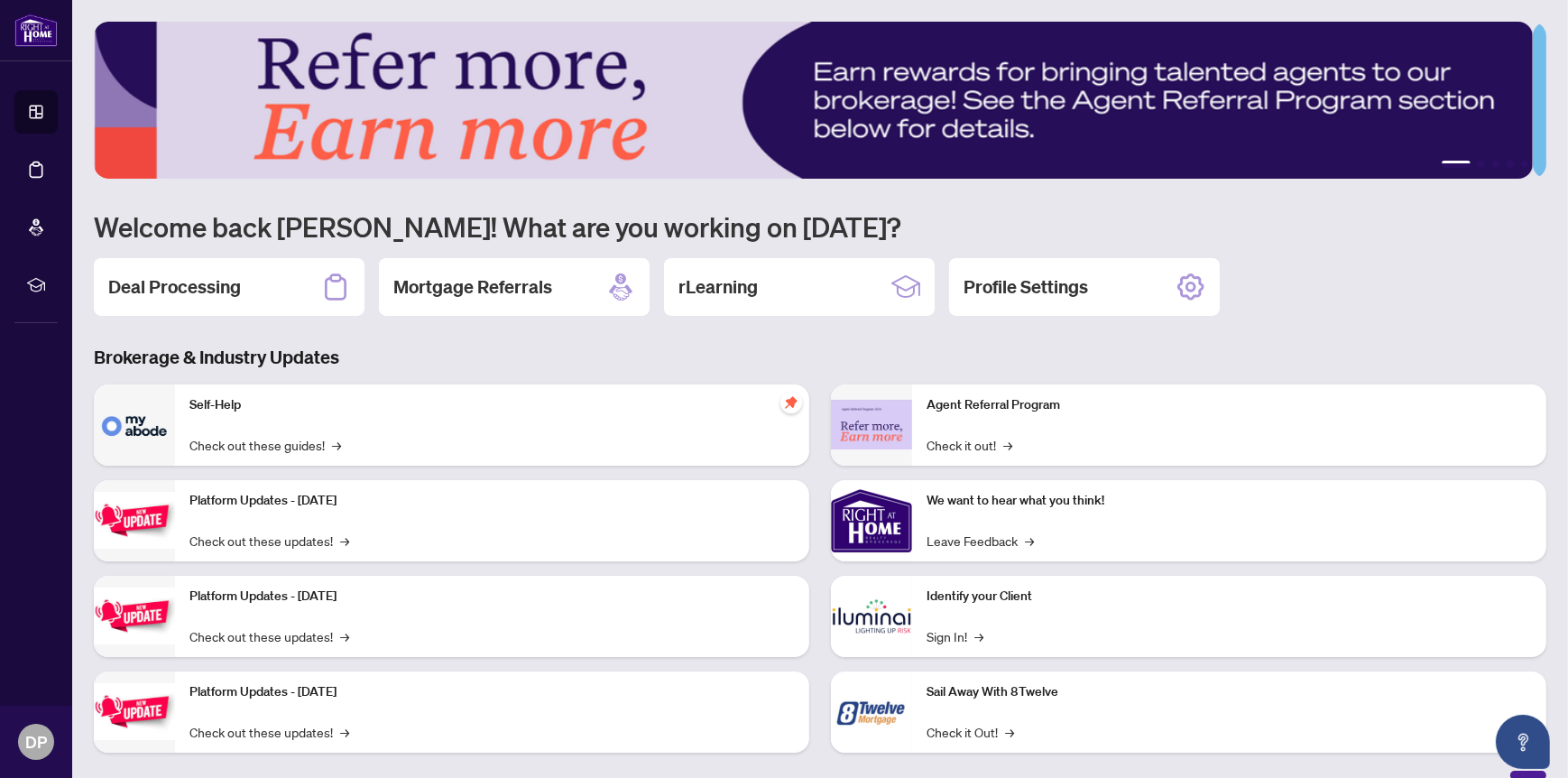
scroll to position [21, 0]
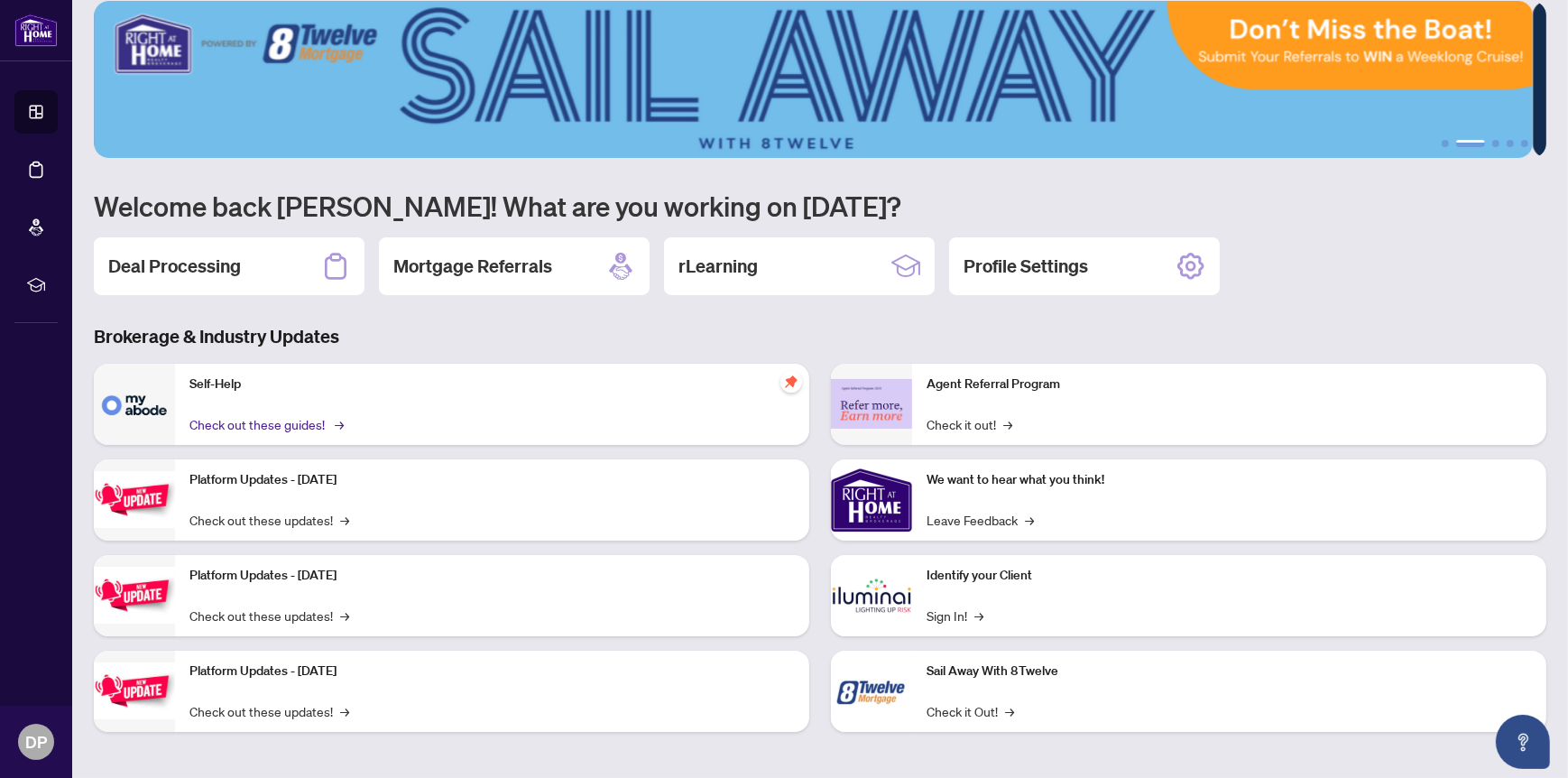
click at [279, 419] on link "Check out these guides! →" at bounding box center [265, 424] width 152 height 20
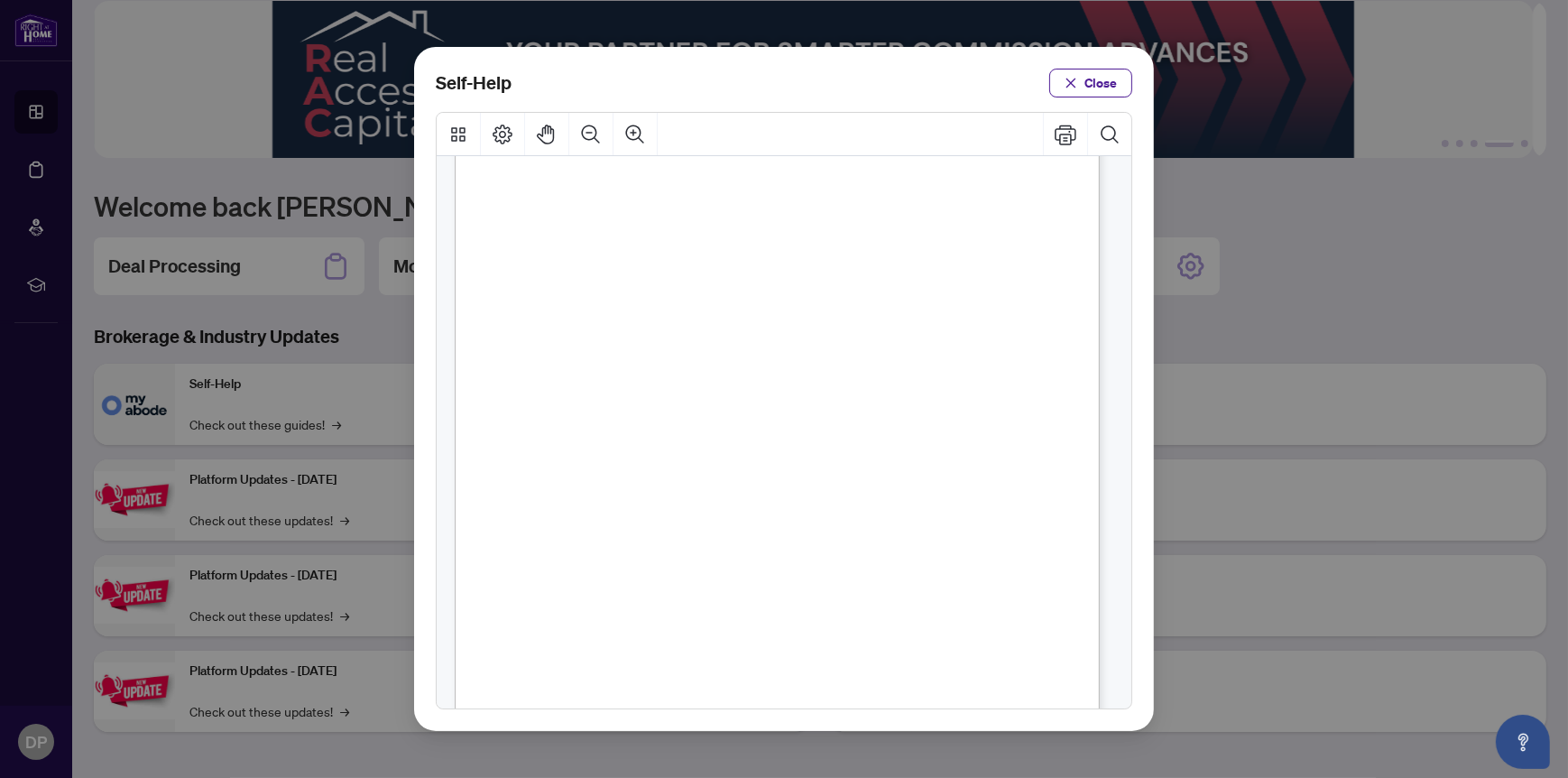
scroll to position [451, 0]
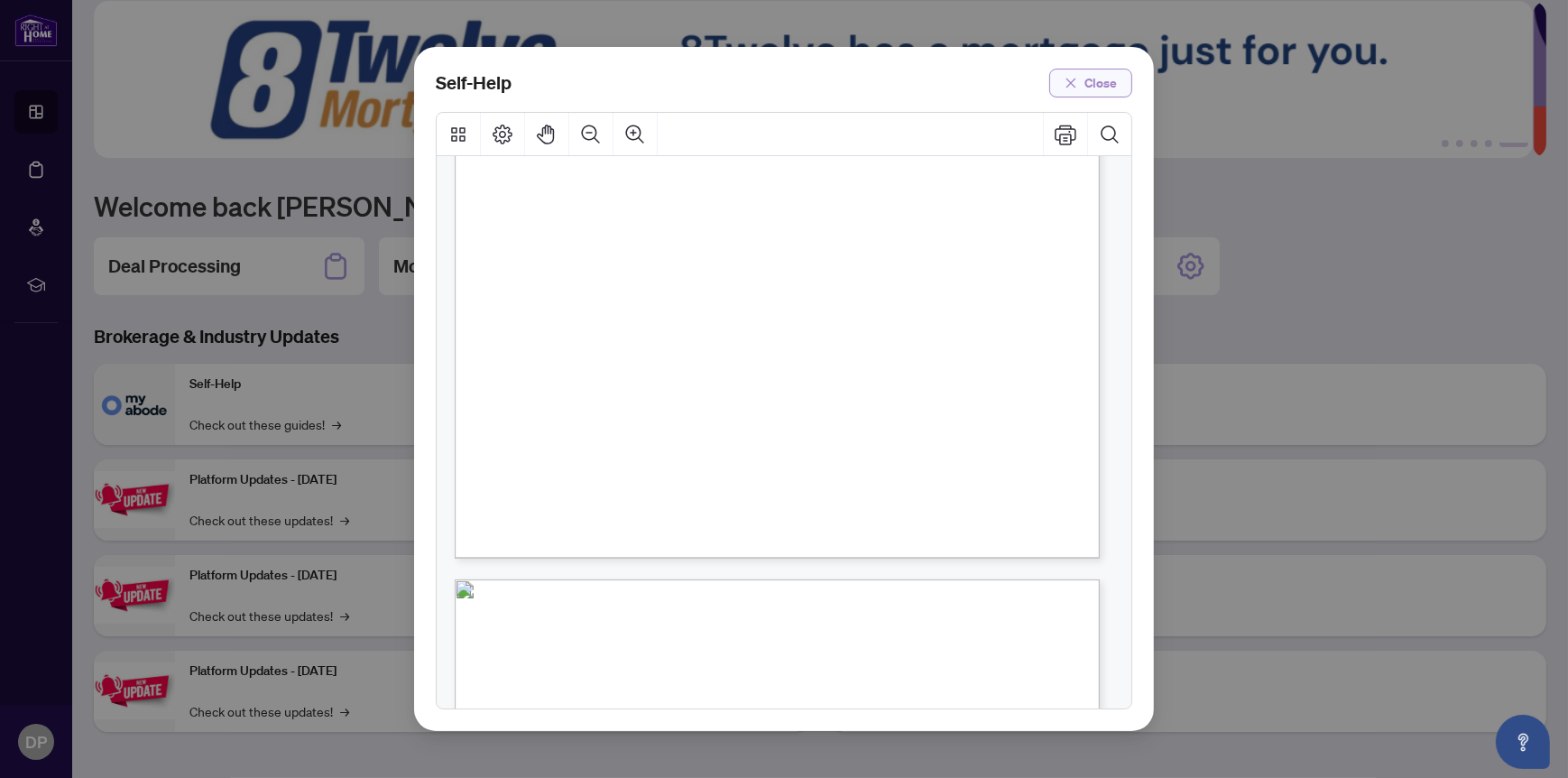
click at [1070, 77] on icon "close" at bounding box center [1071, 83] width 13 height 13
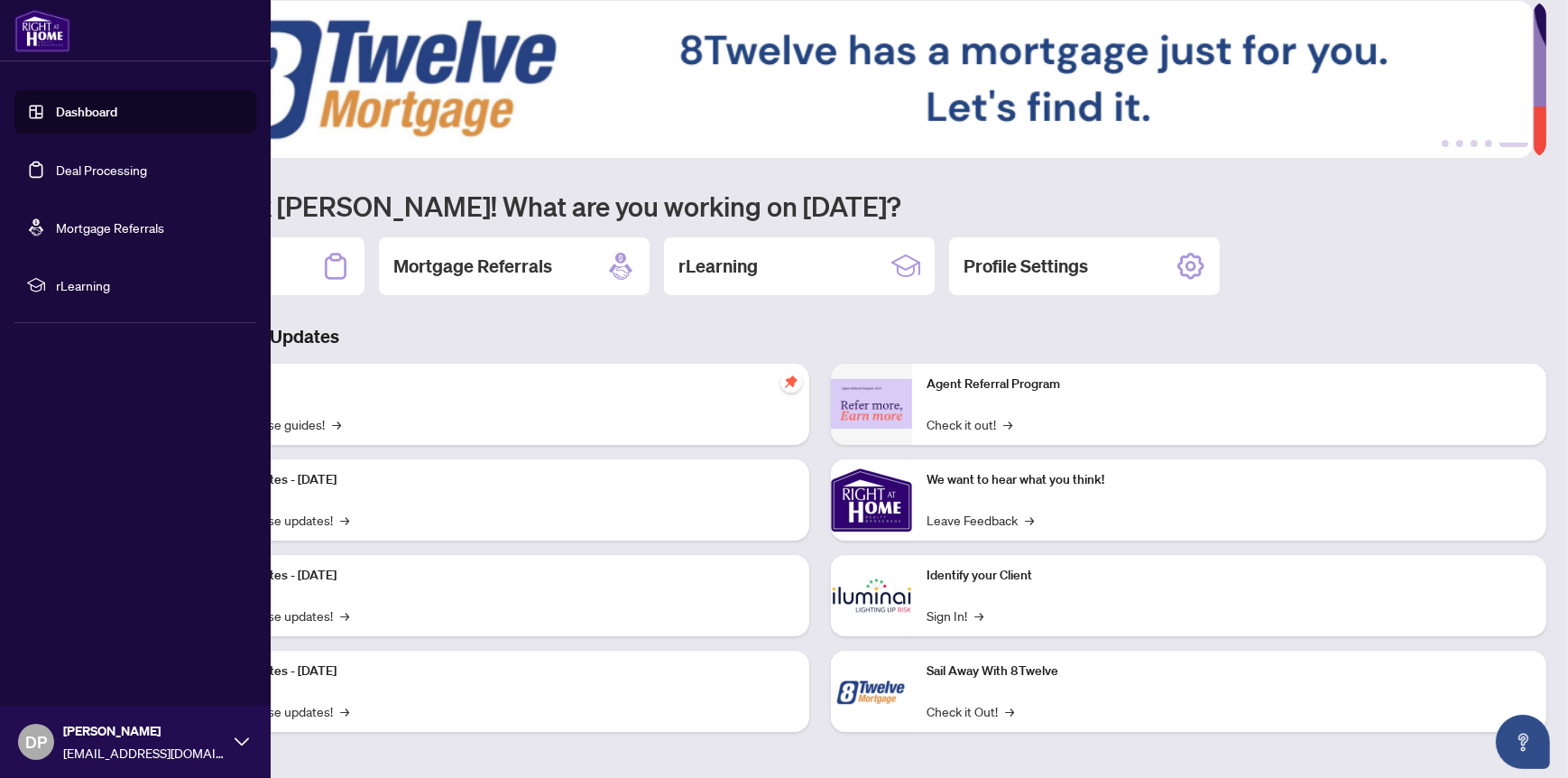
click at [123, 223] on link "Mortgage Referrals" at bounding box center [110, 227] width 109 height 16
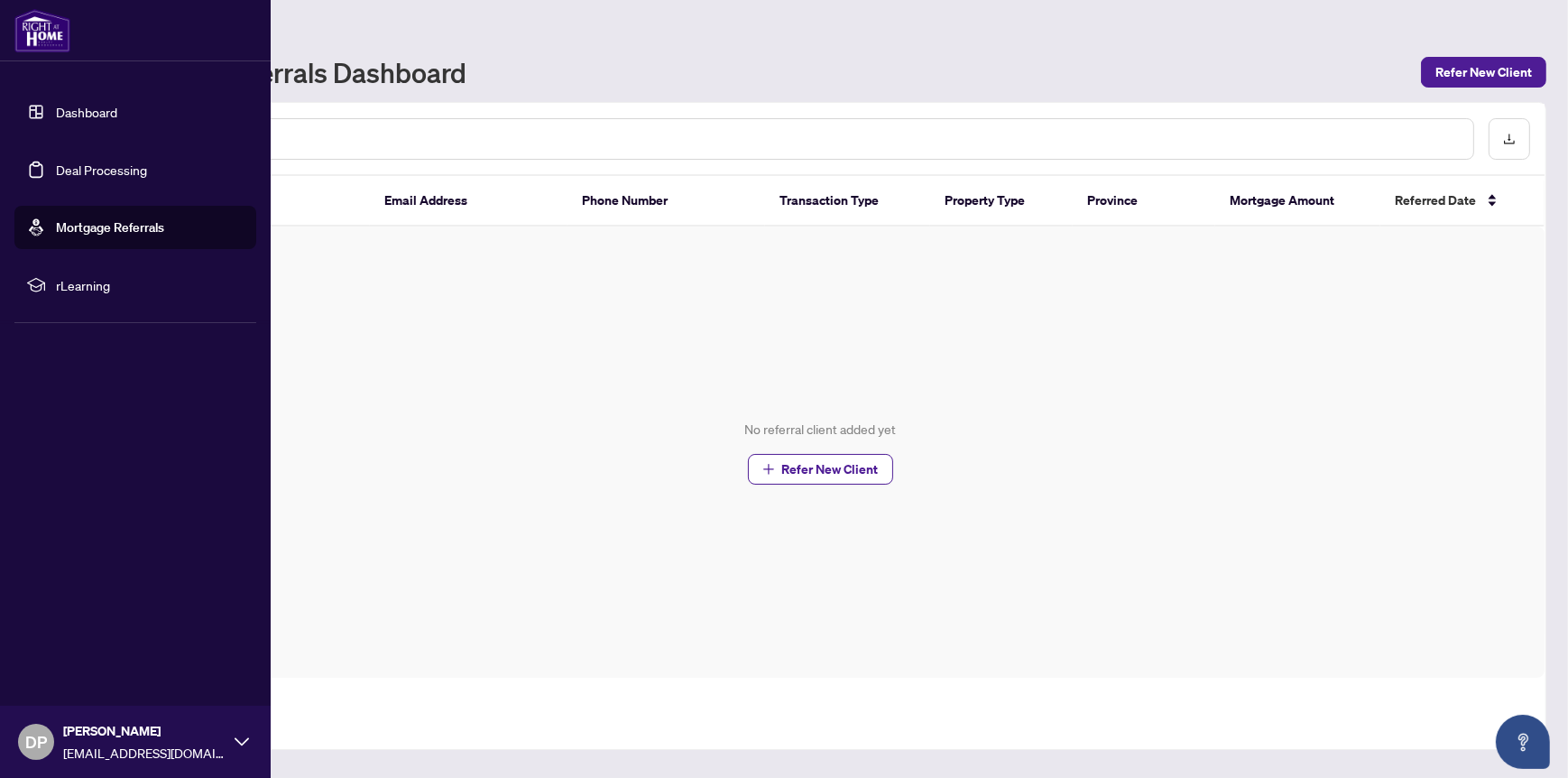
click at [121, 168] on link "Deal Processing" at bounding box center [101, 170] width 91 height 16
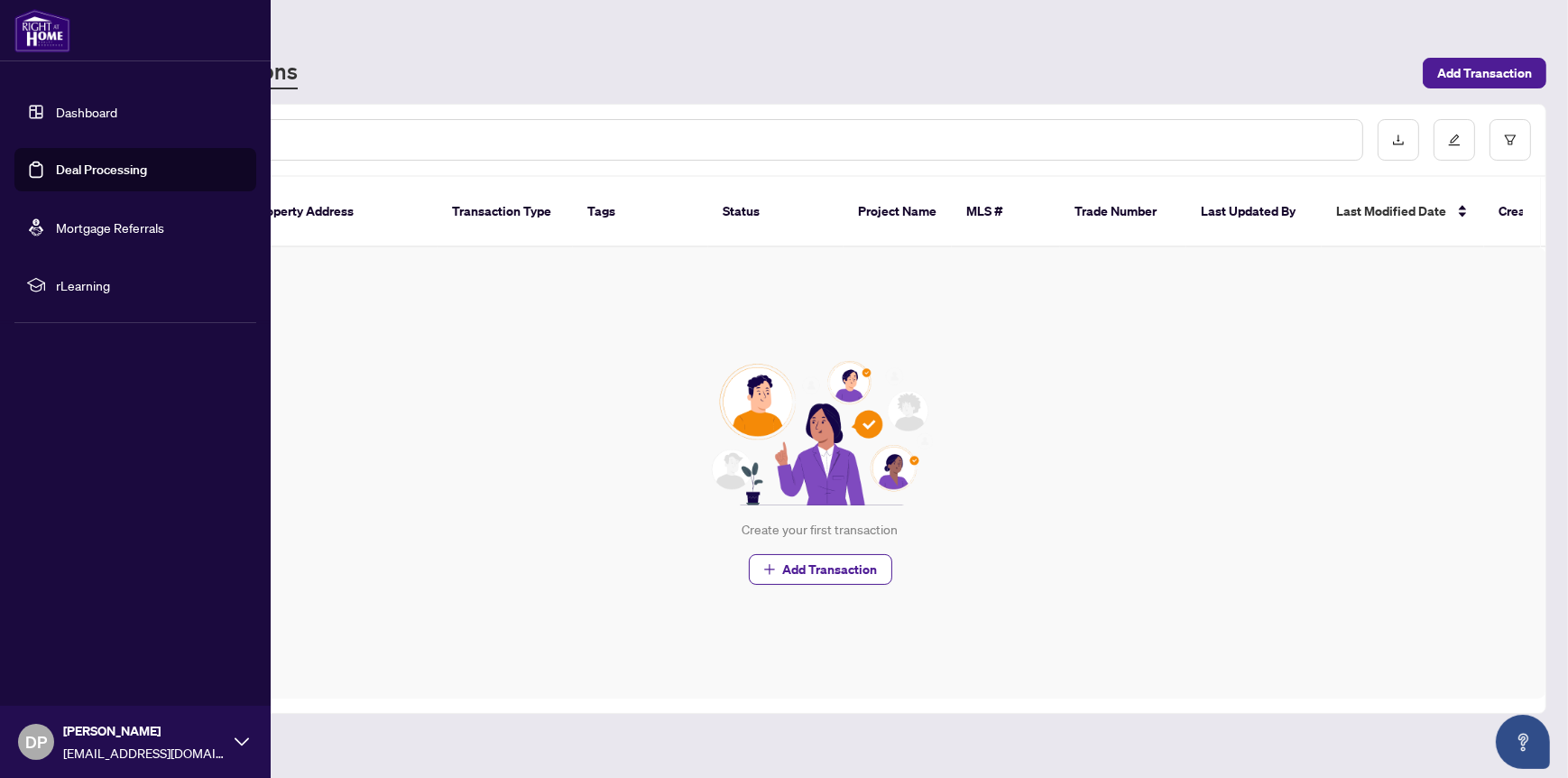
click at [116, 114] on link "Dashboard" at bounding box center [87, 112] width 61 height 16
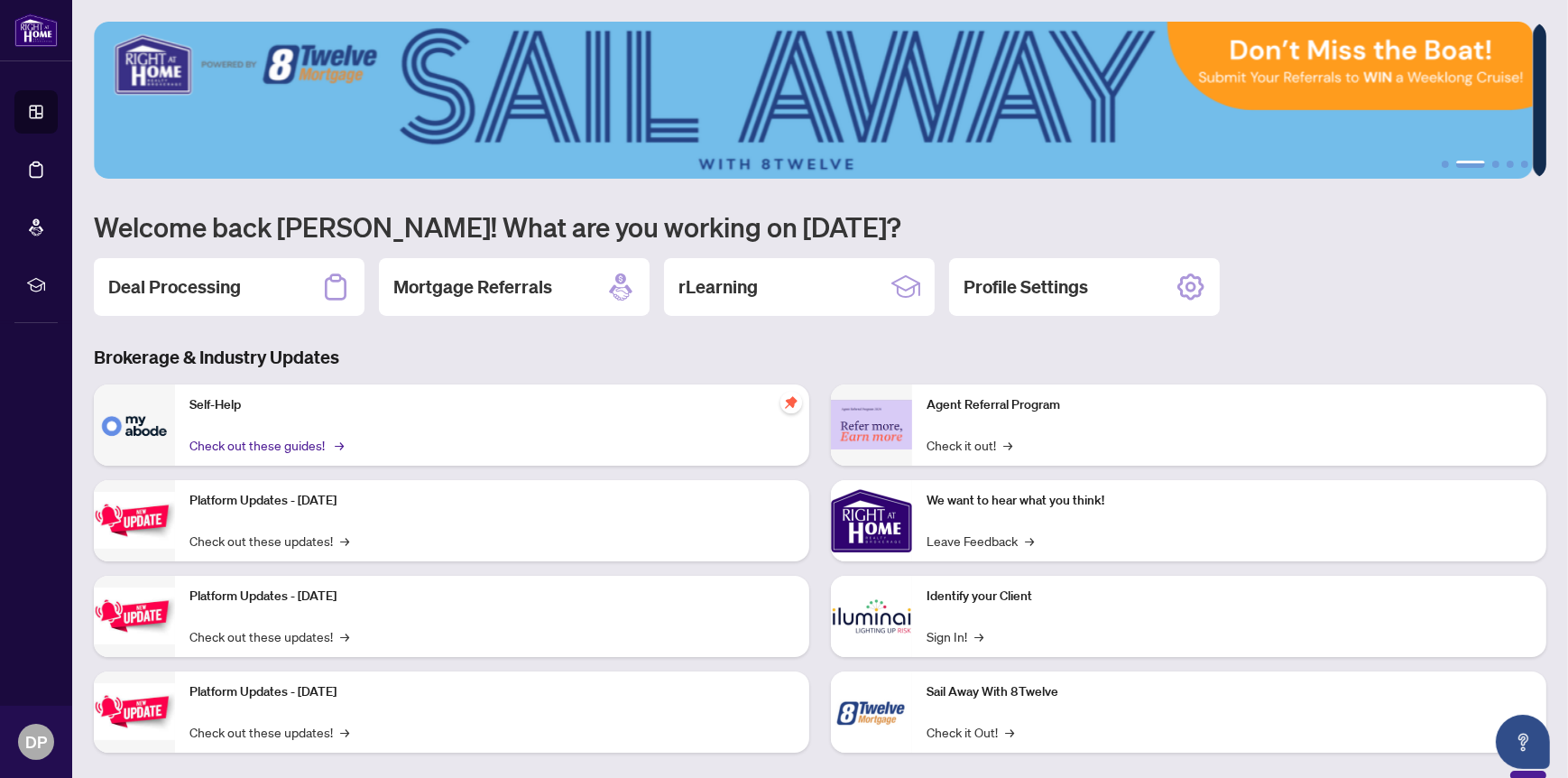
click at [286, 451] on link "Check out these guides! →" at bounding box center [265, 445] width 152 height 20
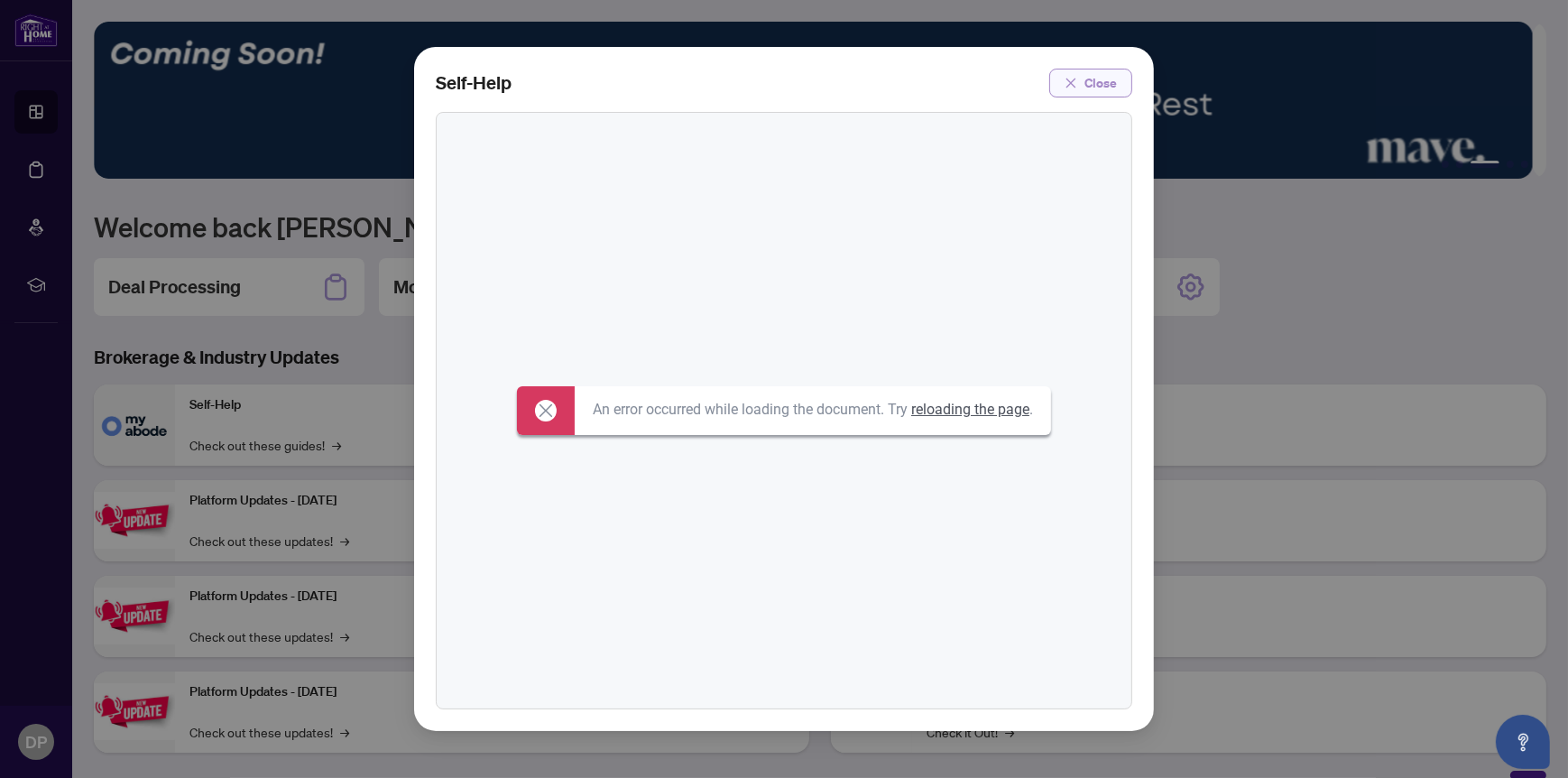
click at [1105, 83] on span "Close" at bounding box center [1100, 83] width 33 height 29
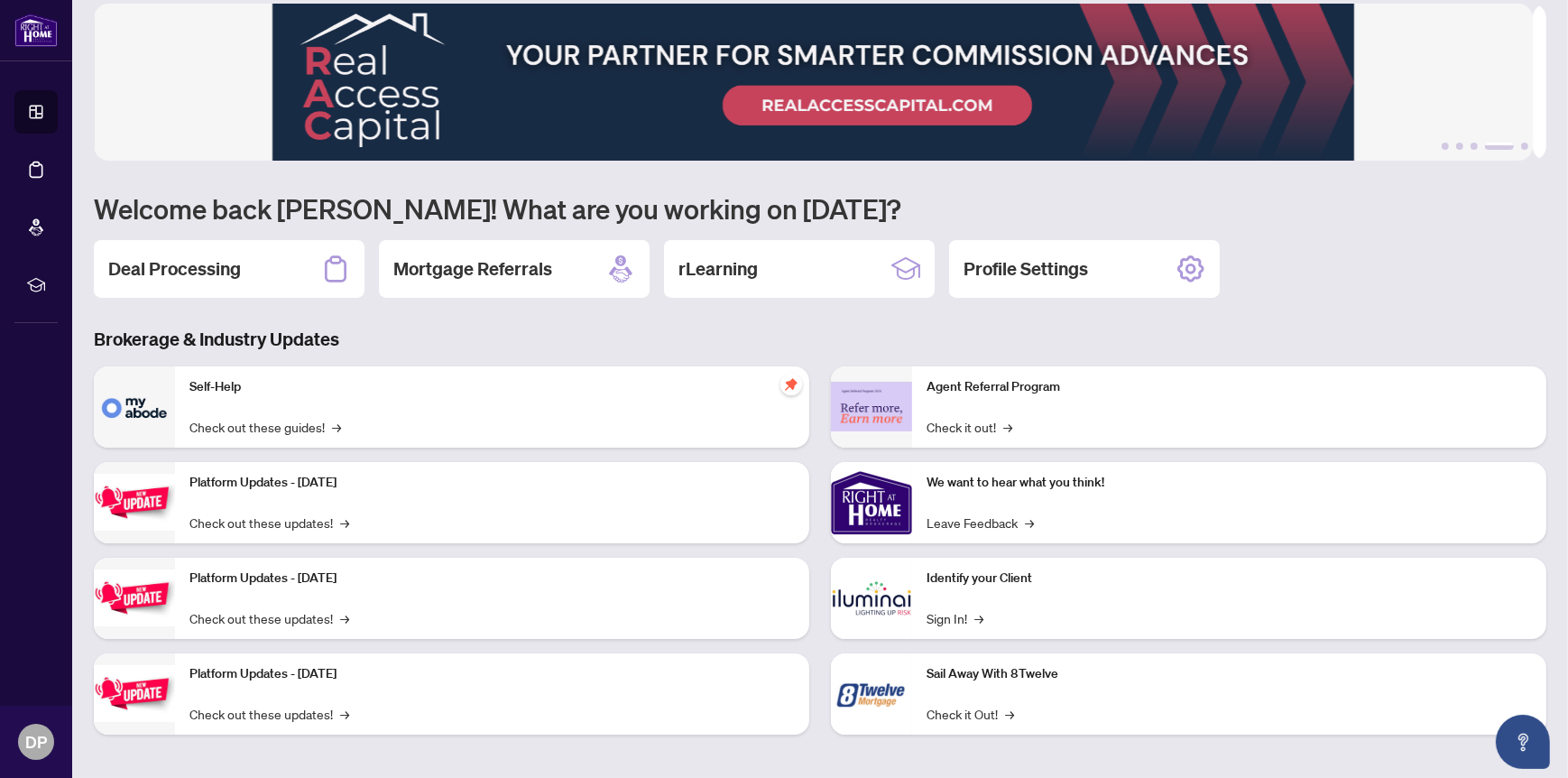
scroll to position [21, 0]
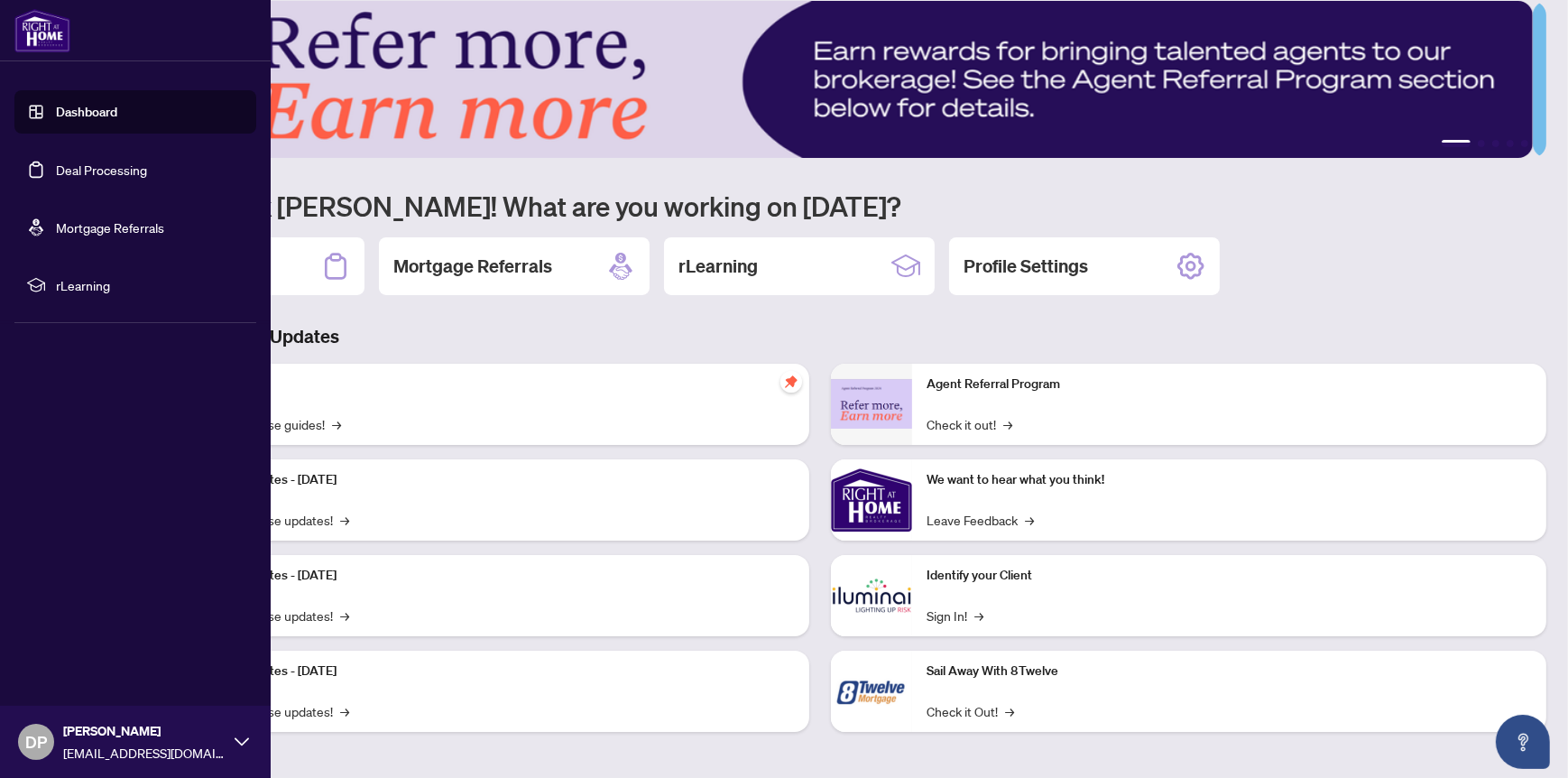
click at [118, 110] on link "Dashboard" at bounding box center [87, 112] width 61 height 16
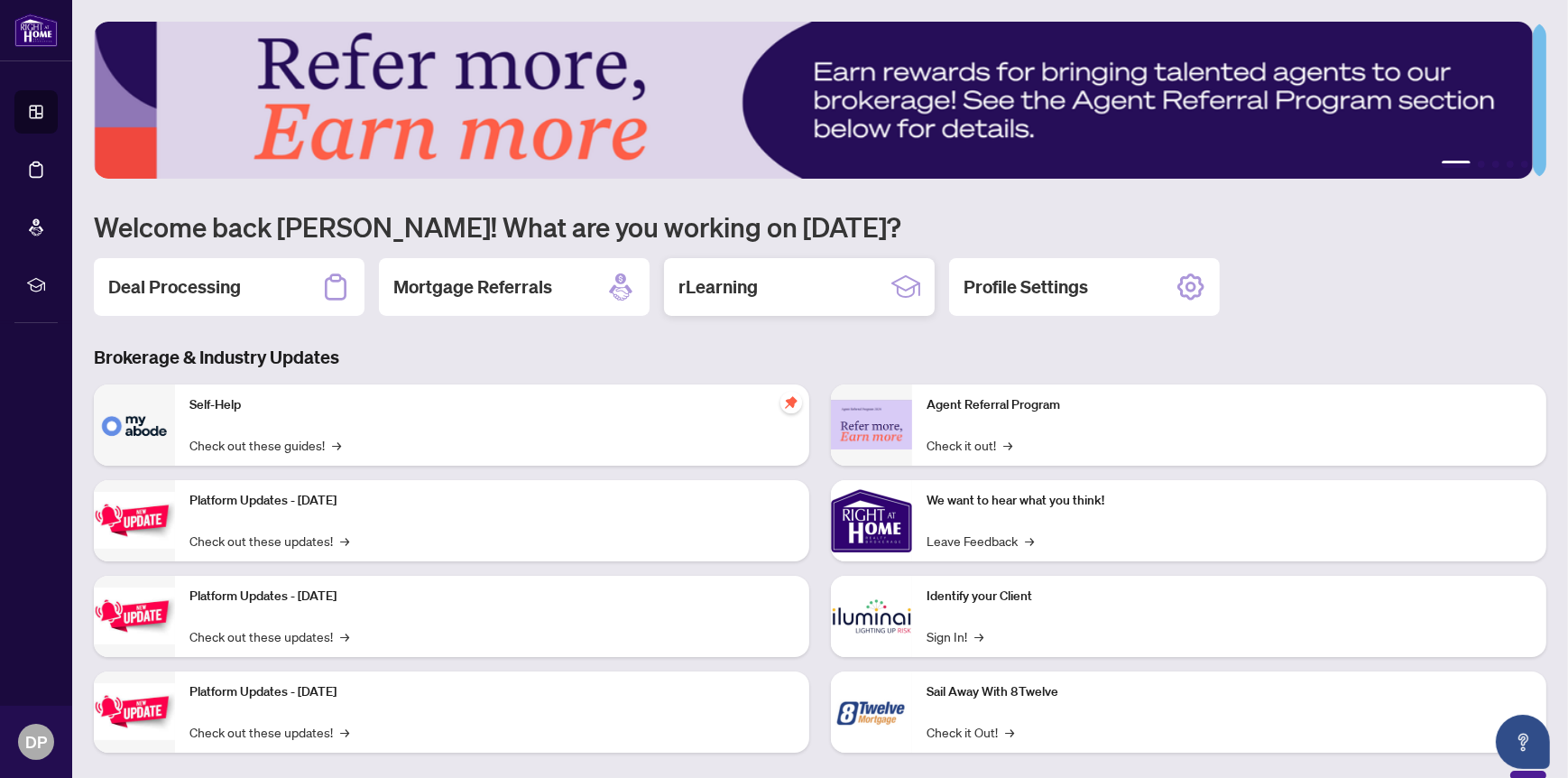
click at [745, 282] on h2 "rLearning" at bounding box center [718, 287] width 80 height 25
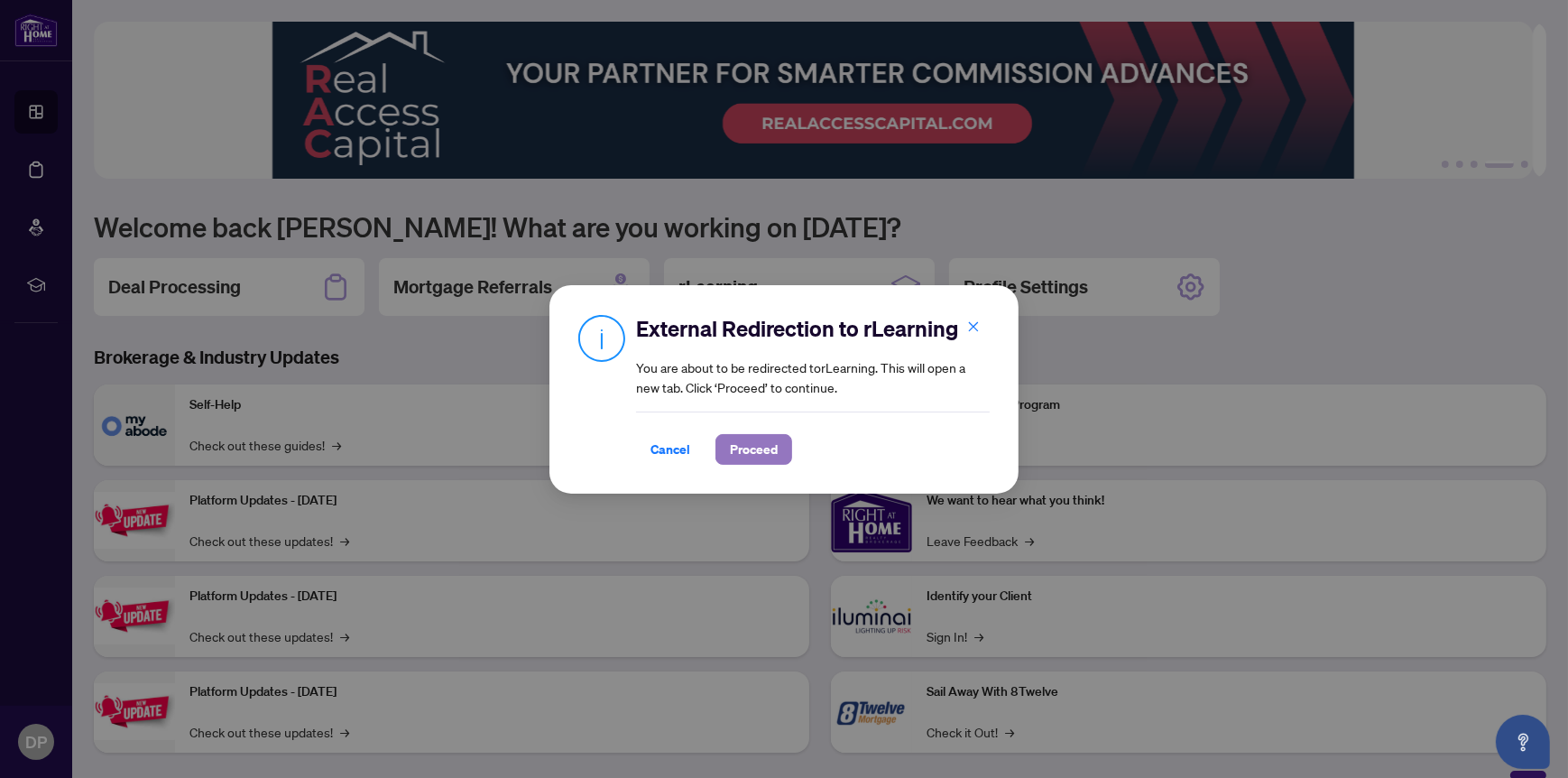
click at [763, 446] on span "Proceed" at bounding box center [753, 450] width 48 height 29
